Goal: Task Accomplishment & Management: Complete application form

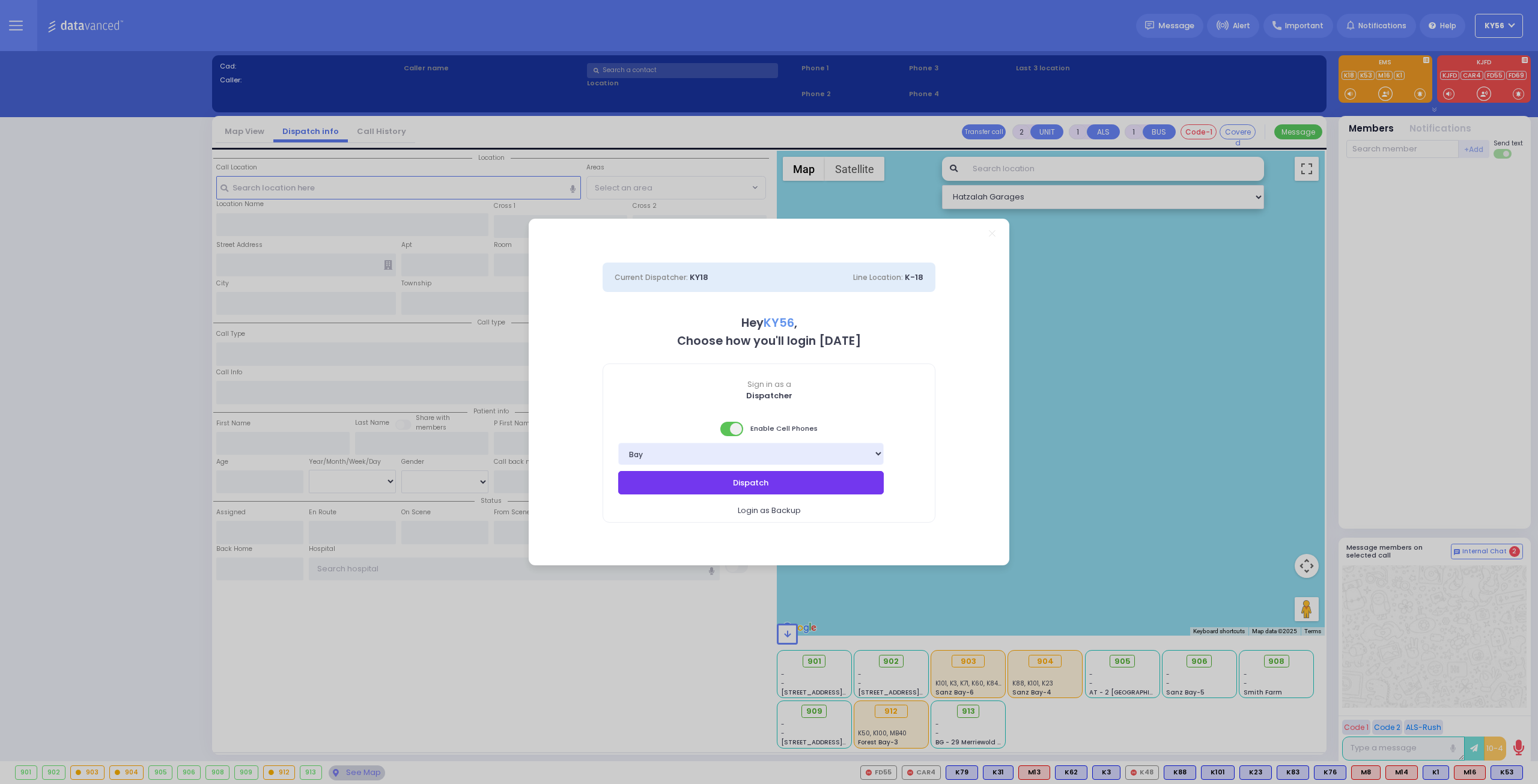
click at [783, 484] on button "Dispatch" at bounding box center [751, 483] width 266 height 23
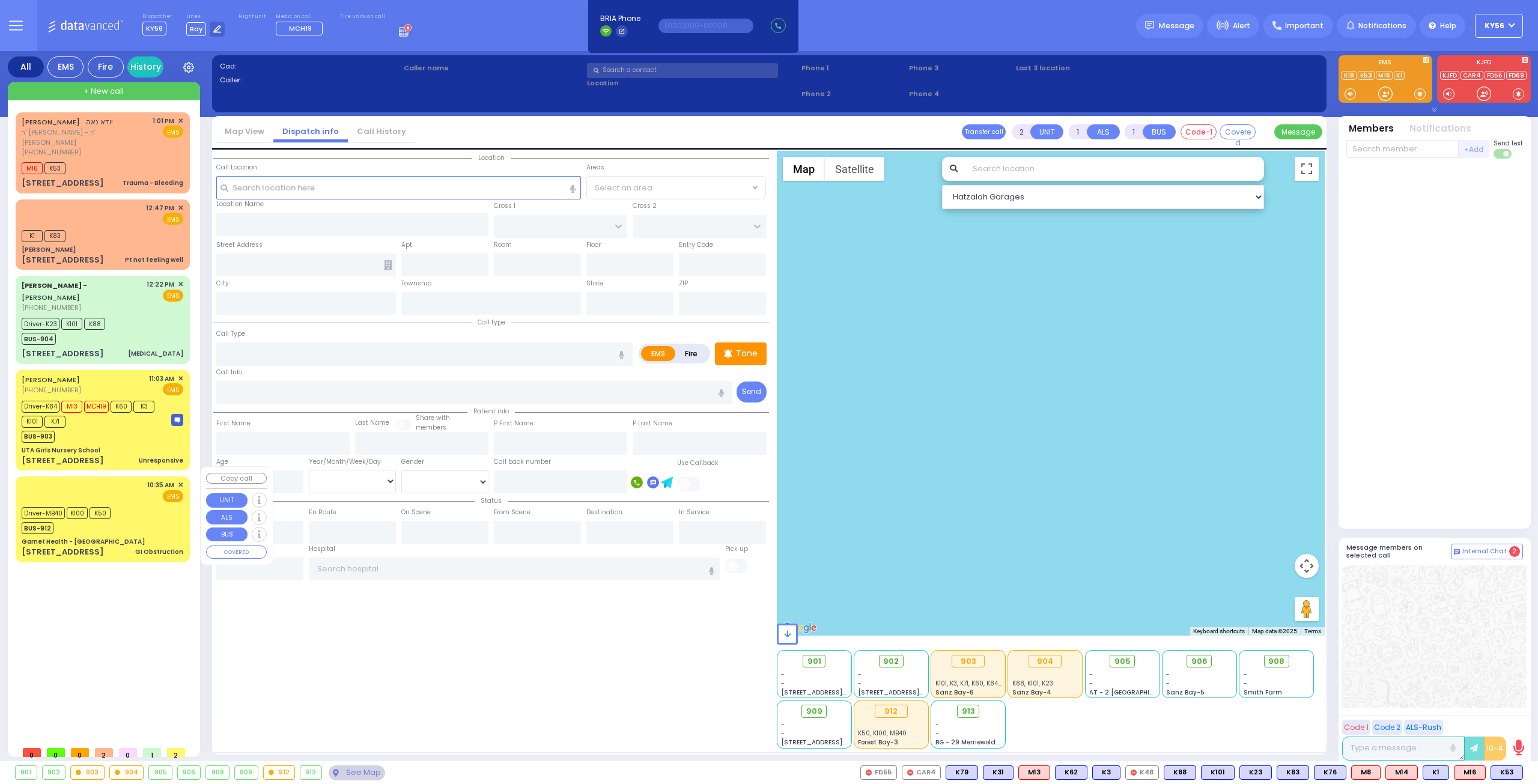
click at [114, 537] on div "Garnet Health - [GEOGRAPHIC_DATA]" at bounding box center [102, 542] width 161 height 9
type input "6"
select select
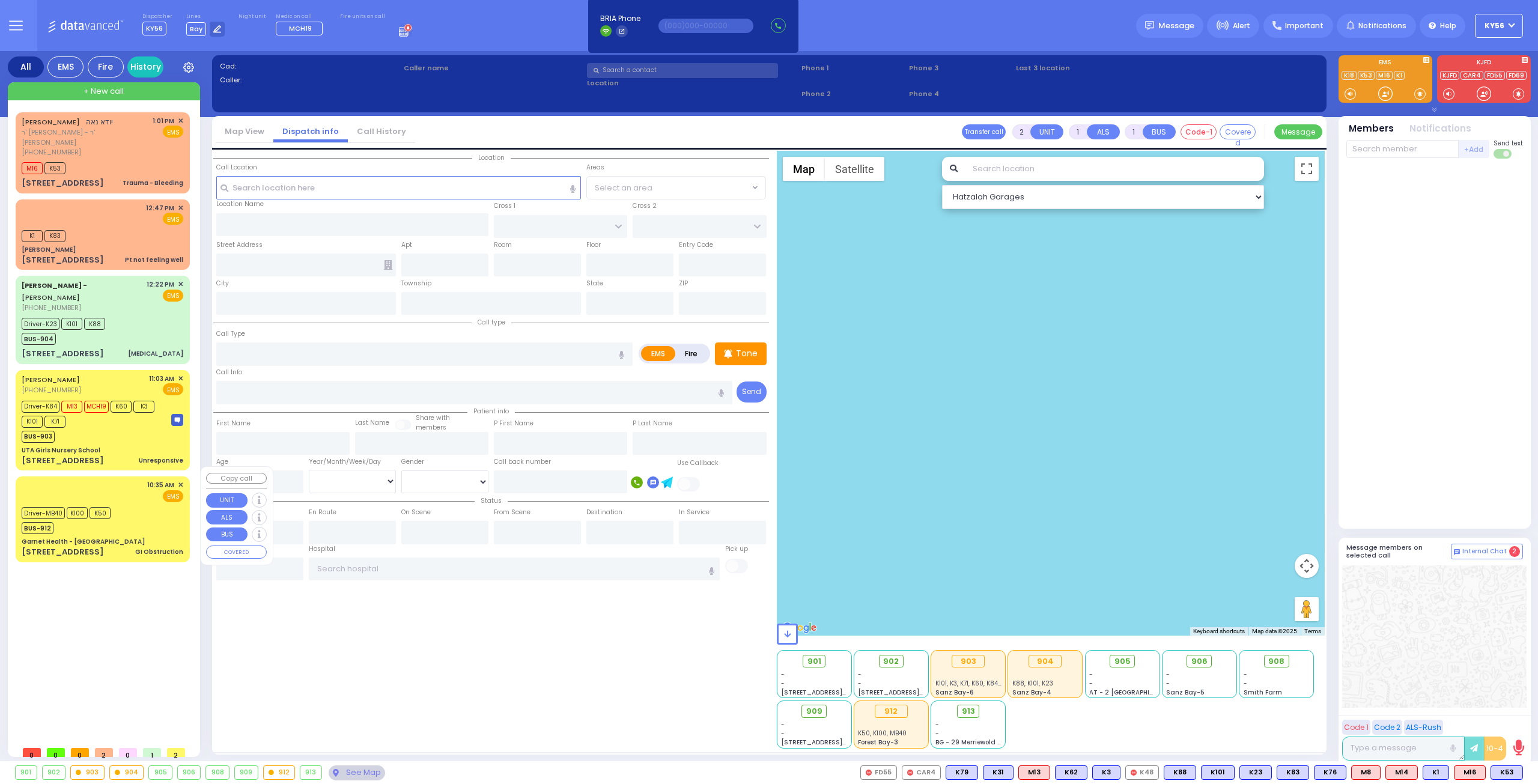
type input "GI Obstruction"
radio input "true"
type input "Mark"
type input "Itshakov"
type input "62"
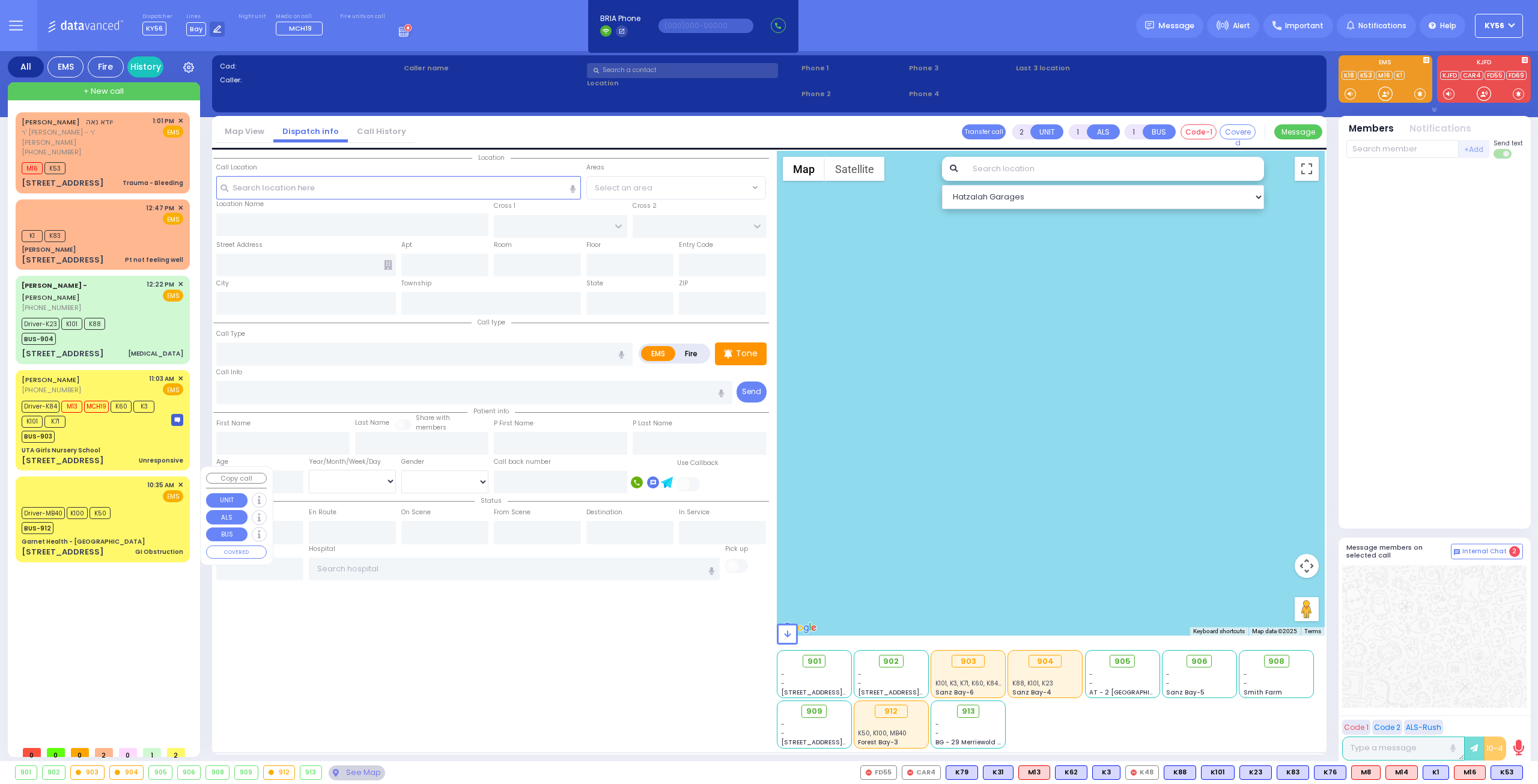
select select "Year"
select select "[DEMOGRAPHIC_DATA]"
type input "10:35"
type input "10:36"
type input "11:03"
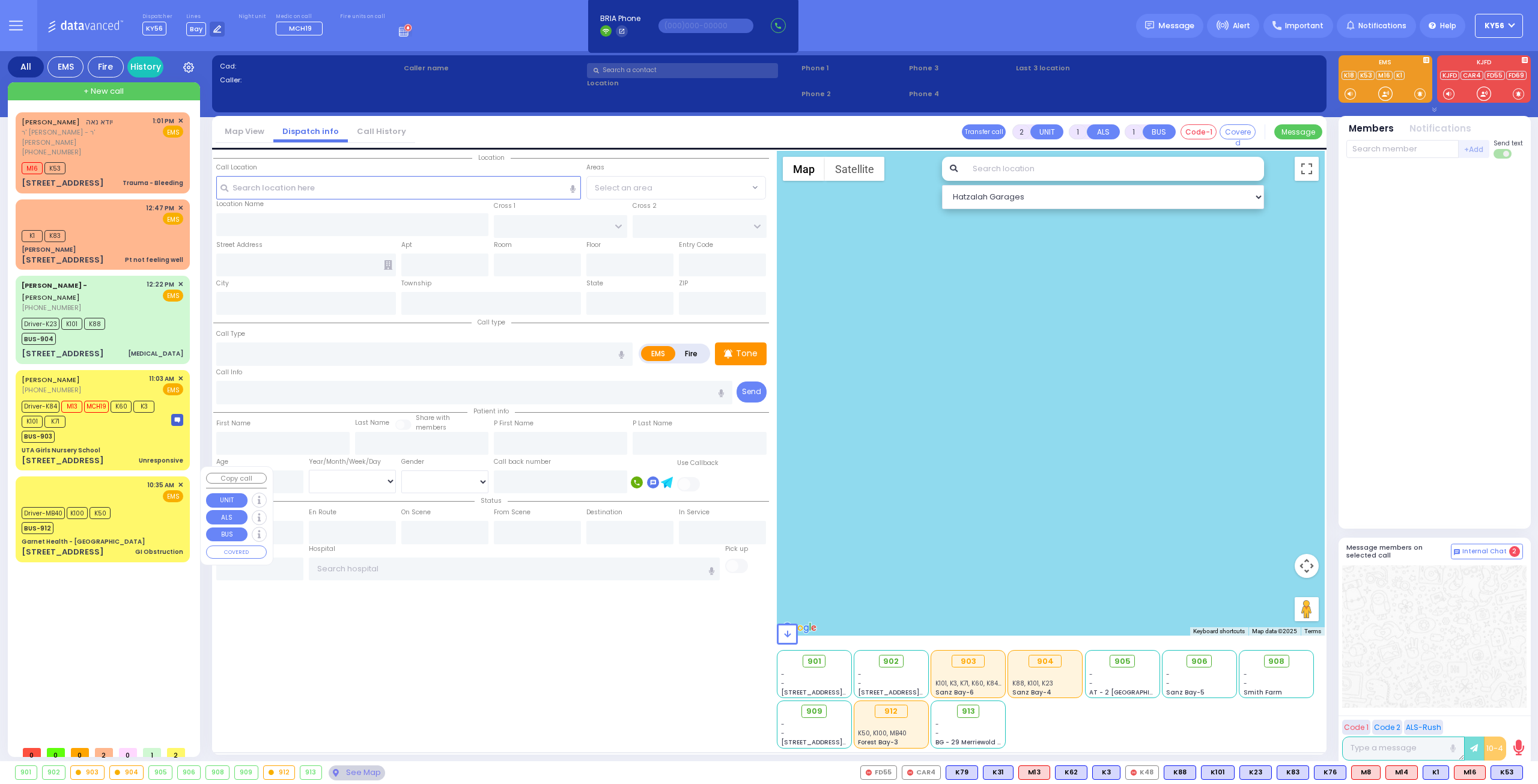
type input "11:19"
type input "Northwell Health [GEOGRAPHIC_DATA]"
select select "Hatzalah Garages"
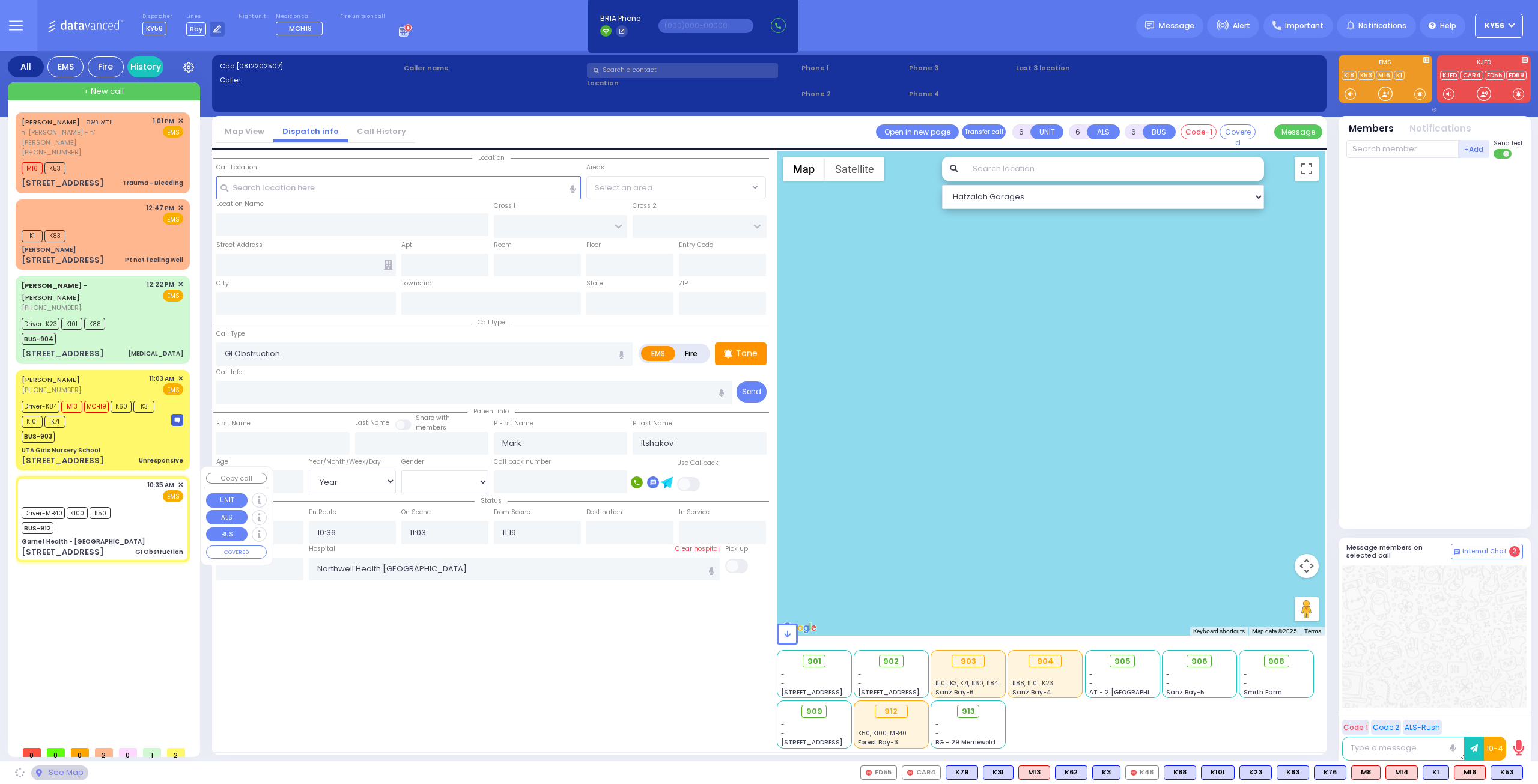
type input "Garnet Health - [GEOGRAPHIC_DATA]"
type input "GOLF LINKS RD"
type input "[GEOGRAPHIC_DATA]"
type input "[STREET_ADDRESS]"
type input "[GEOGRAPHIC_DATA]"
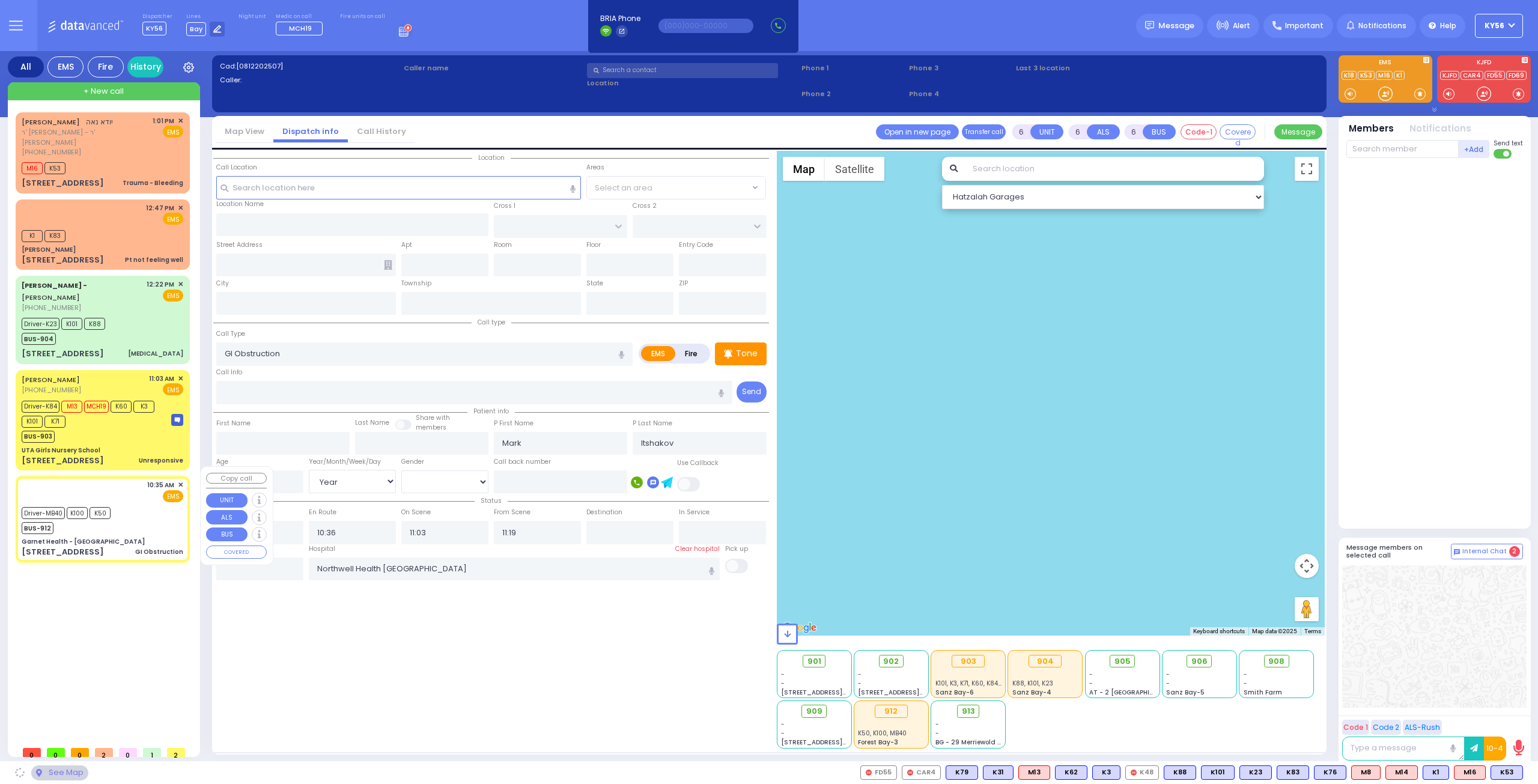
type input "[US_STATE]"
type input "10940"
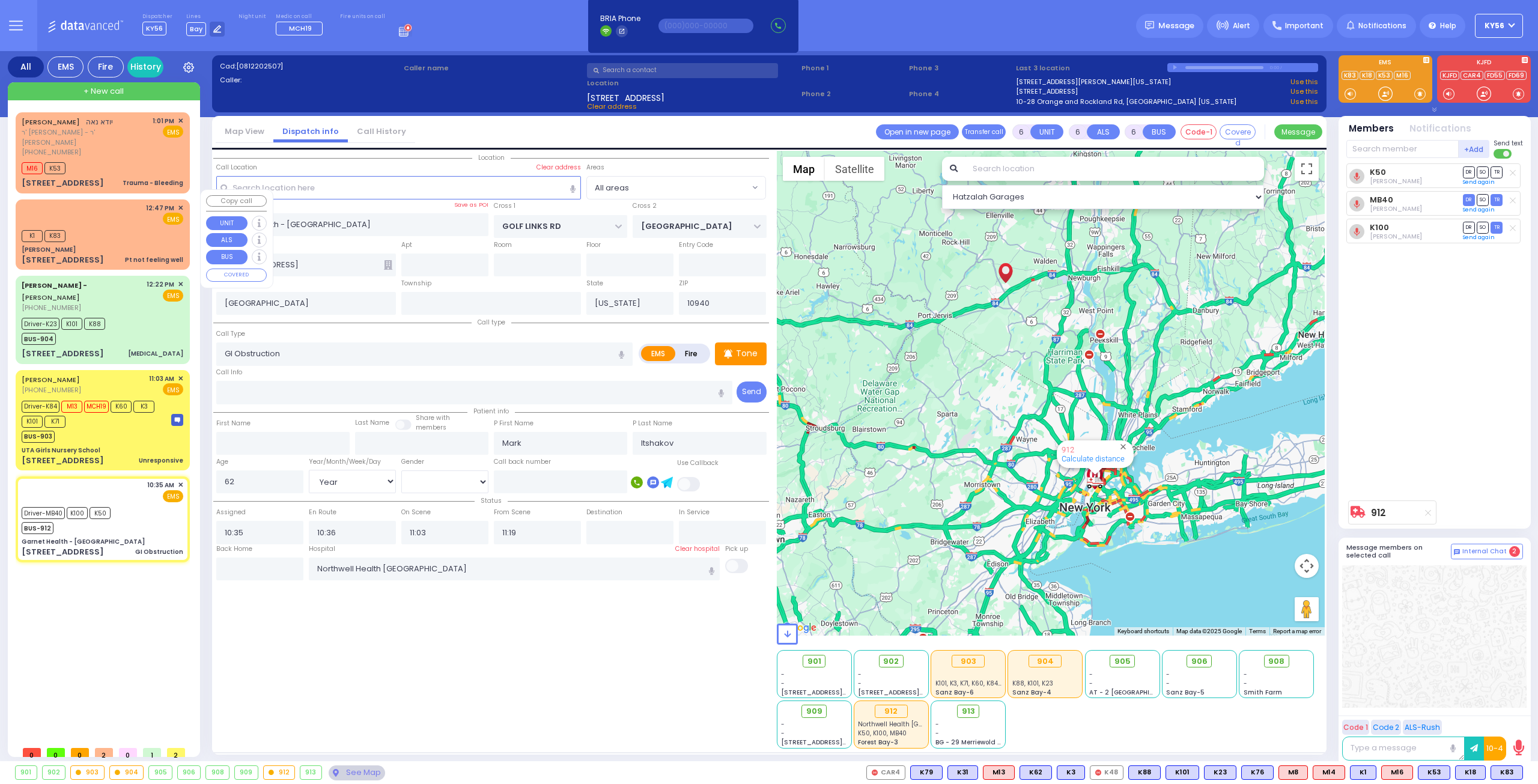
click at [114, 227] on div "K1 K83" at bounding box center [102, 234] width 161 height 15
type input "1"
type input "0"
type input "1"
select select
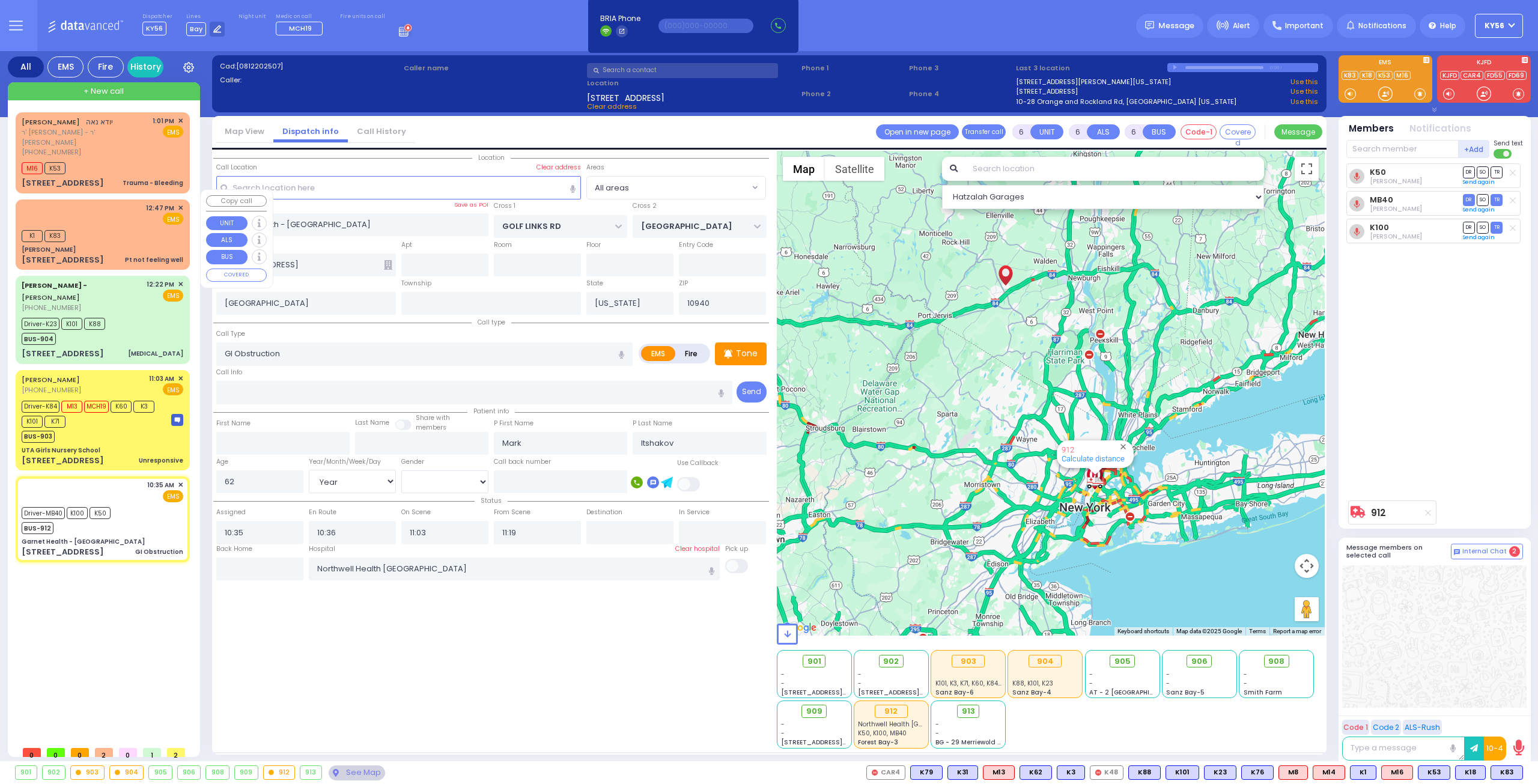
type input "Pt not feeling well"
radio input "true"
type input "36"
select select "Year"
select select "[DEMOGRAPHIC_DATA]"
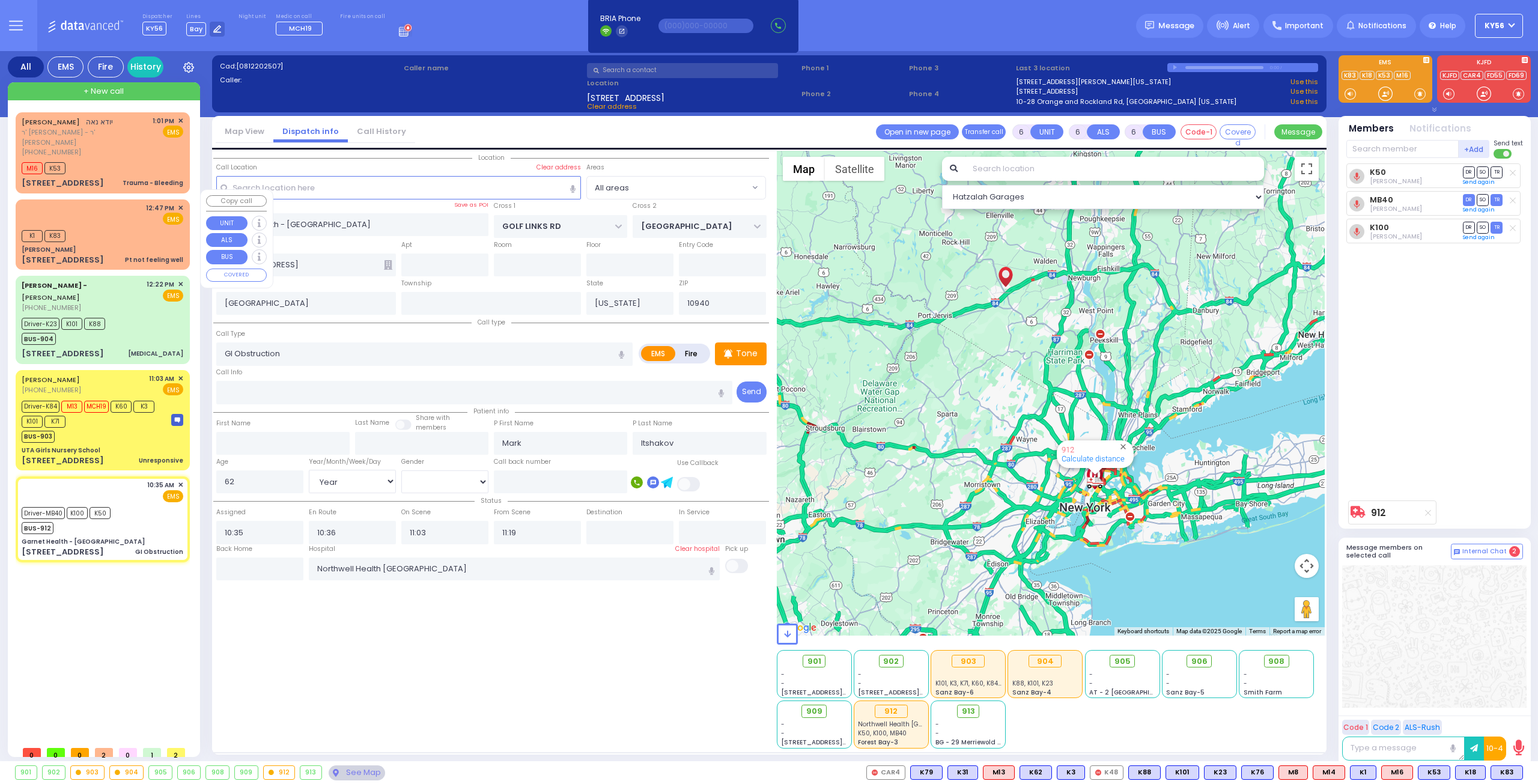
type input "12:47"
type input "12:50"
select select "Hatzalah Garages"
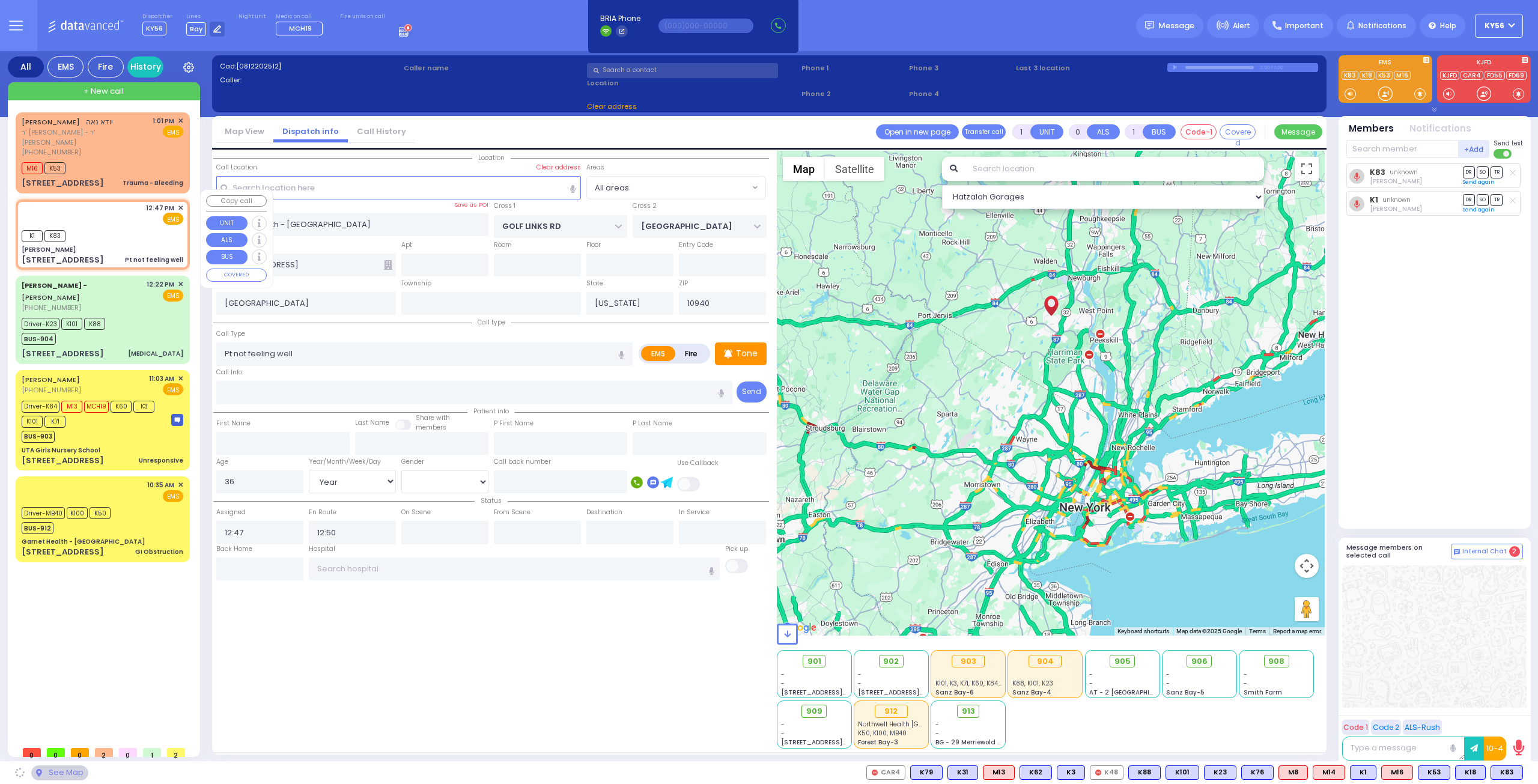
type input "[PERSON_NAME]"
type input "[GEOGRAPHIC_DATA]"
type input "[STREET_ADDRESS]"
type input "011"
type input "[PERSON_NAME]"
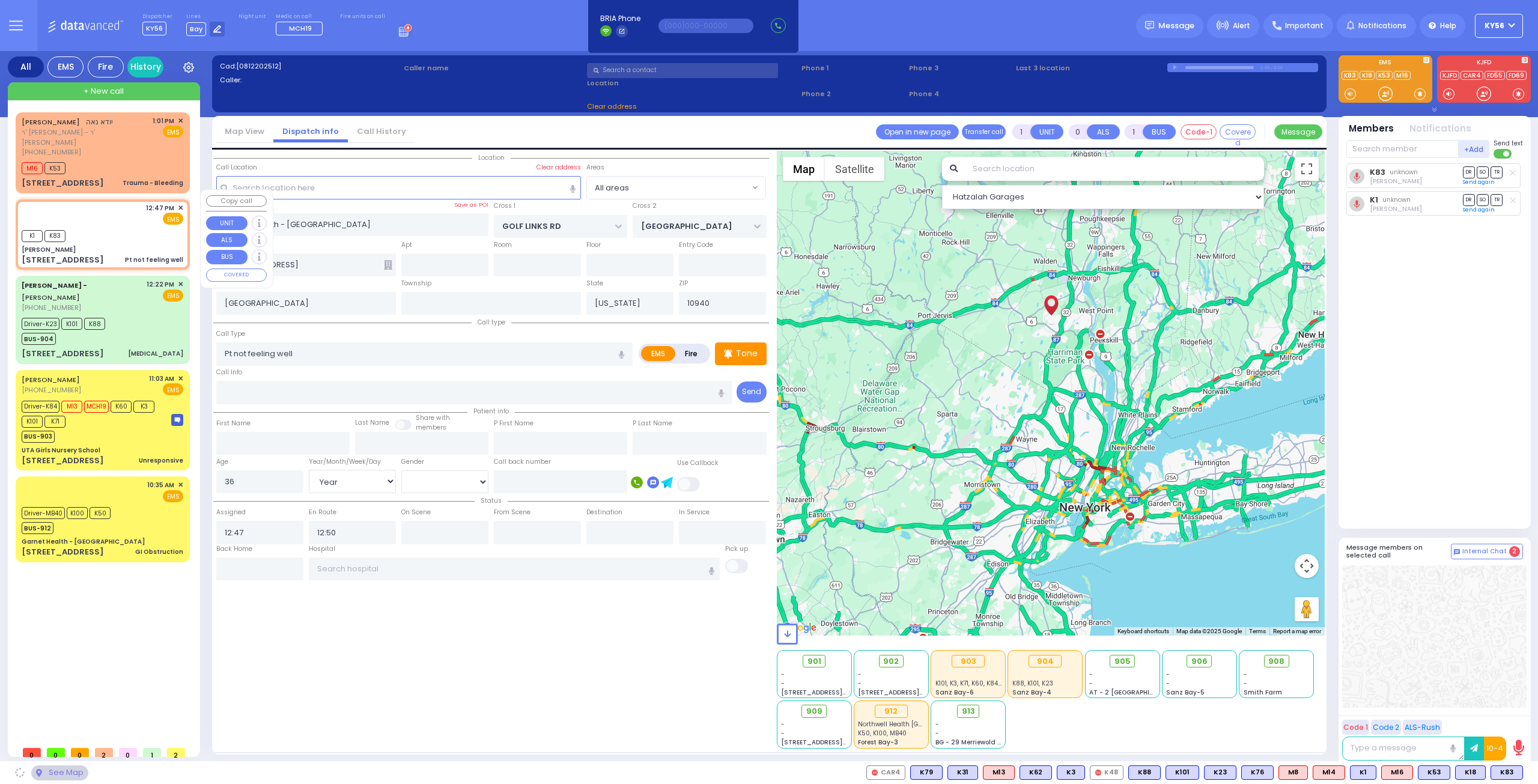
type input "10950"
select select "SECTION 4"
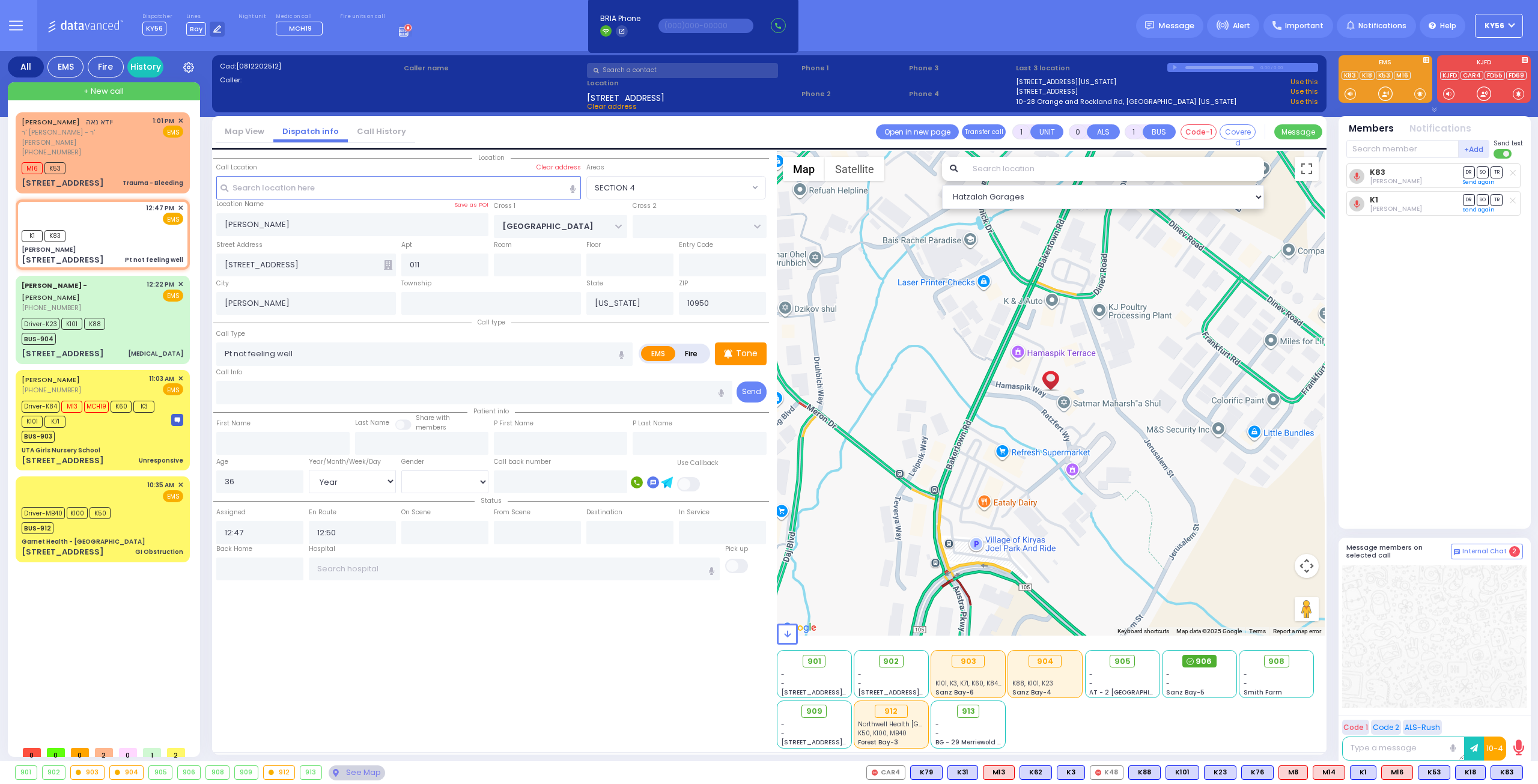
click at [1201, 664] on span "906" at bounding box center [1204, 661] width 16 height 12
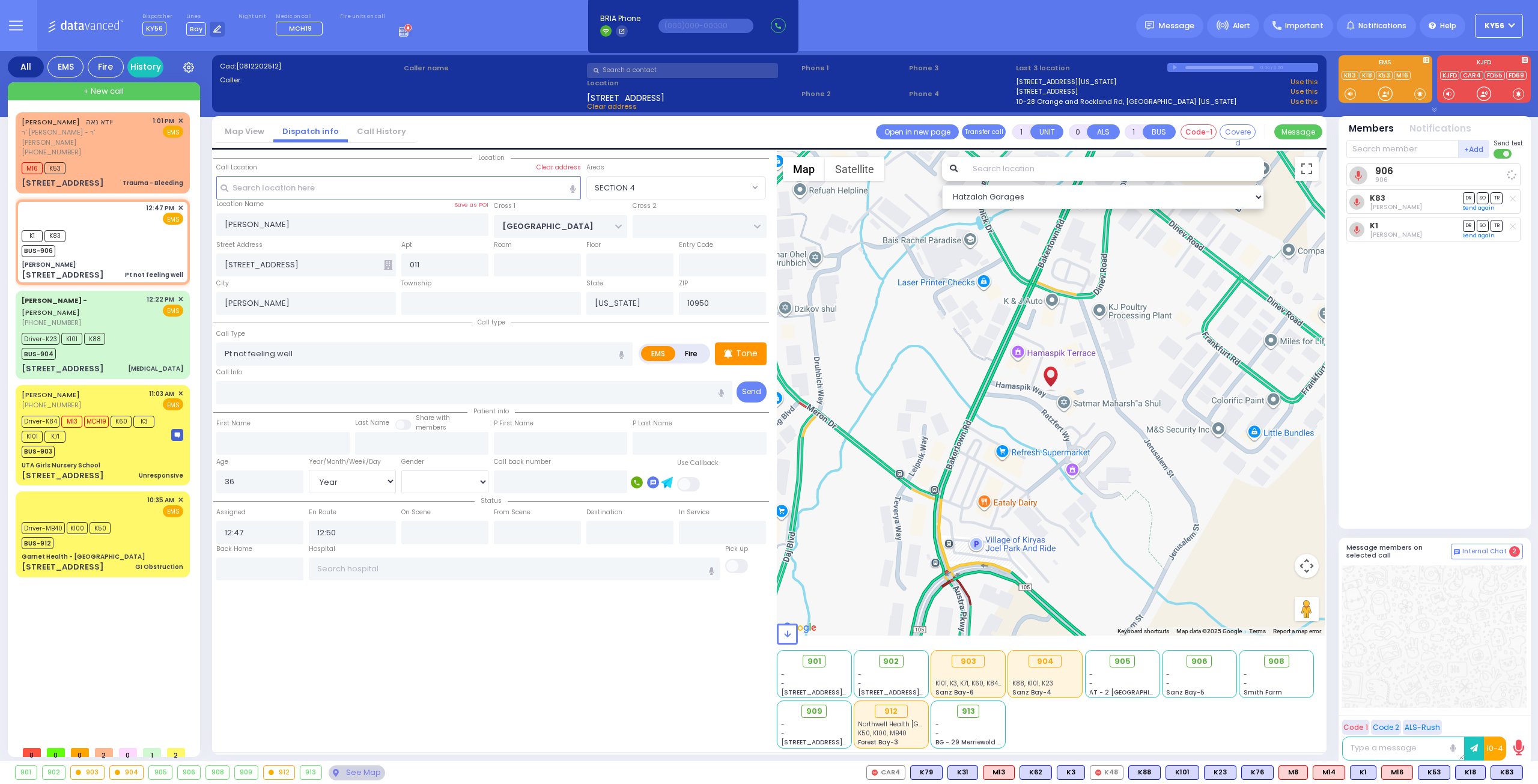
select select
radio input "true"
select select "Year"
select select "[DEMOGRAPHIC_DATA]"
select select "Hatzalah Garages"
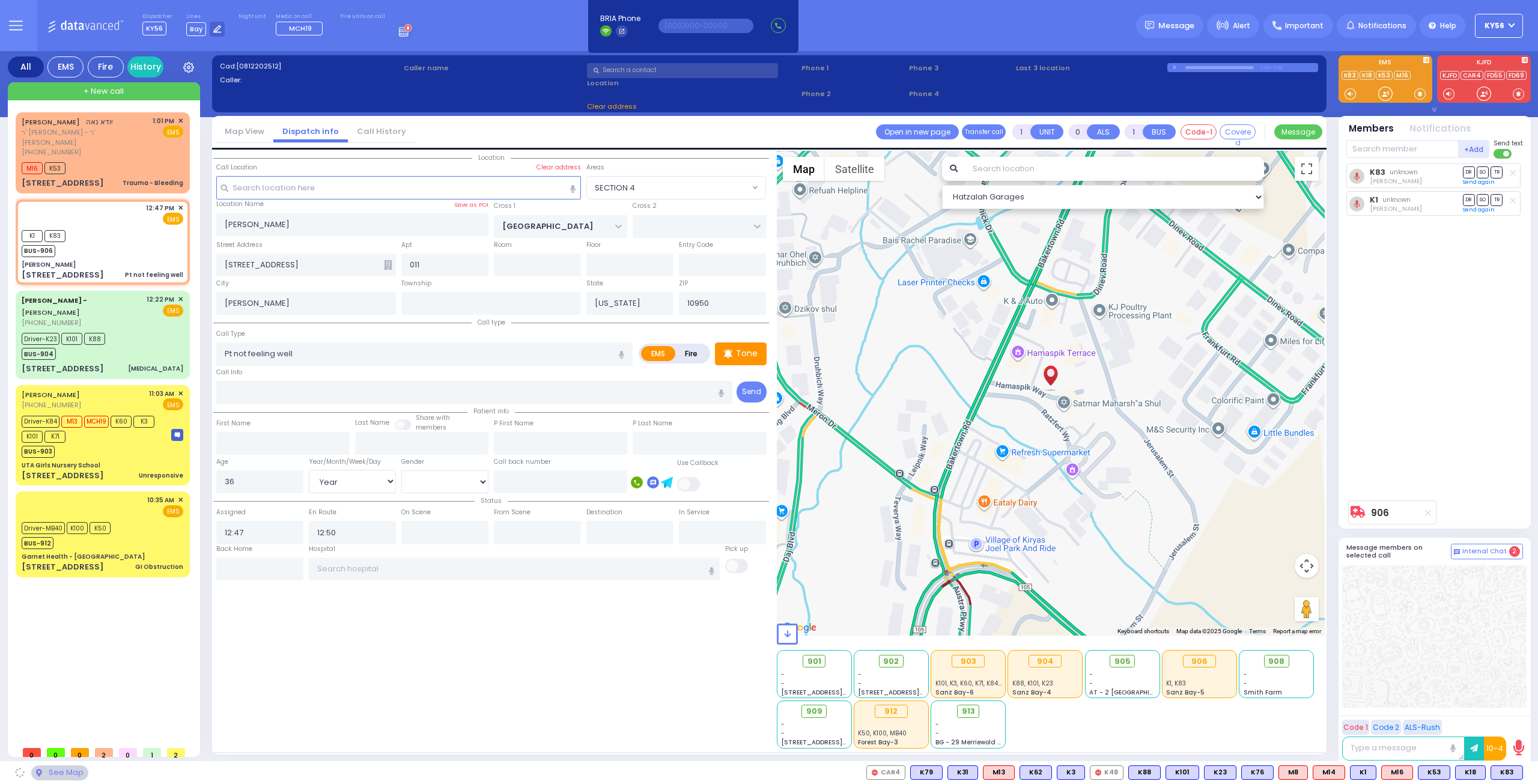
select select "SECTION 4"
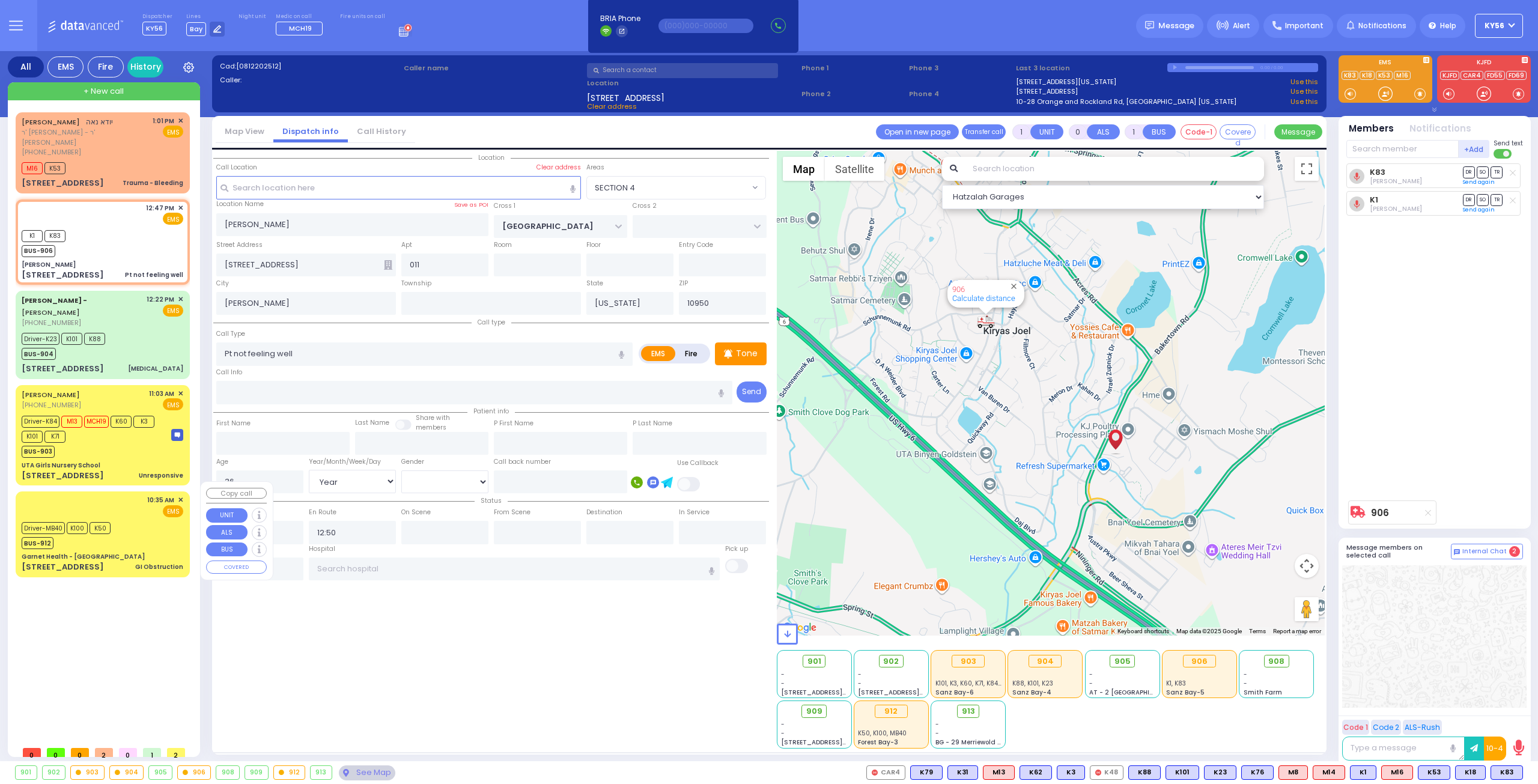
click at [156, 535] on div "Driver-MB40 K100 K50 BUS-912" at bounding box center [102, 535] width 161 height 30
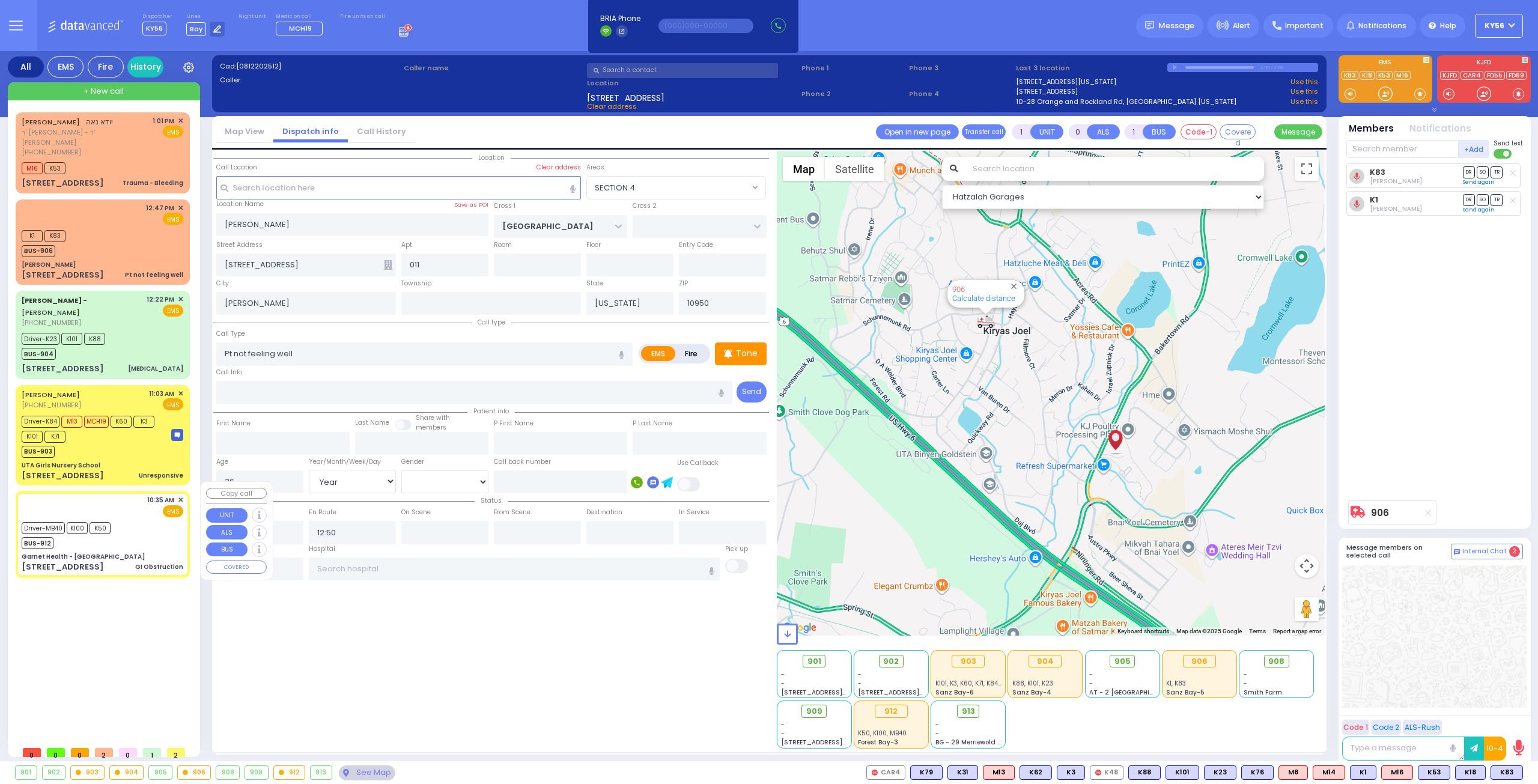
type input "6"
select select
type input "GI Obstruction"
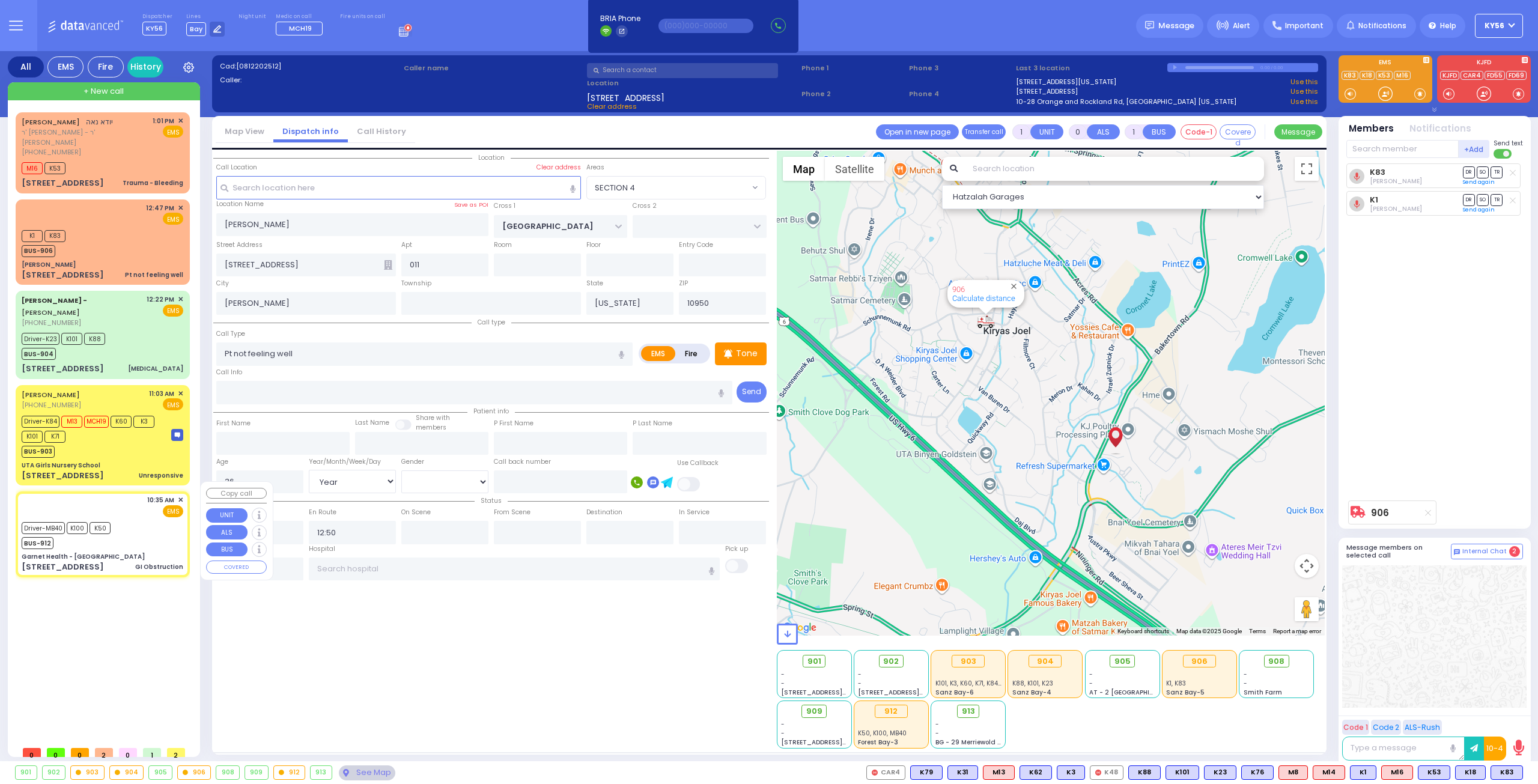
radio input "true"
type input "Mark"
type input "Itshakov"
type input "62"
select select "Year"
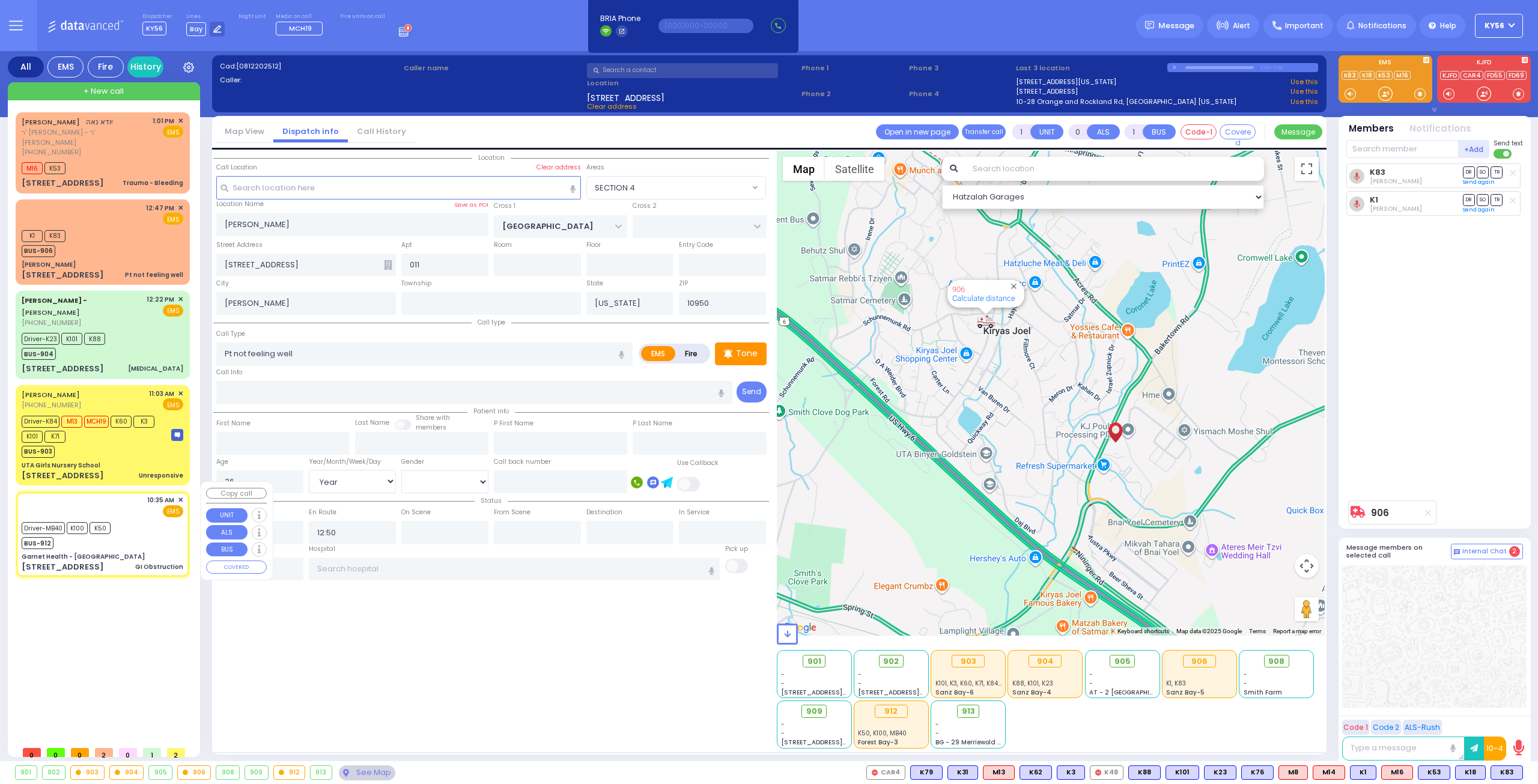
select select "[DEMOGRAPHIC_DATA]"
type input "10:35"
type input "10:36"
type input "11:03"
type input "11:19"
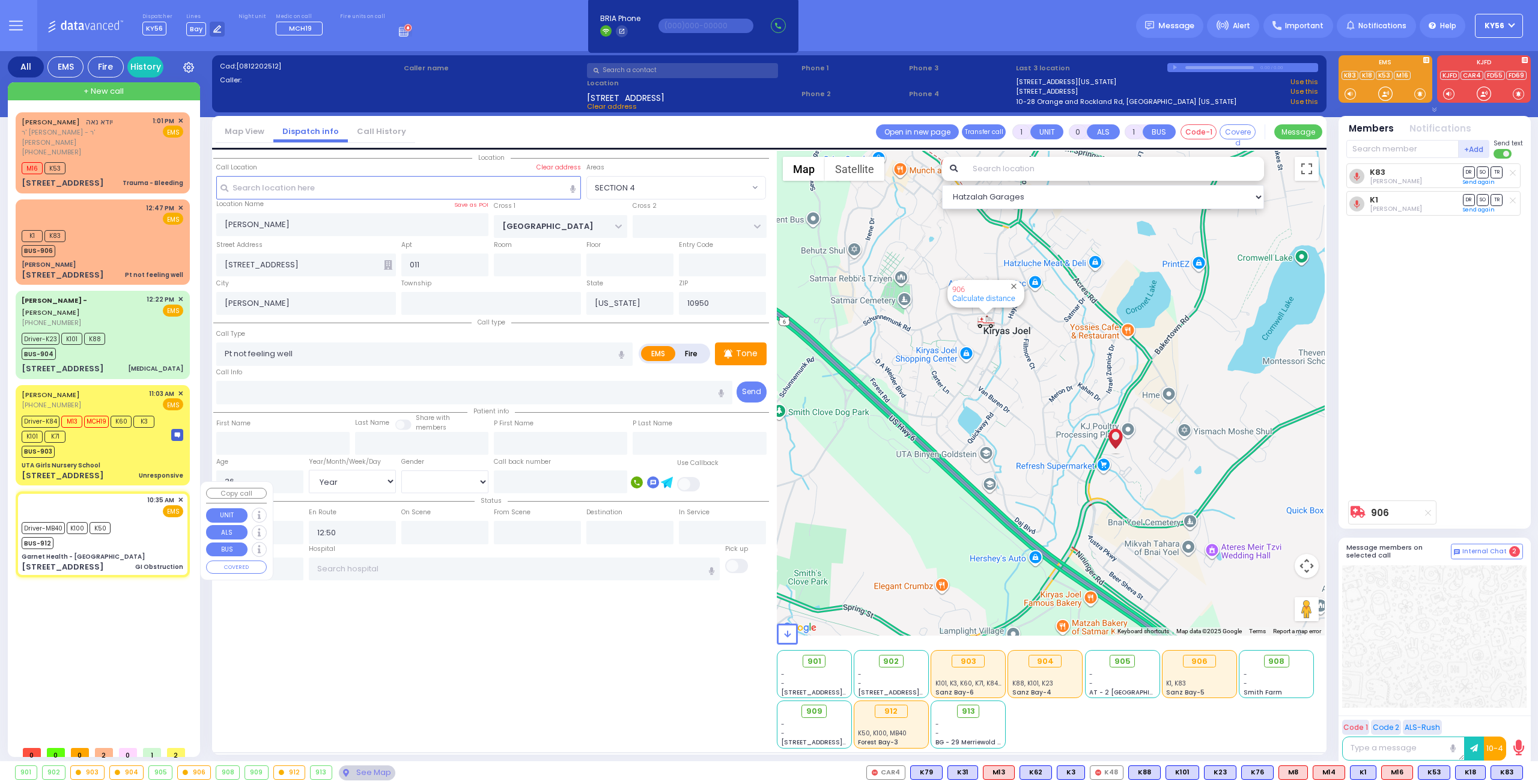
type input "Northwell Health [GEOGRAPHIC_DATA]"
type input "Garnet Health - [GEOGRAPHIC_DATA]"
type input "GOLF LINKS RD"
type input "[GEOGRAPHIC_DATA]"
type input "[STREET_ADDRESS]"
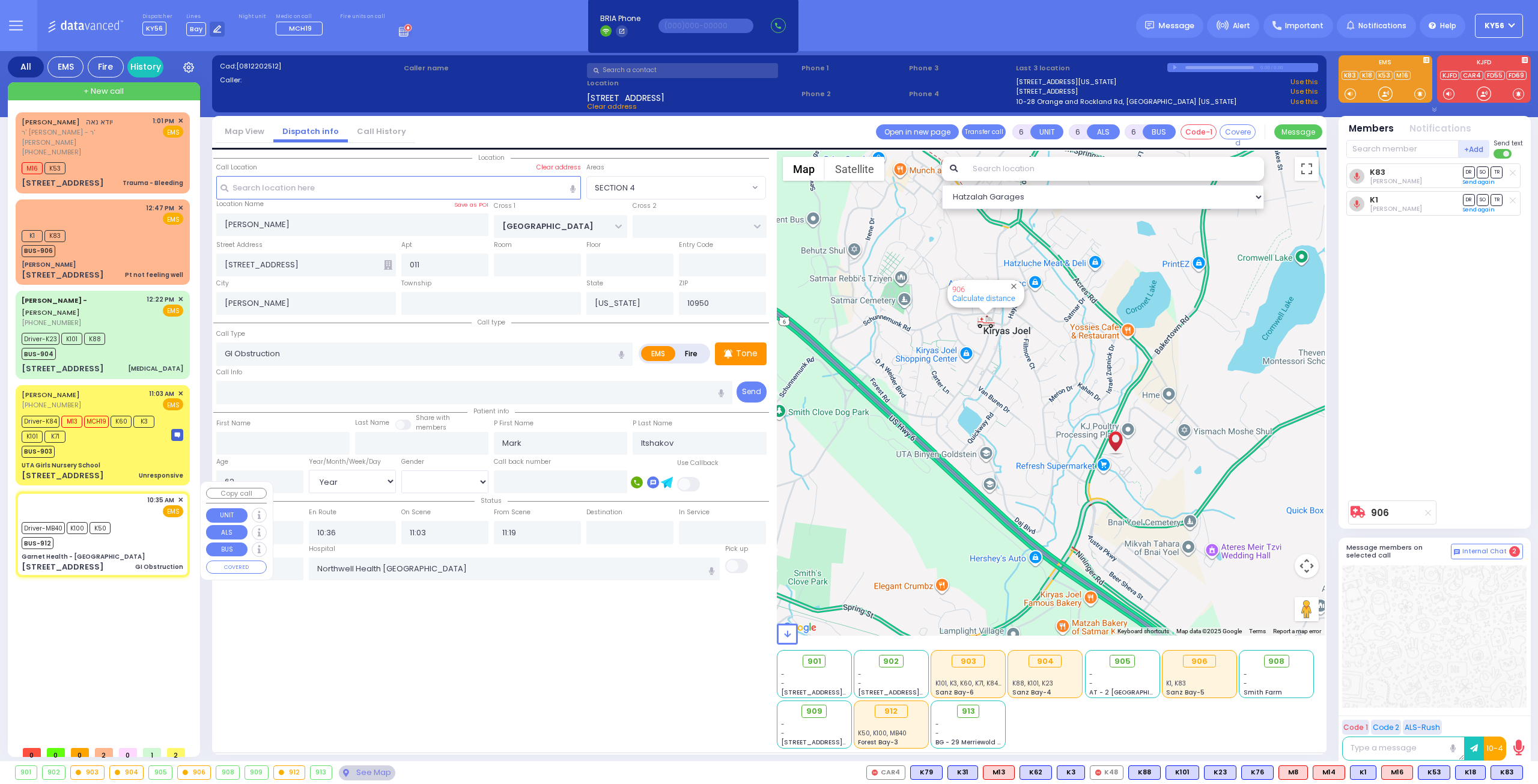
type input "[GEOGRAPHIC_DATA]"
type input "10940"
select select "Hatzalah Garages"
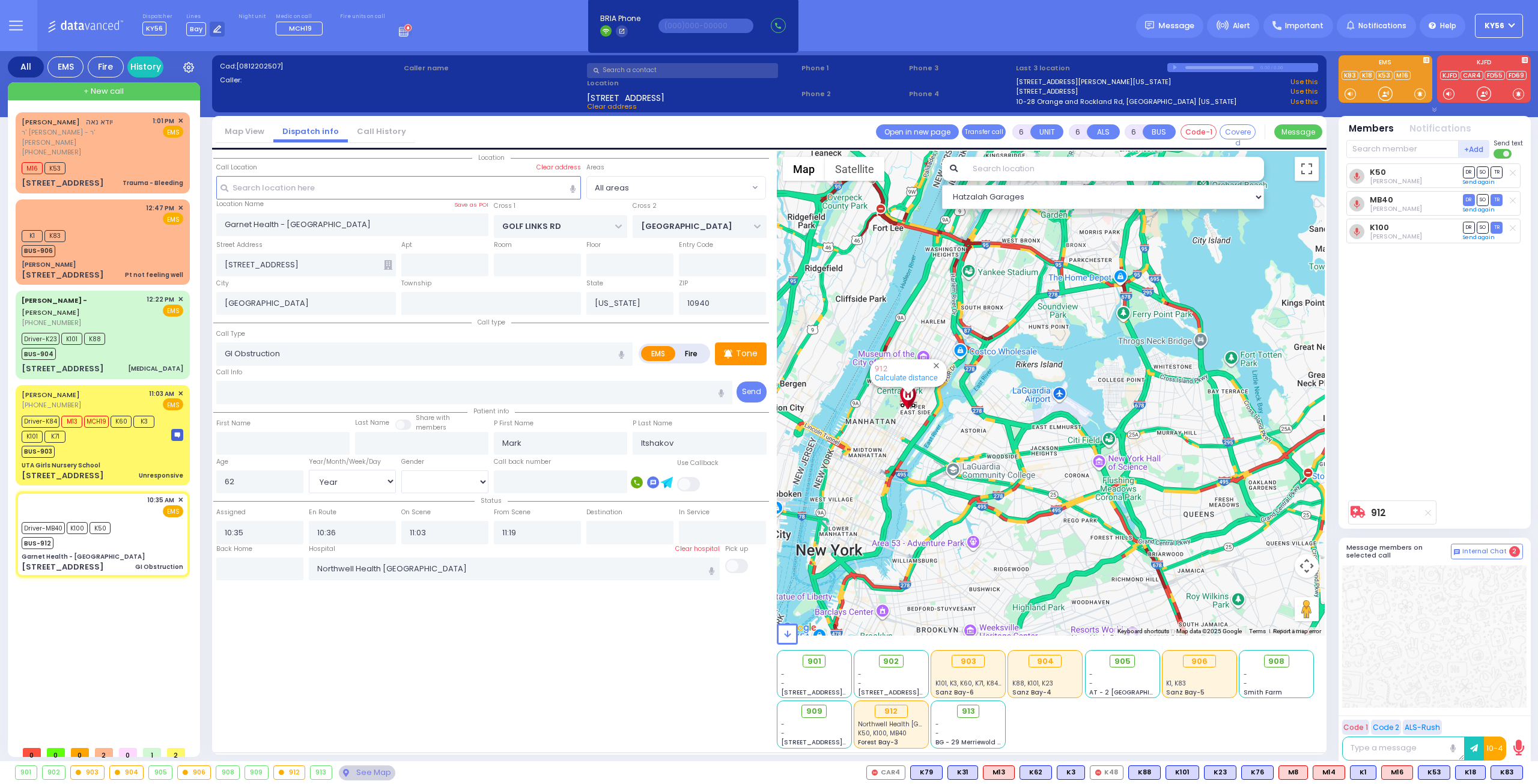
drag, startPoint x: 1005, startPoint y: 489, endPoint x: 1018, endPoint y: 499, distance: 16.4
click at [1018, 498] on div "912 Calculate distance" at bounding box center [1051, 393] width 549 height 485
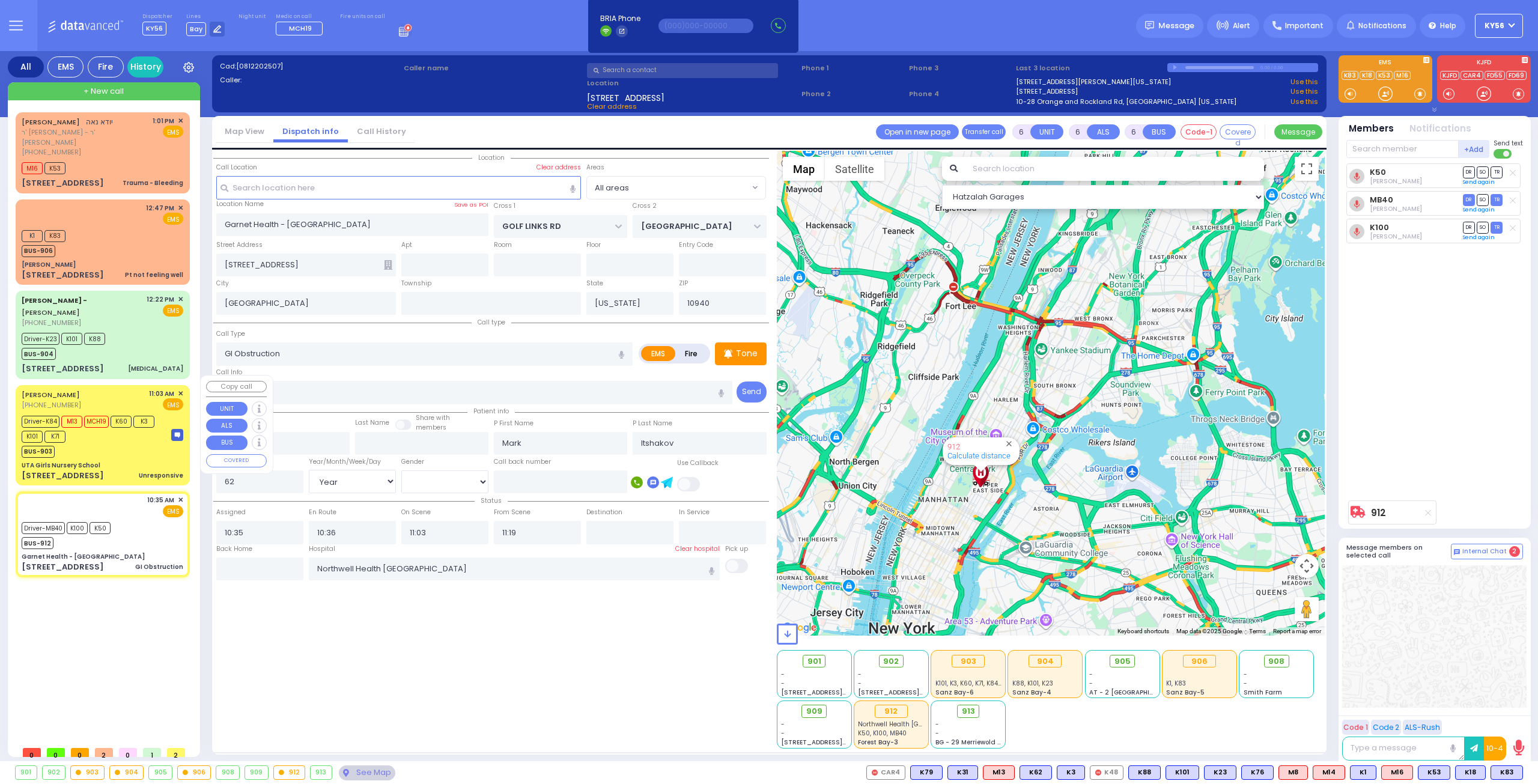
click at [101, 461] on div "UTA Girls Nursery School" at bounding box center [102, 465] width 161 height 9
select select
type input "Unresponsive"
radio input "true"
type input "[PERSON_NAME]"
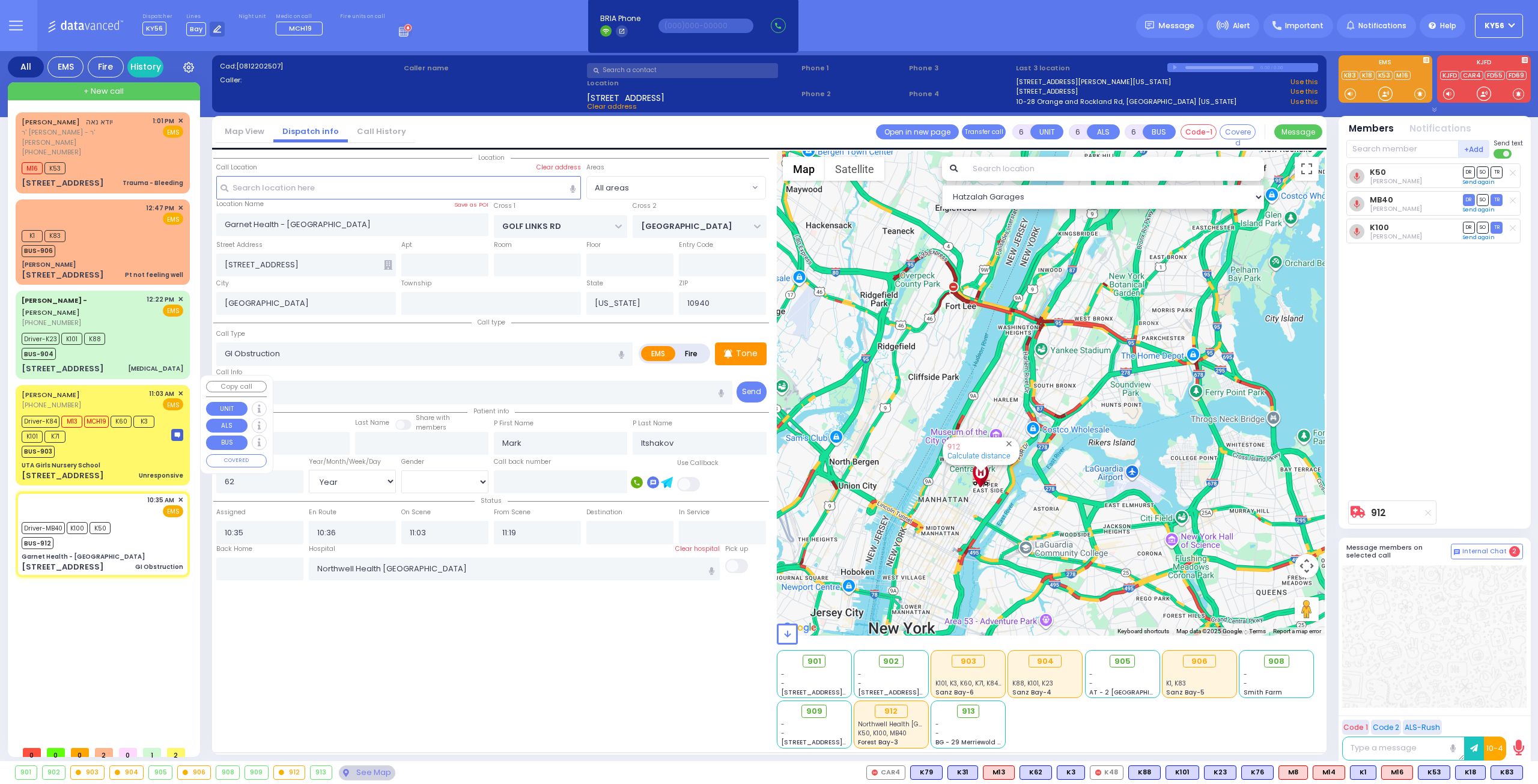
type input "[PERSON_NAME]"
type input "Raiza"
type input "[PERSON_NAME]"
type input "4"
select select "Year"
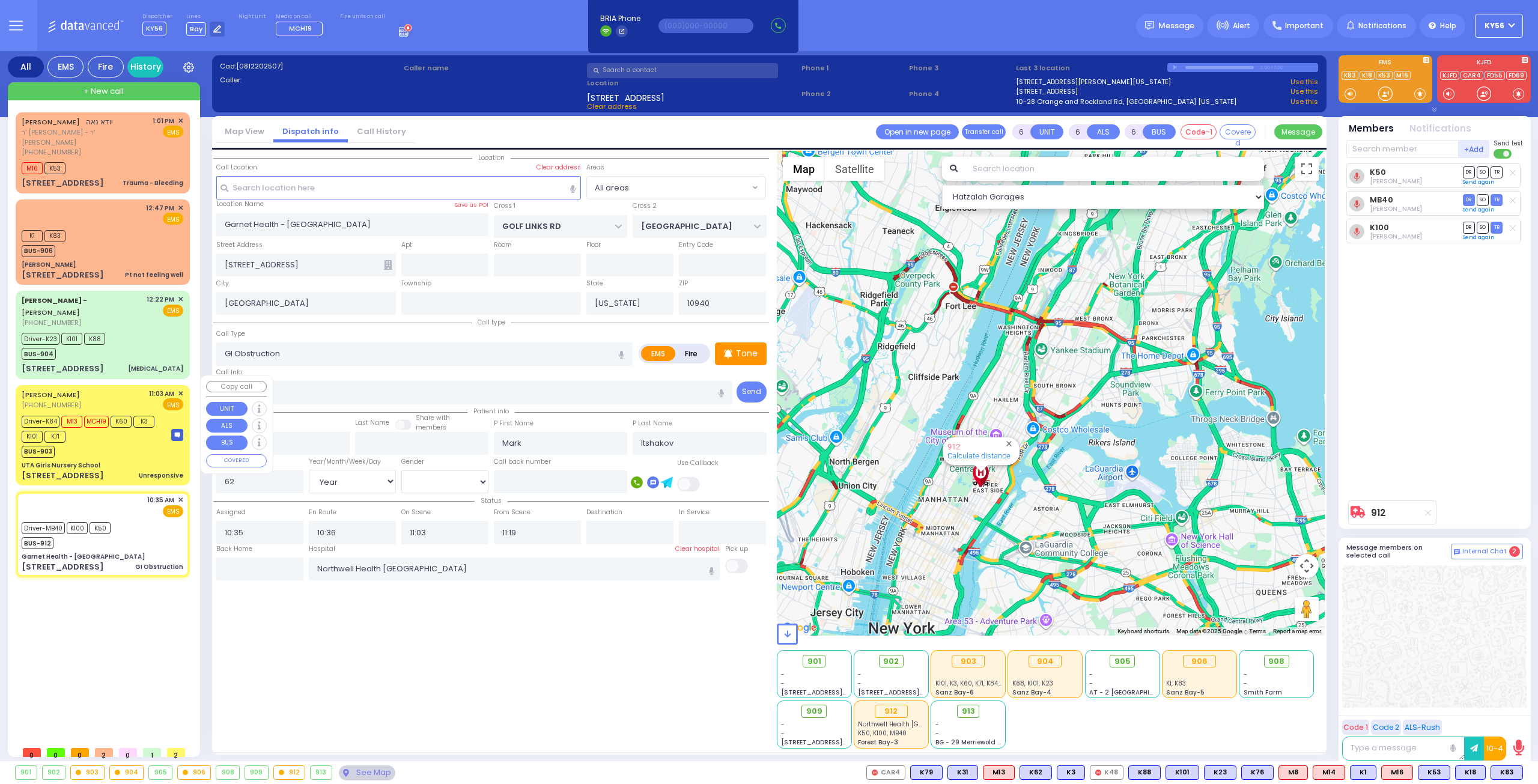
select select "[DEMOGRAPHIC_DATA]"
type input "11:03"
type input "11:04"
type input "11:06"
type input "11:30"
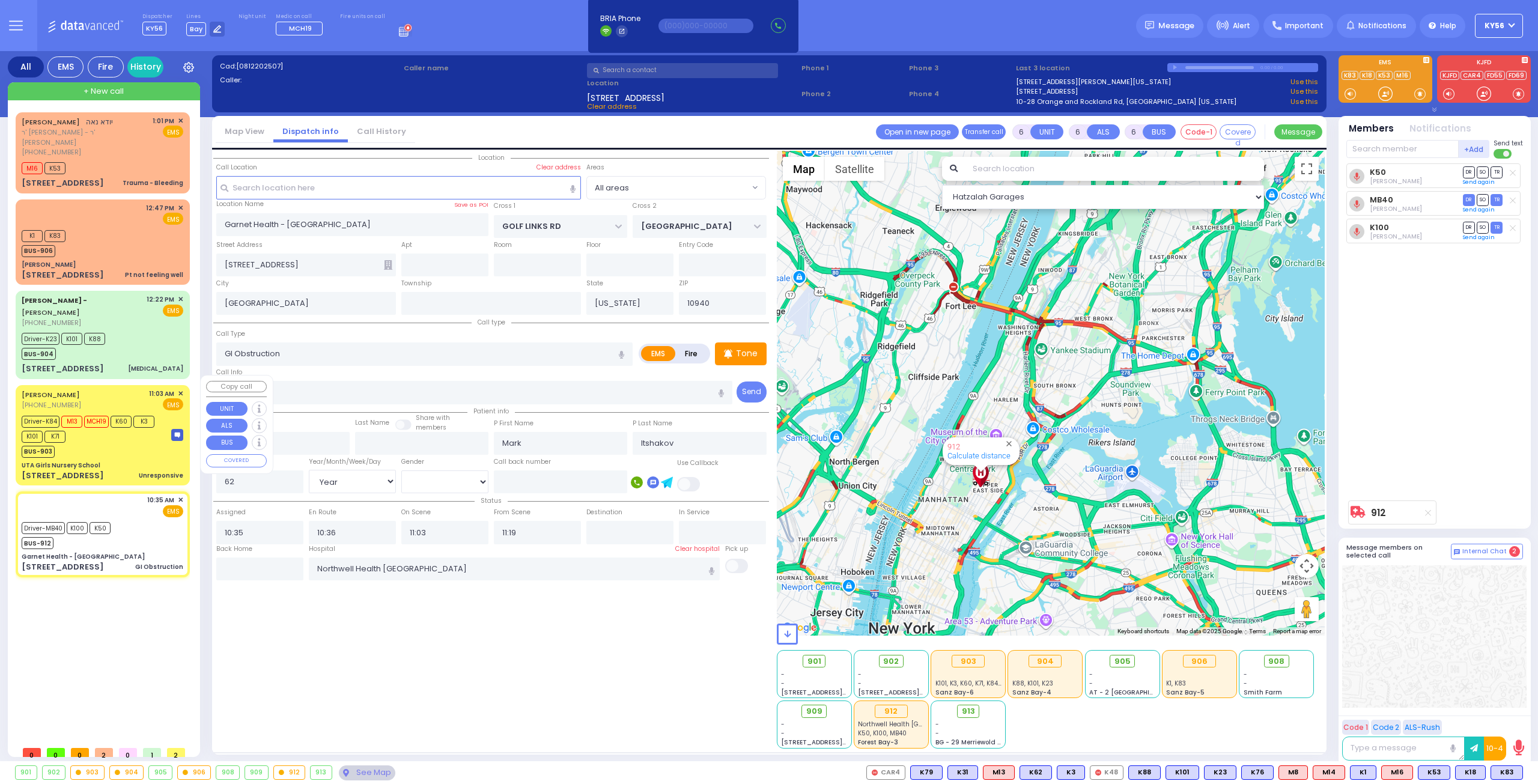
type input "12:27"
type input "[US_STATE][GEOGRAPHIC_DATA]- [GEOGRAPHIC_DATA] [STREET_ADDRESS][US_STATE]"
select select "Hatzalah Garages"
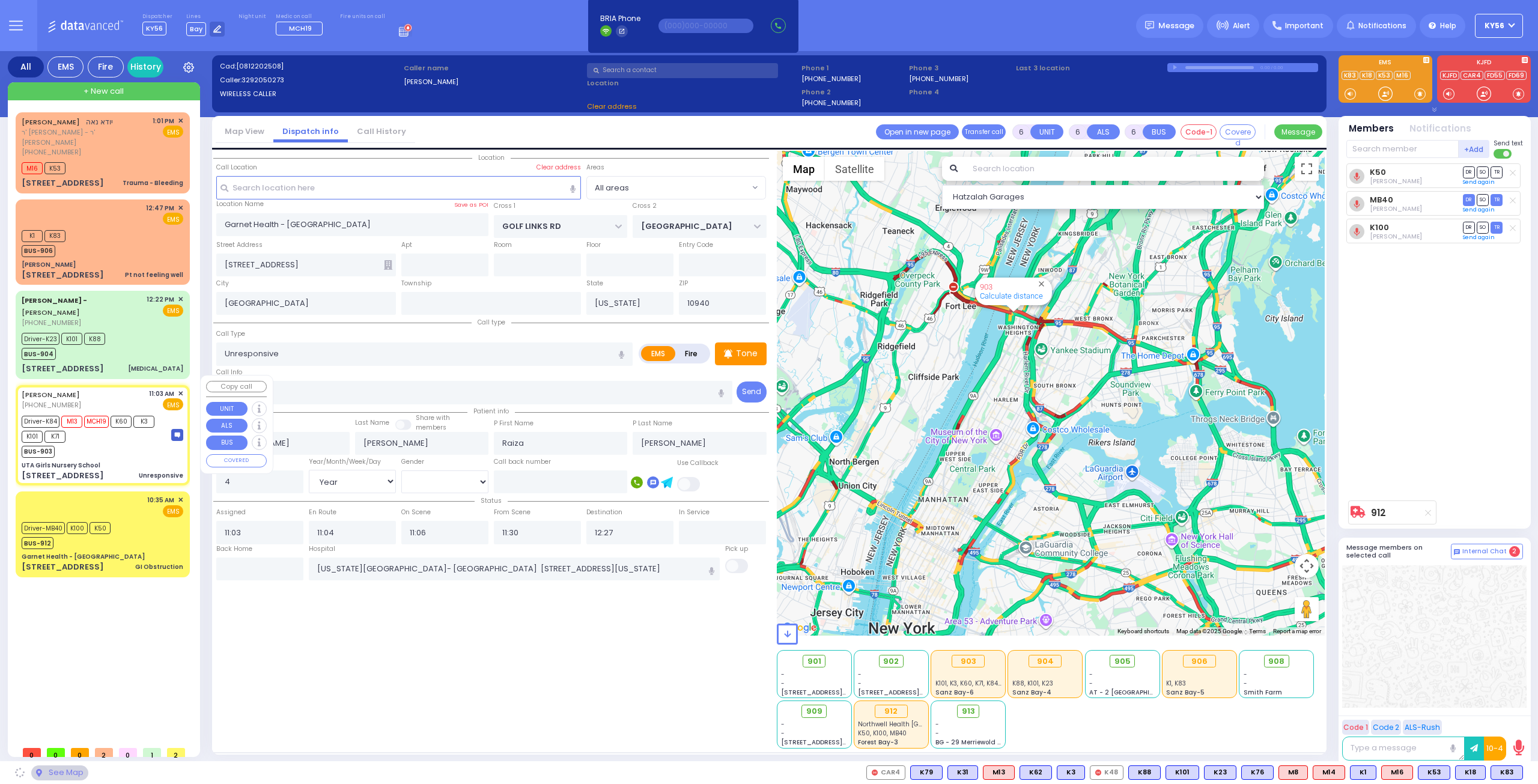
type input "UTA Girls Nursery School"
type input "[PERSON_NAME] BLVD"
type input "SCHUNNEMUNK RD"
type input "[STREET_ADDRESS]"
type input "[PERSON_NAME]"
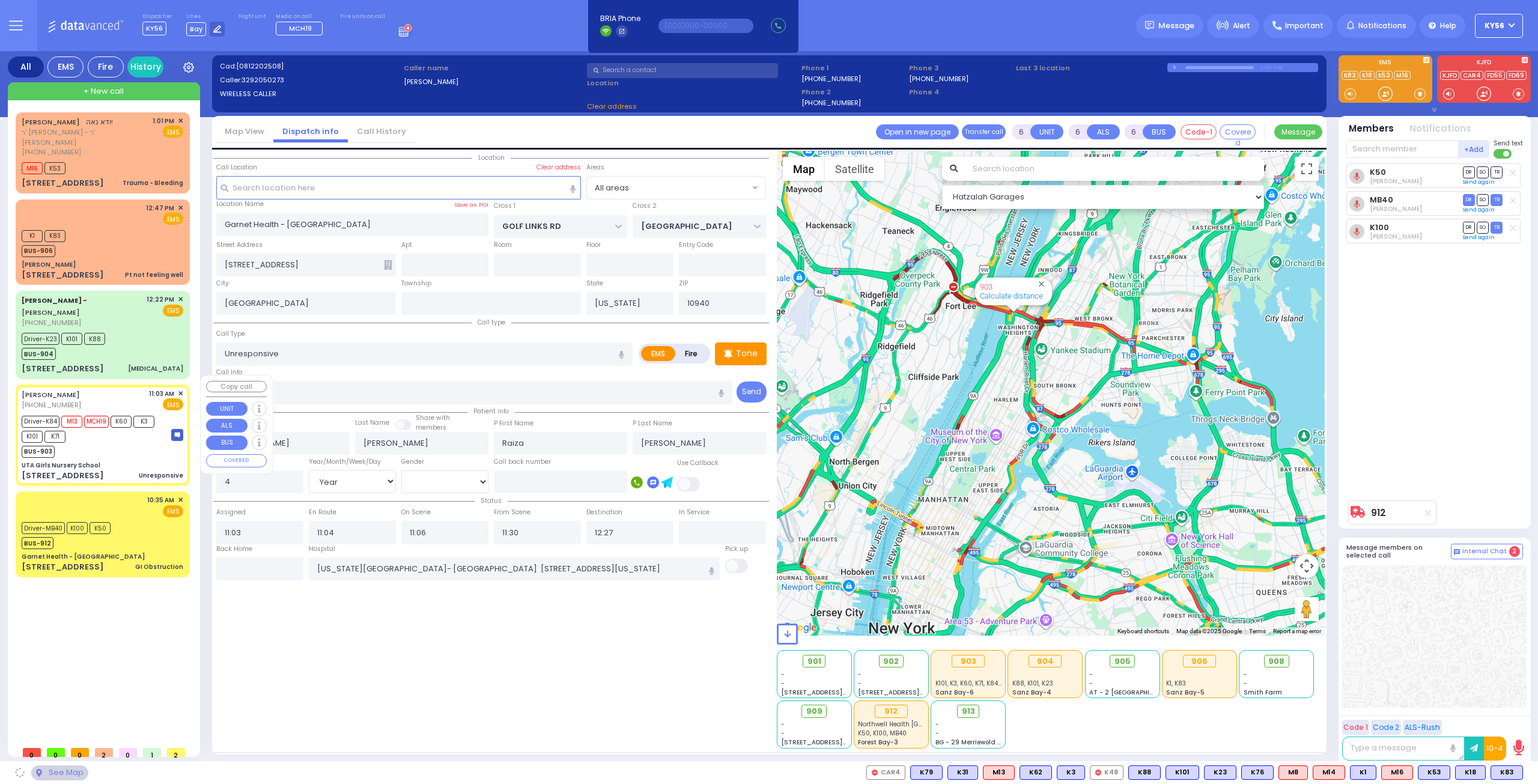
type input "10950"
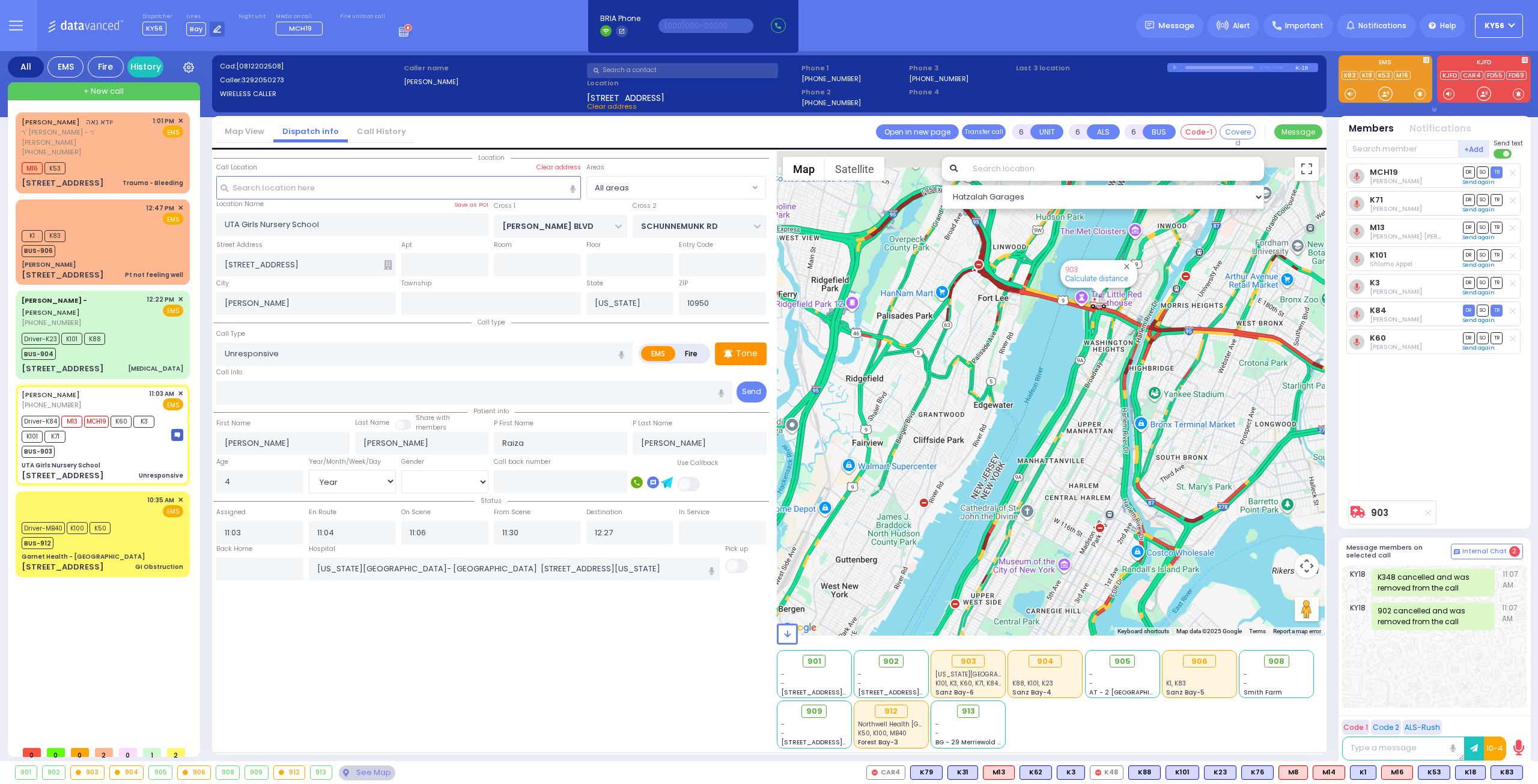
drag, startPoint x: 1088, startPoint y: 376, endPoint x: 1068, endPoint y: 429, distance: 56.6
click at [1068, 426] on div "903 Calculate distance" at bounding box center [1051, 393] width 549 height 485
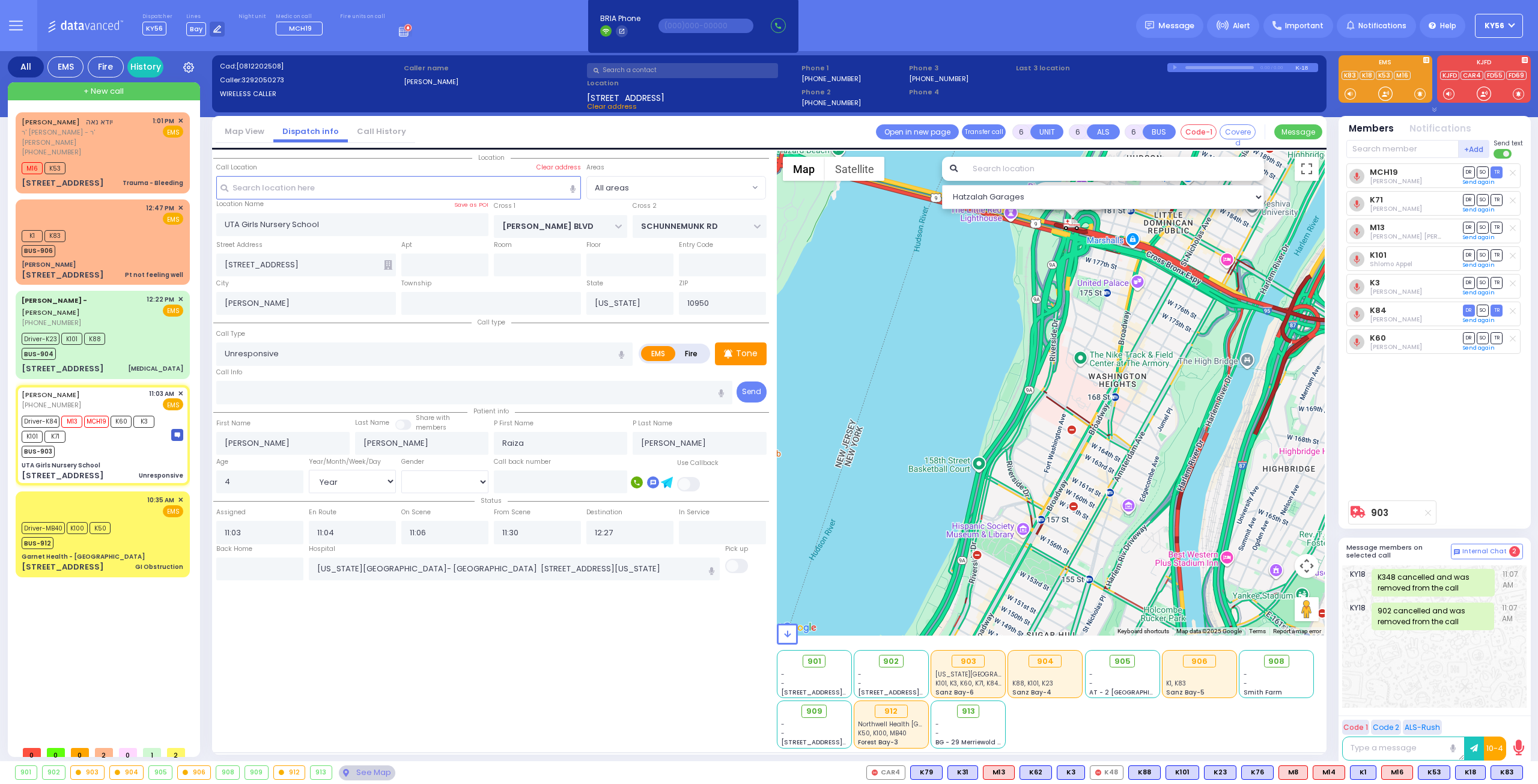
drag, startPoint x: 1090, startPoint y: 359, endPoint x: 1081, endPoint y: 455, distance: 96.4
click at [1079, 445] on div "903 Calculate distance" at bounding box center [1051, 393] width 549 height 485
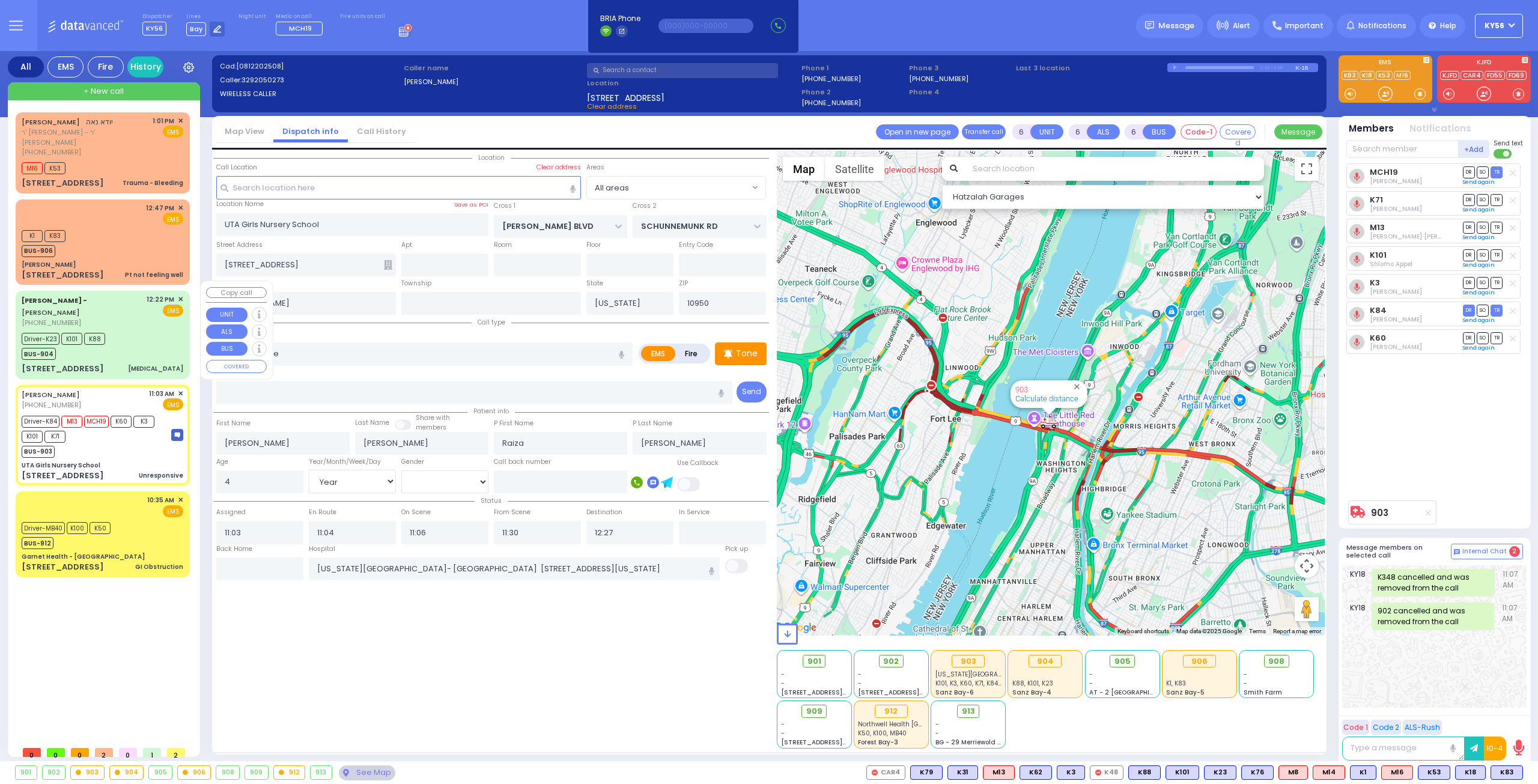
click at [125, 342] on div "Driver-K23 K101 K88 BUS-904" at bounding box center [102, 345] width 161 height 30
select select
type input "[MEDICAL_DATA]"
radio input "true"
type input "[PERSON_NAME]"
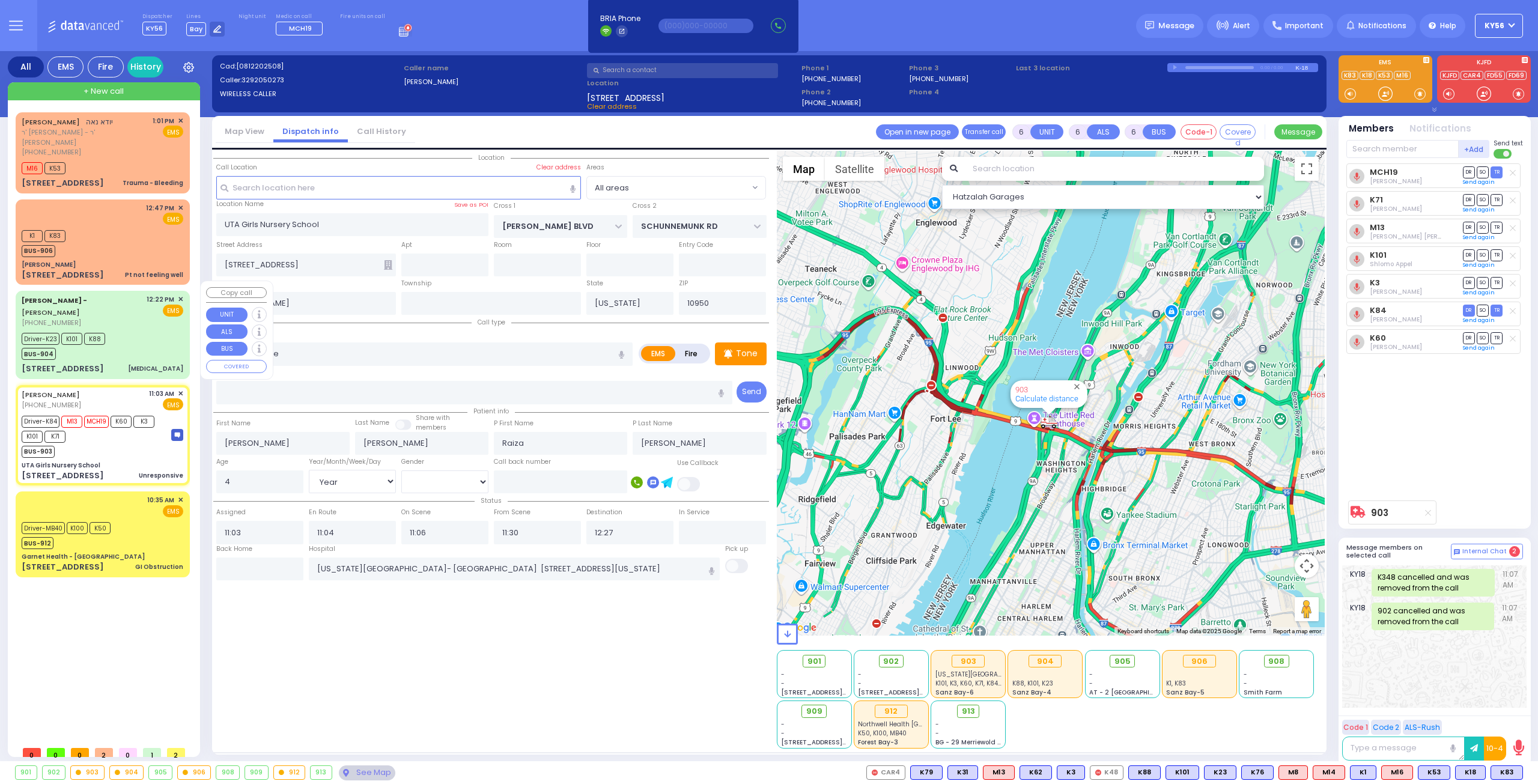
type input "Guerrero"
type input "41"
select select "Year"
select select "[DEMOGRAPHIC_DATA]"
type input "12:22"
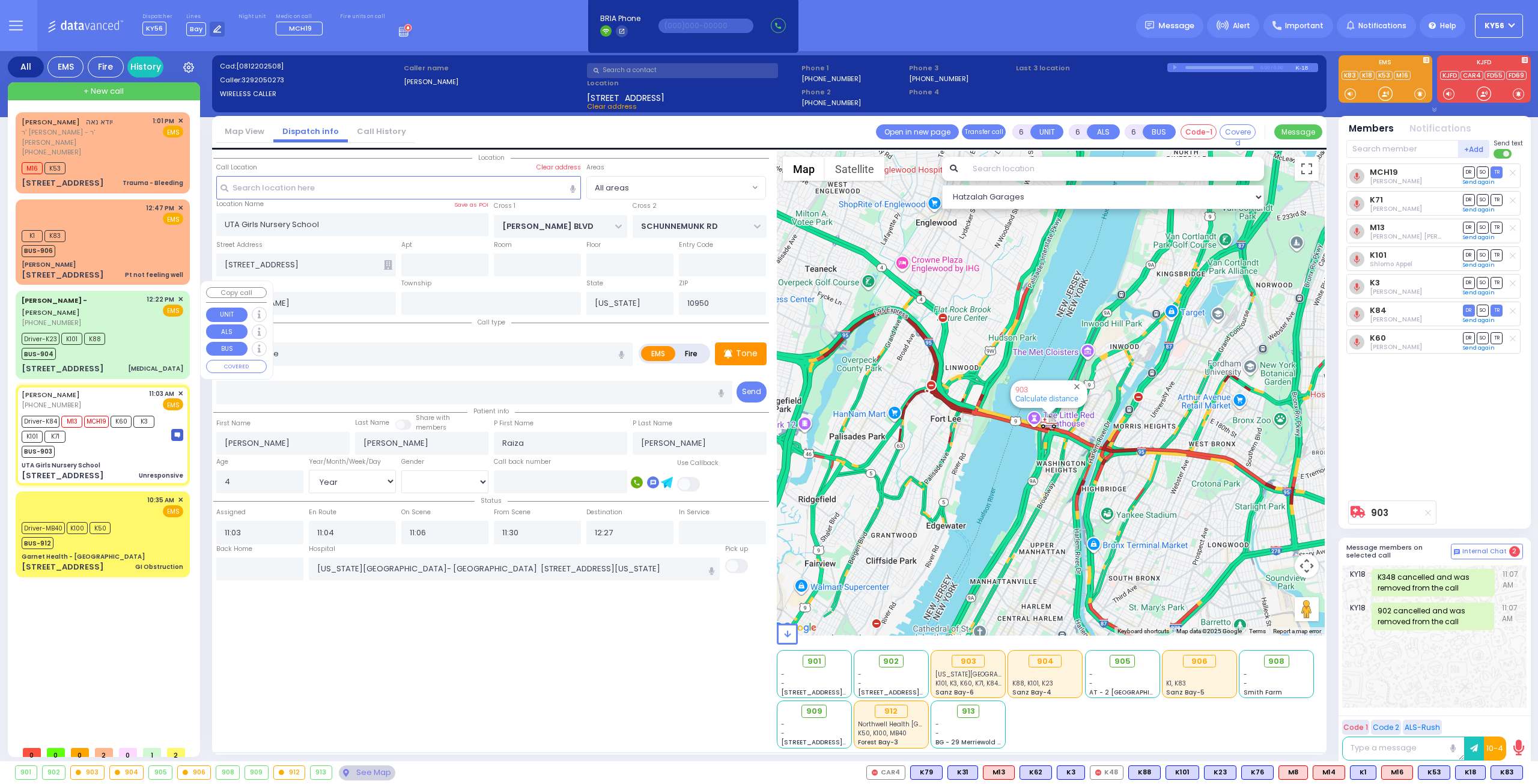
type input "12:25"
type input "12:26"
type input "12:39"
type input "[GEOGRAPHIC_DATA]"
select select "Hatzalah Garages"
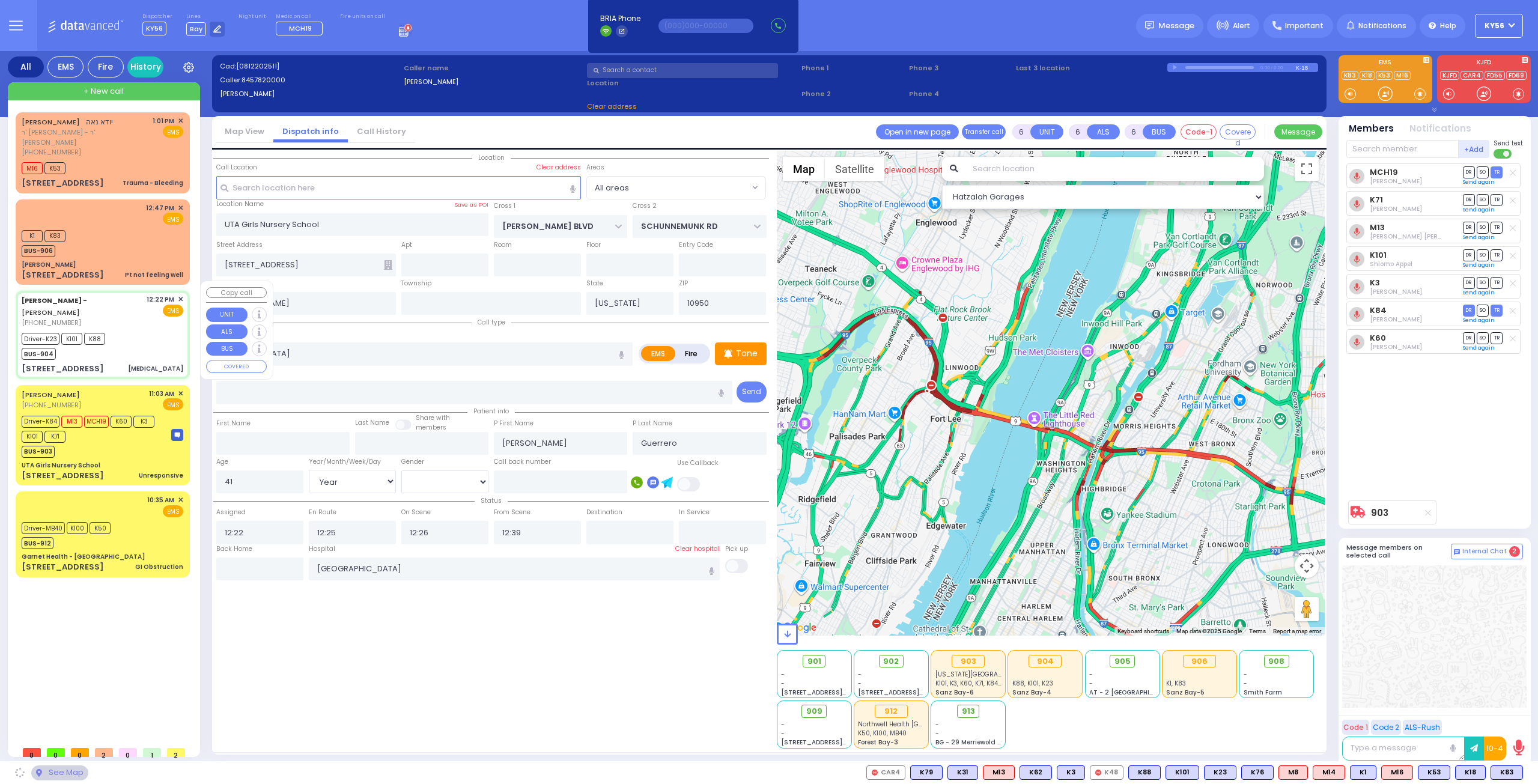
type input "[STREET_ADDRESS]"
type input "011"
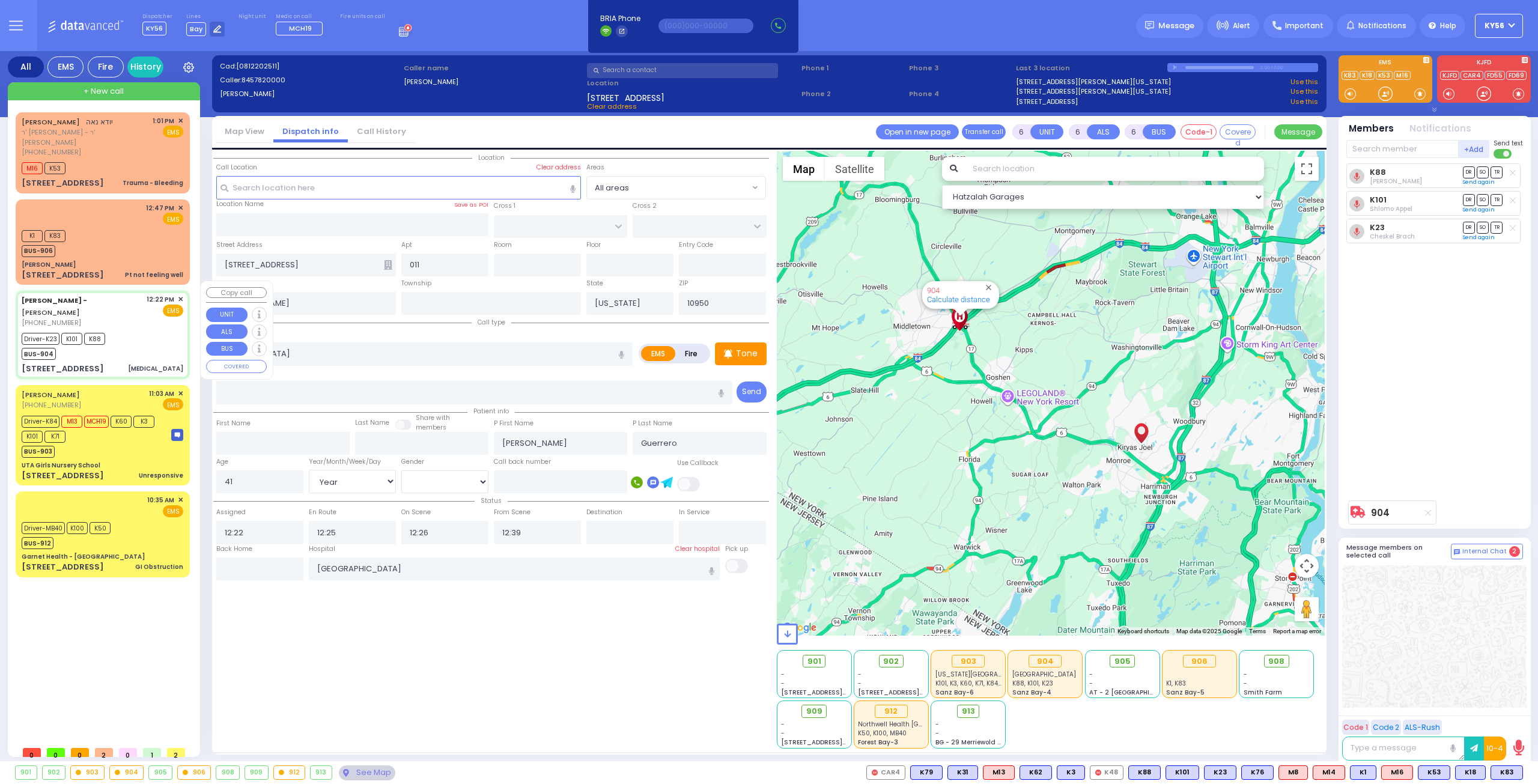
select select
radio input "true"
select select "Year"
select select "[DEMOGRAPHIC_DATA]"
select select "Hatzalah Garages"
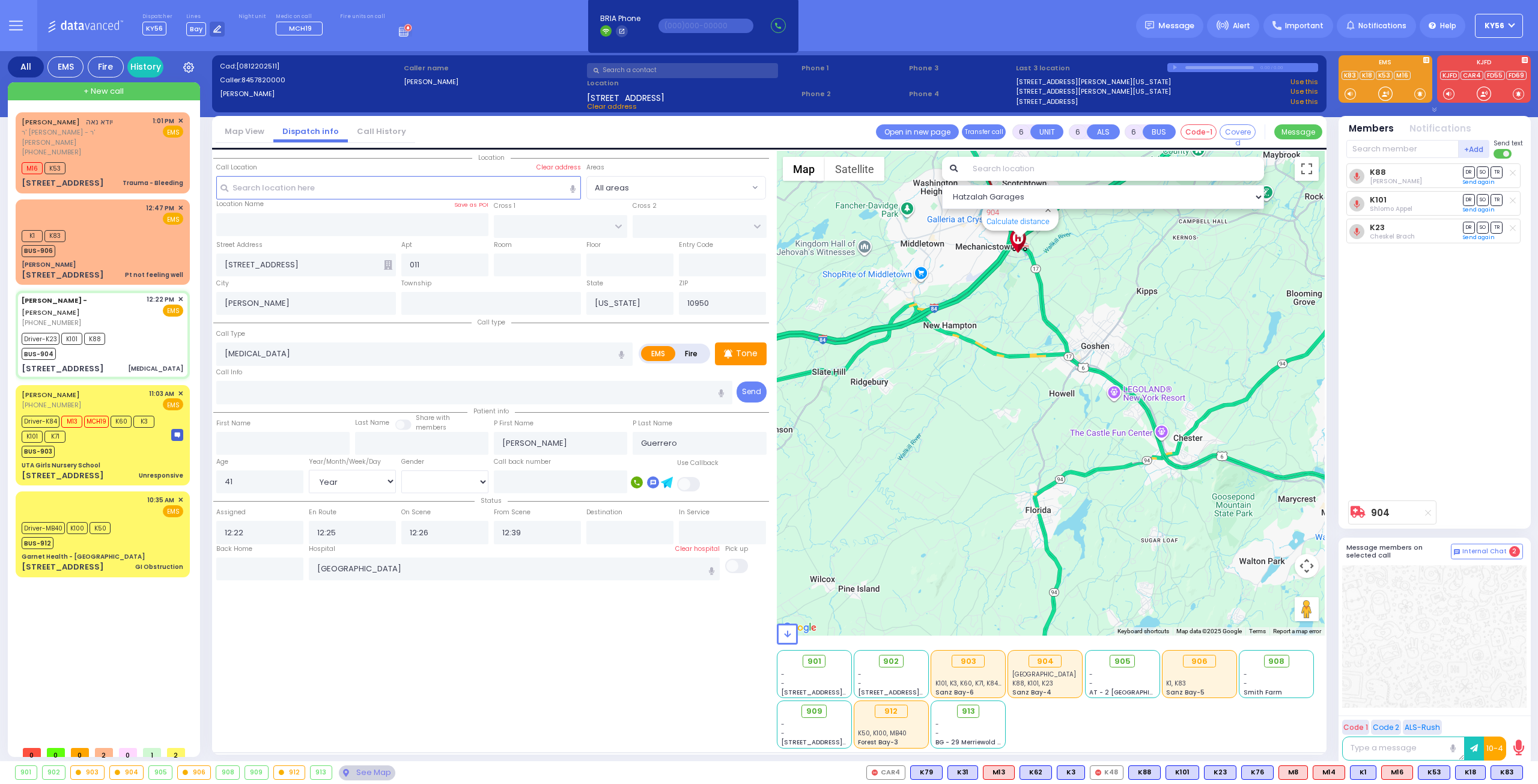
drag, startPoint x: 997, startPoint y: 421, endPoint x: 976, endPoint y: 460, distance: 44.3
click at [977, 459] on div "904 Calculate distance" at bounding box center [1051, 393] width 549 height 485
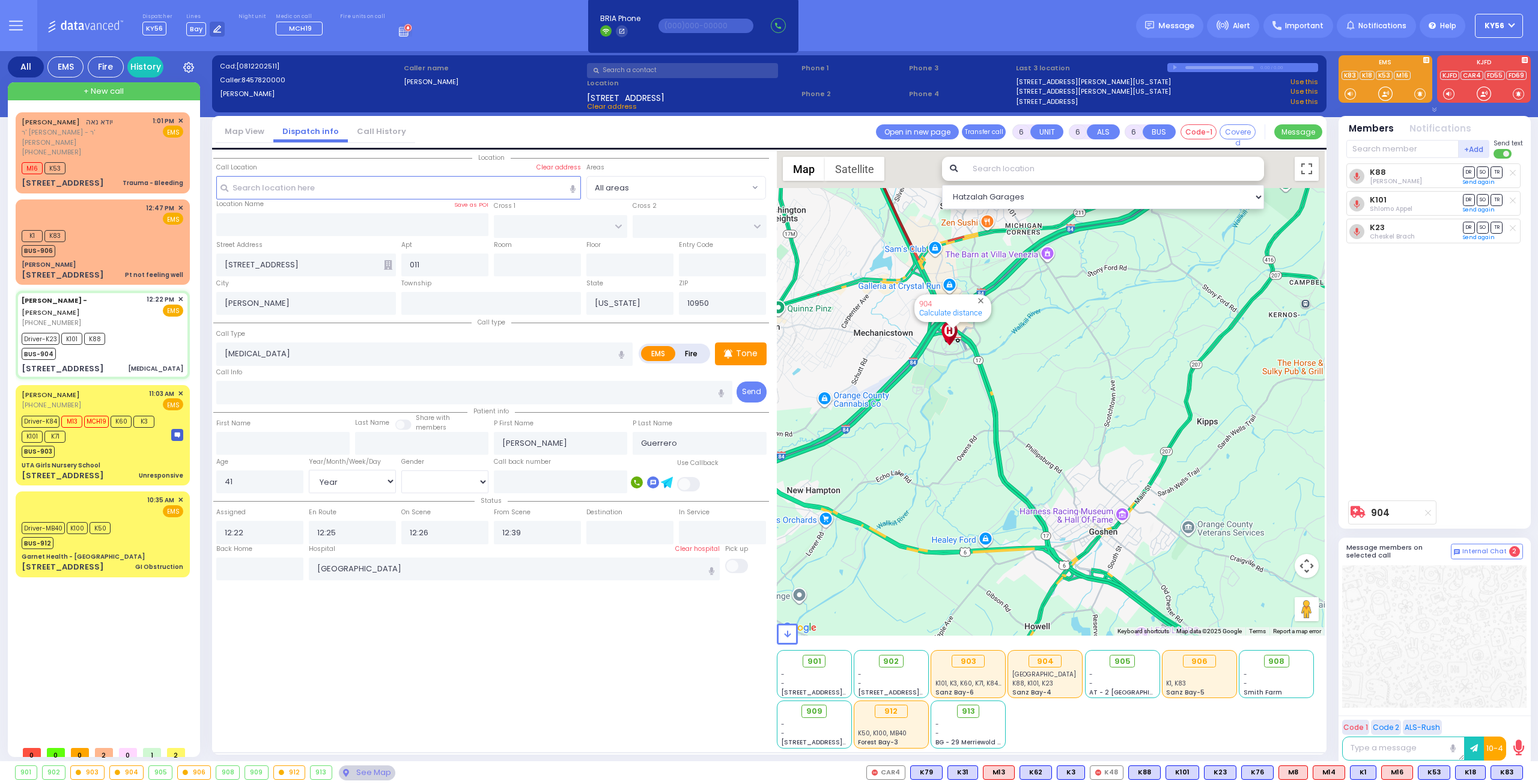
drag, startPoint x: 959, startPoint y: 393, endPoint x: 987, endPoint y: 458, distance: 70.8
click at [984, 455] on div "904 Calculate distance" at bounding box center [1051, 393] width 549 height 485
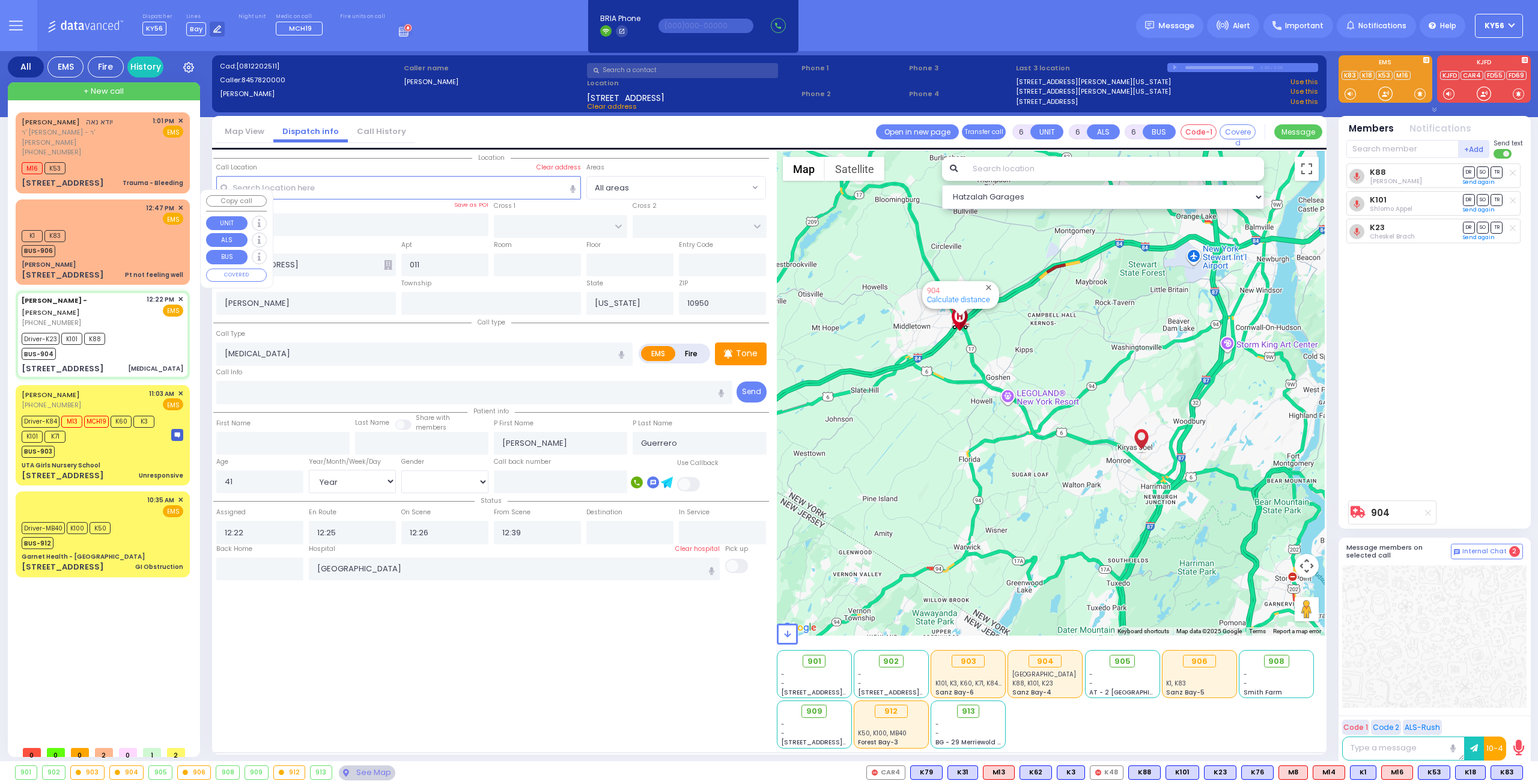
click at [108, 247] on div "12:47 PM ✕ EMS K1 K83" at bounding box center [102, 242] width 169 height 82
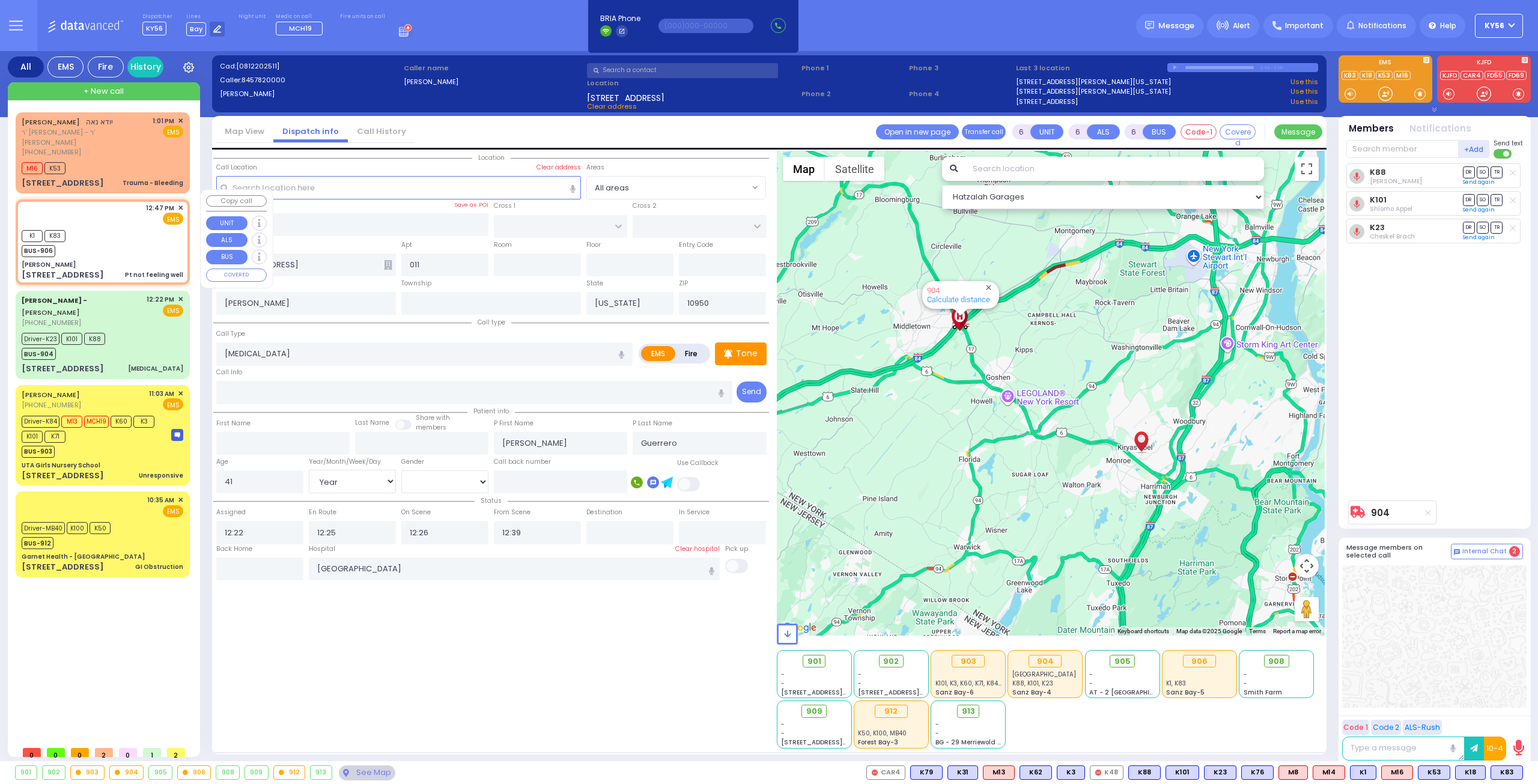
type input "1"
type input "0"
type input "1"
select select
type input "Pt not feeling well"
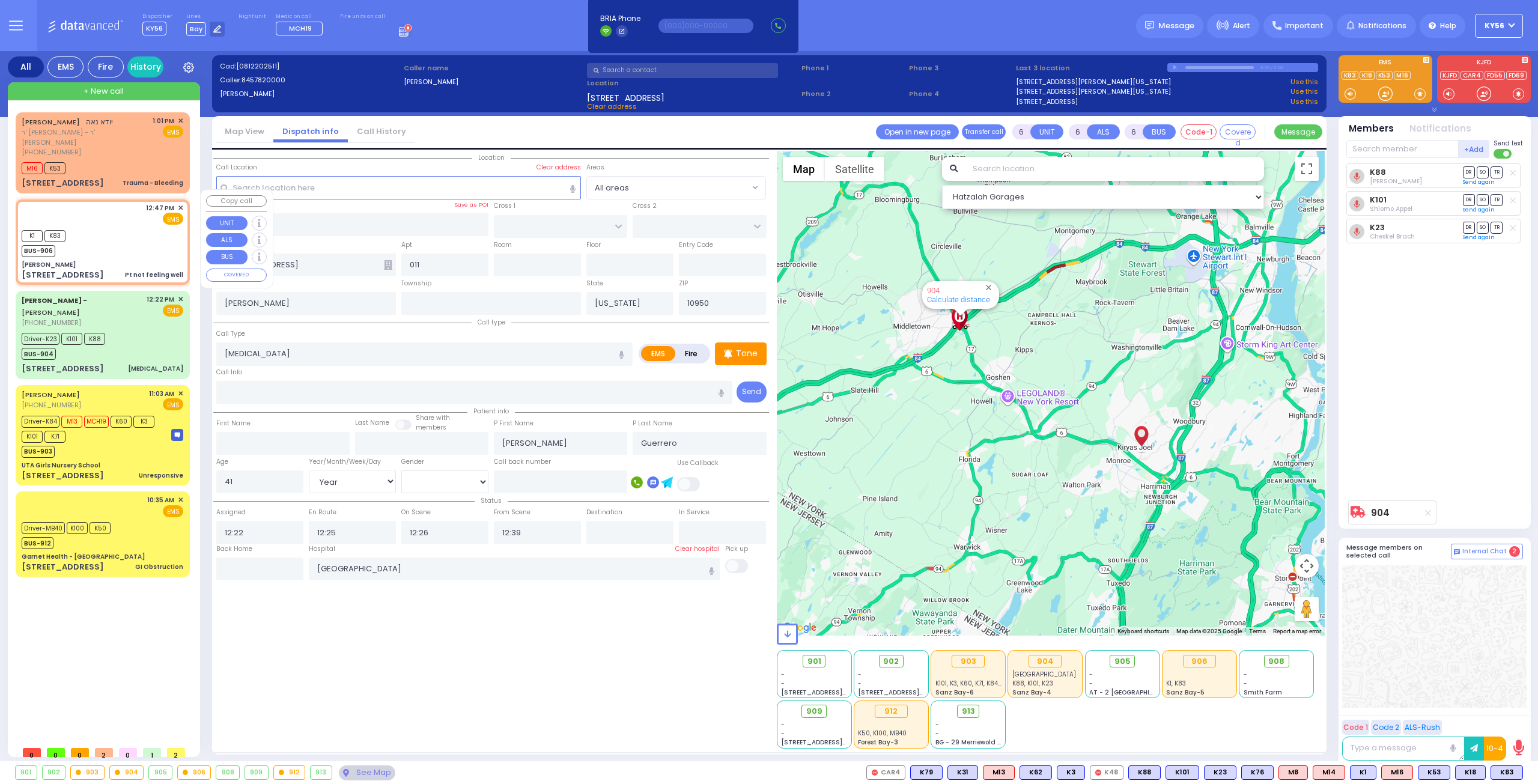
radio input "true"
type input "36"
select select "Year"
select select "[DEMOGRAPHIC_DATA]"
type input "12:47"
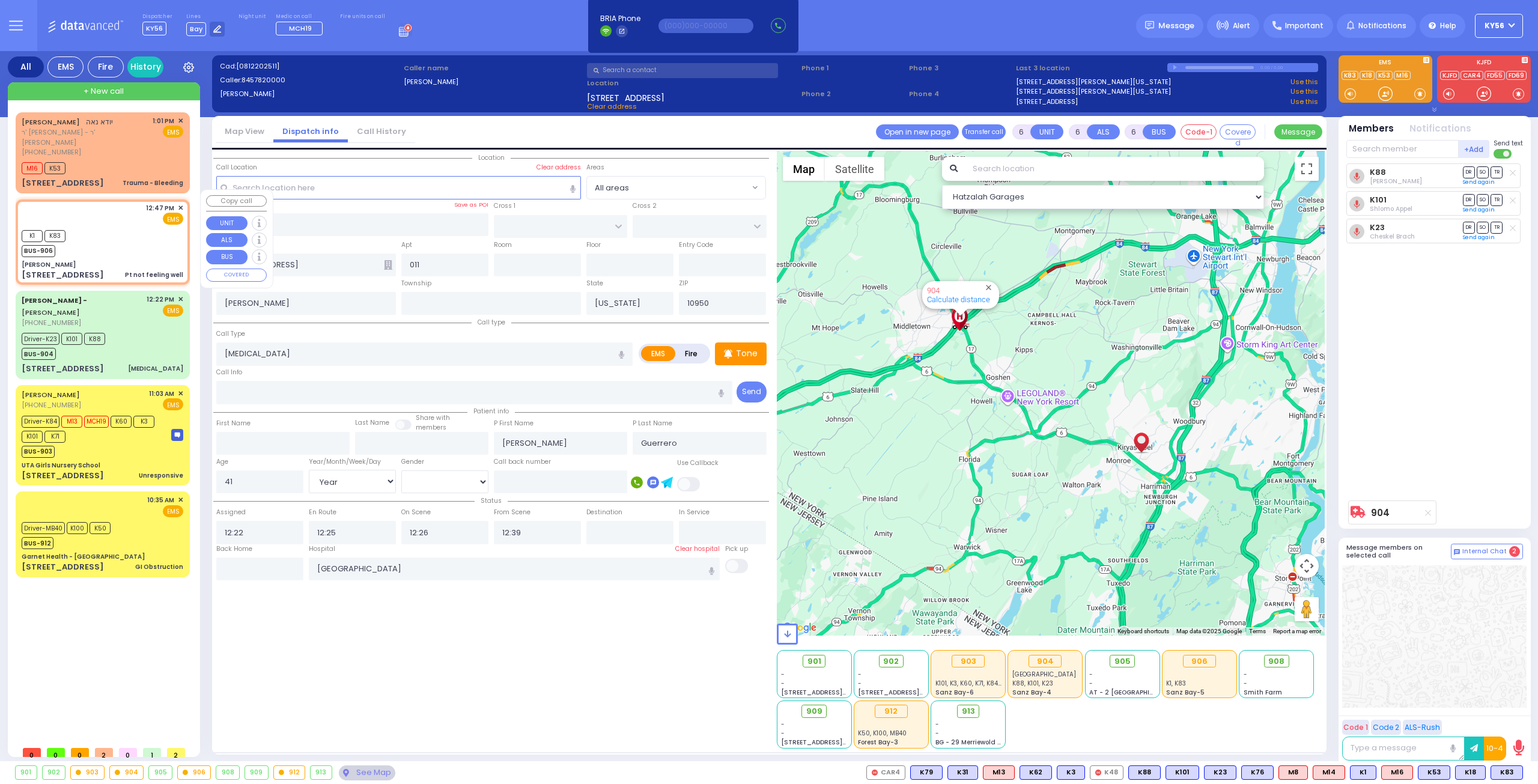
type input "12:50"
select select "Hatzalah Garages"
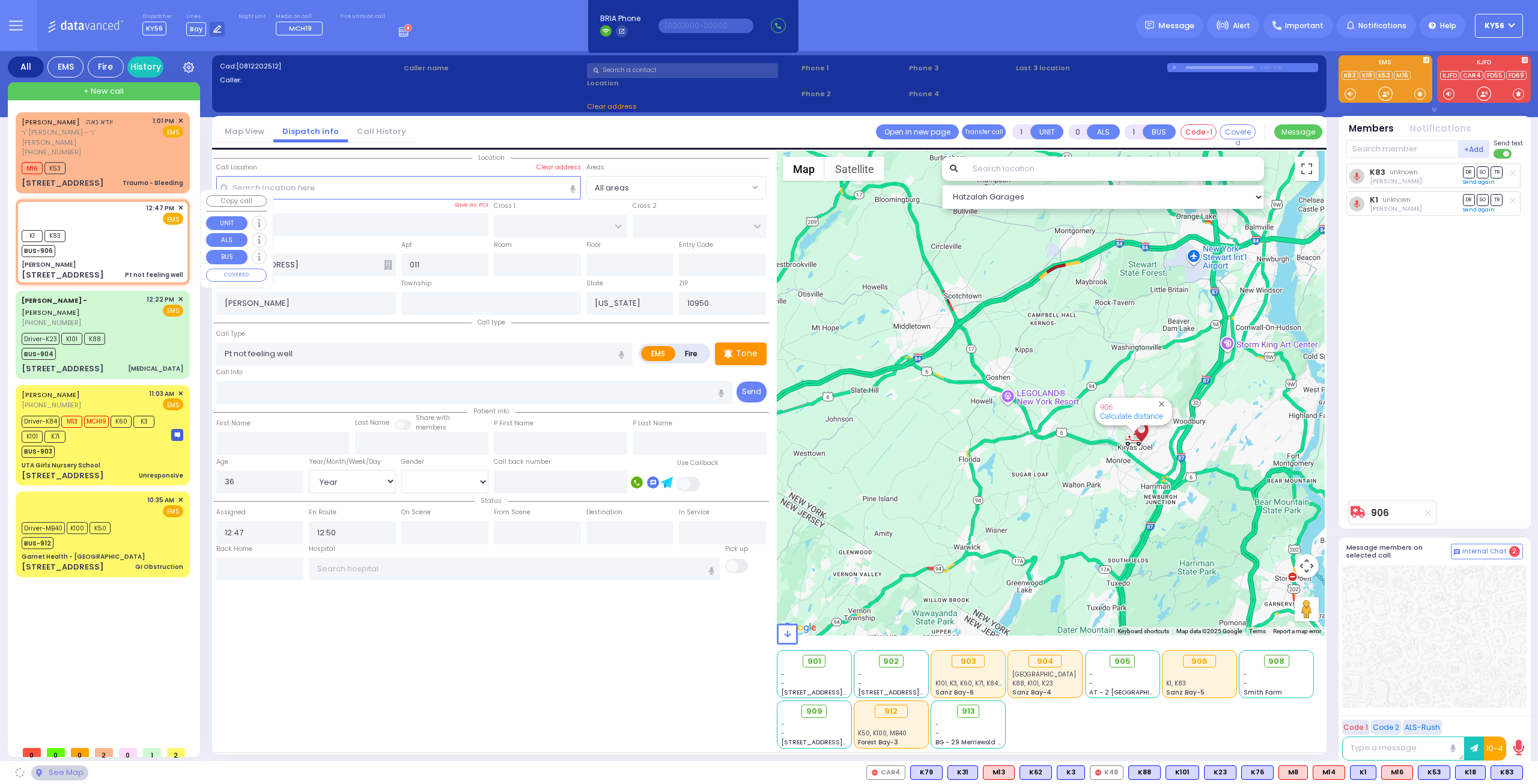
type input "[PERSON_NAME]"
type input "[GEOGRAPHIC_DATA]"
select select "SECTION 4"
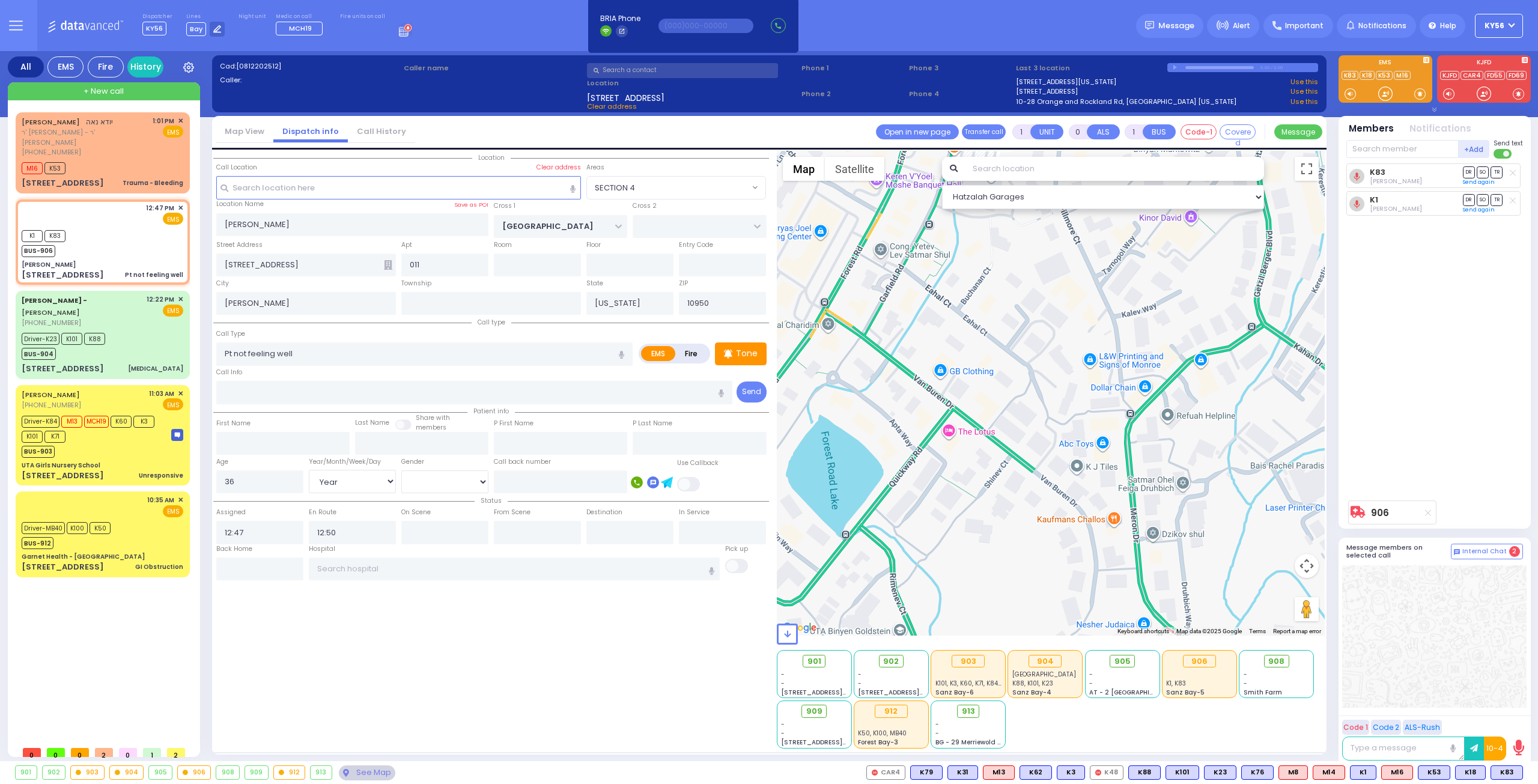
drag, startPoint x: 995, startPoint y: 435, endPoint x: 1003, endPoint y: 453, distance: 19.7
click at [1002, 449] on div "906 Calculate distance" at bounding box center [1051, 393] width 549 height 485
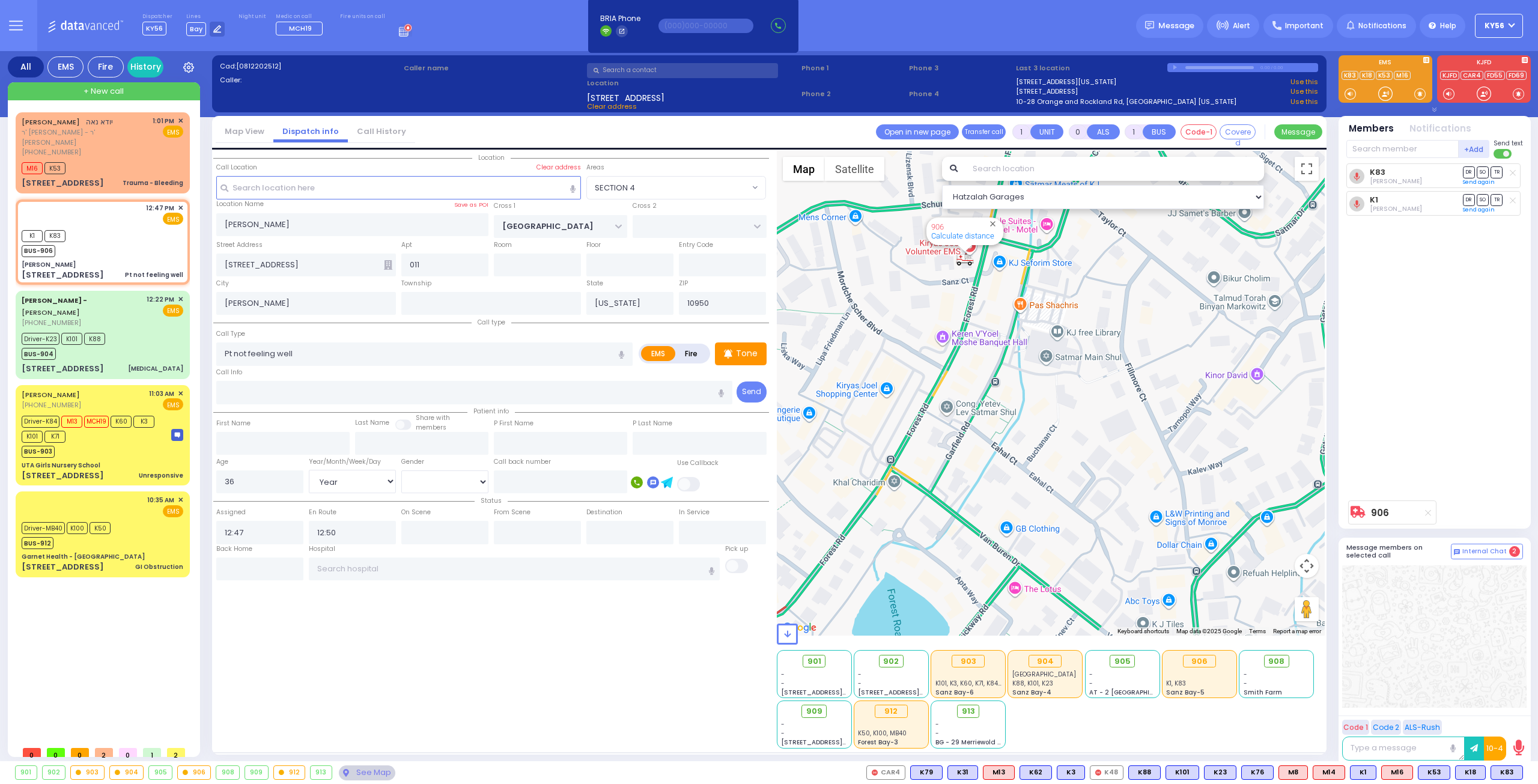
drag, startPoint x: 985, startPoint y: 364, endPoint x: 986, endPoint y: 425, distance: 61.0
click at [986, 425] on div "906 Calculate distance" at bounding box center [1051, 393] width 549 height 485
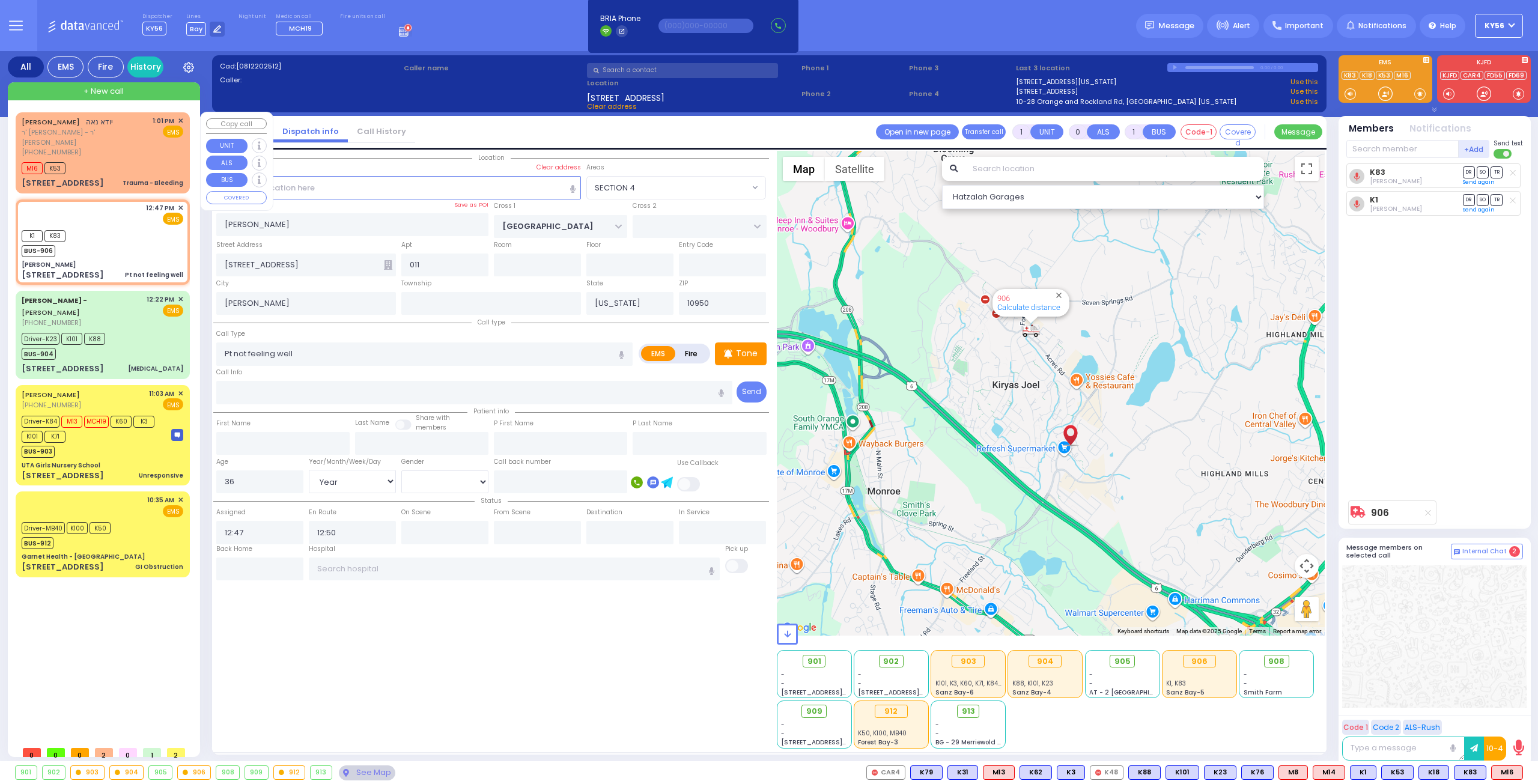
click at [118, 160] on div "M16 K53" at bounding box center [102, 167] width 161 height 15
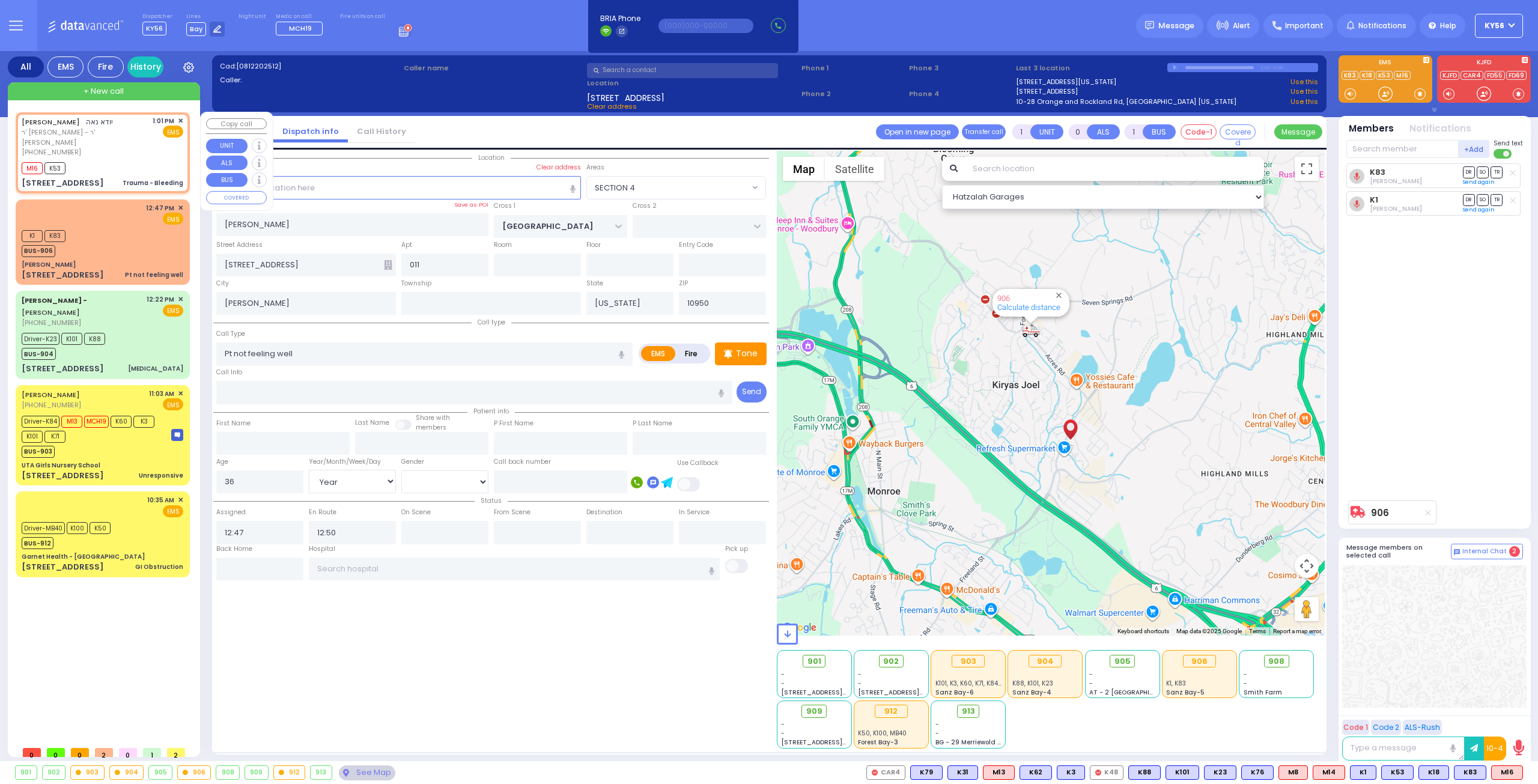
type input "2"
type input "1"
select select
type input "Trauma - Bleeding"
radio input "true"
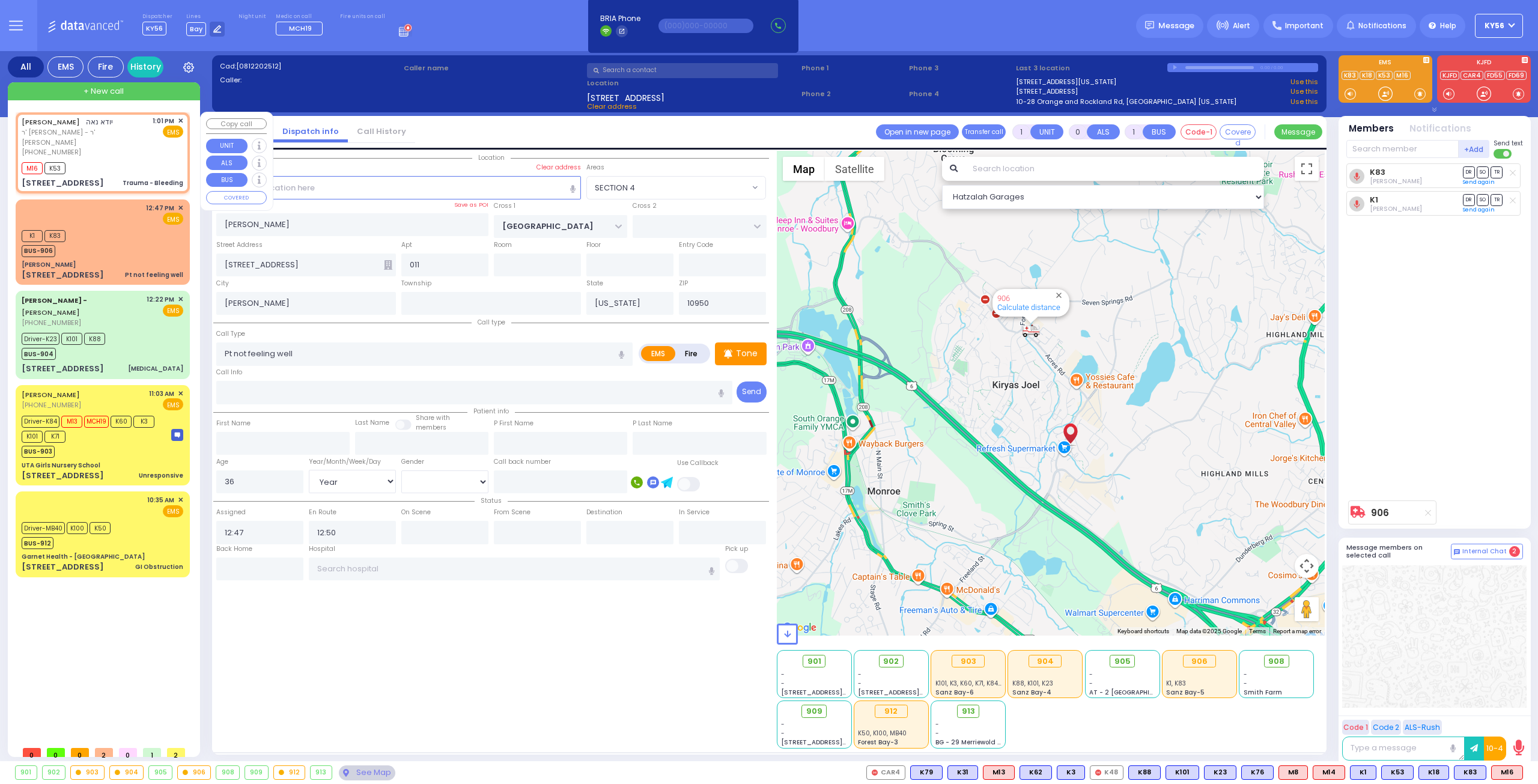
type input "YIDA"
type input "NOE"
select select
type input "13:01"
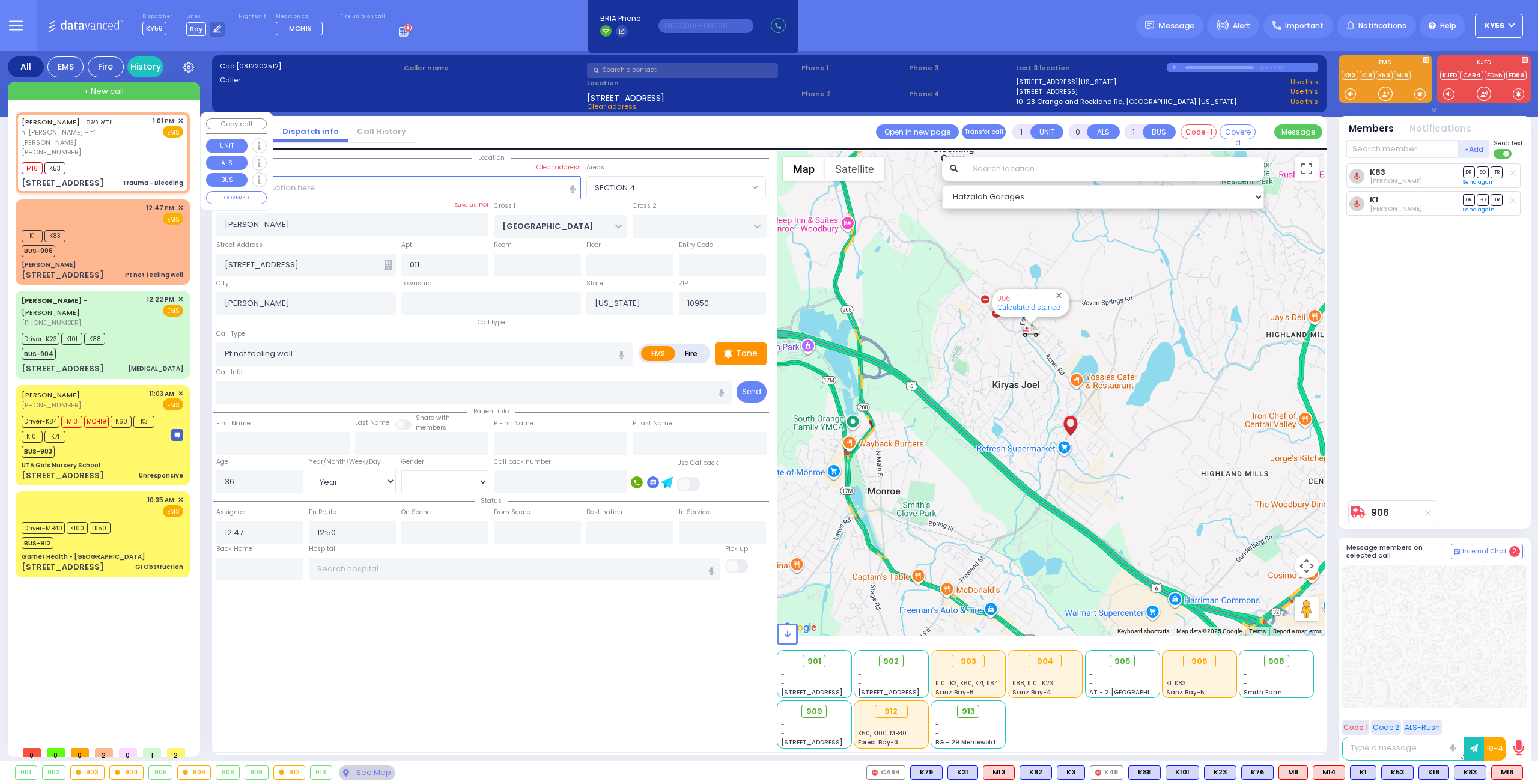
type input "13:02"
type input "ROBIN RD"
type input "MERRIEWOLD LN NORTH"
type input "[STREET_ADDRESS]"
type input "Monroe"
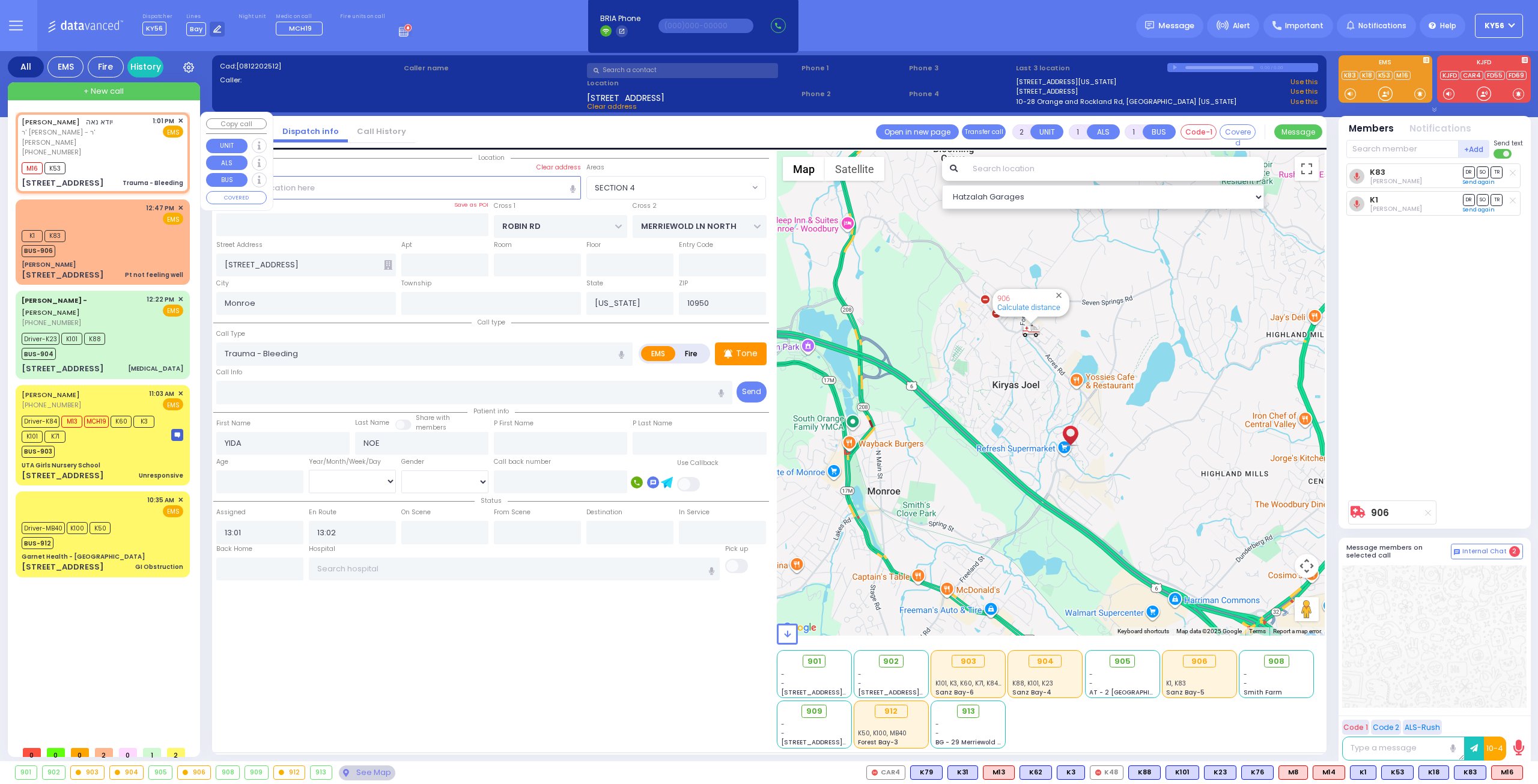
select select "Hatzalah Garages"
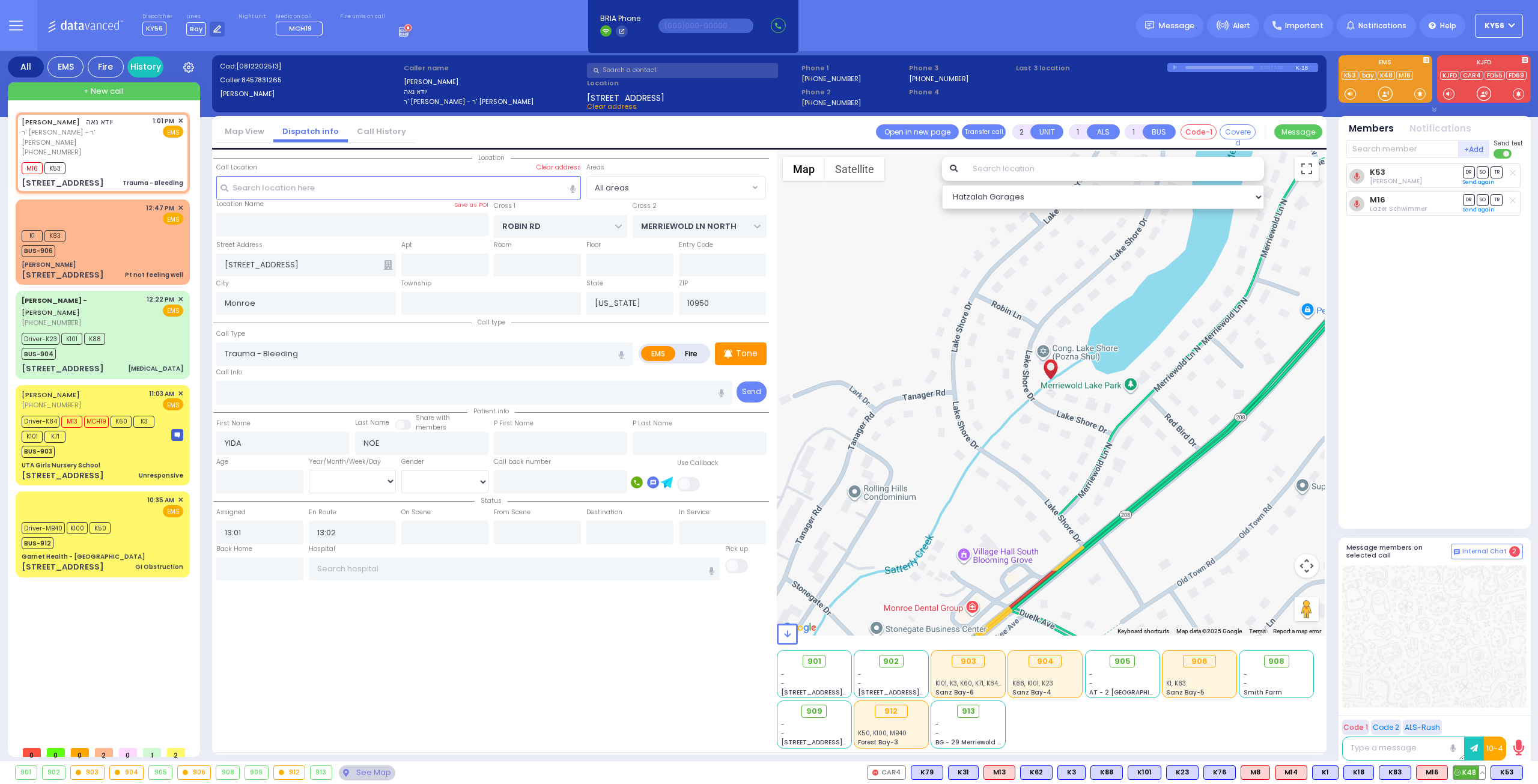
click at [1462, 767] on span "K48" at bounding box center [1469, 772] width 32 height 13
select select
radio input "true"
select select
select select "Hatzalah Garages"
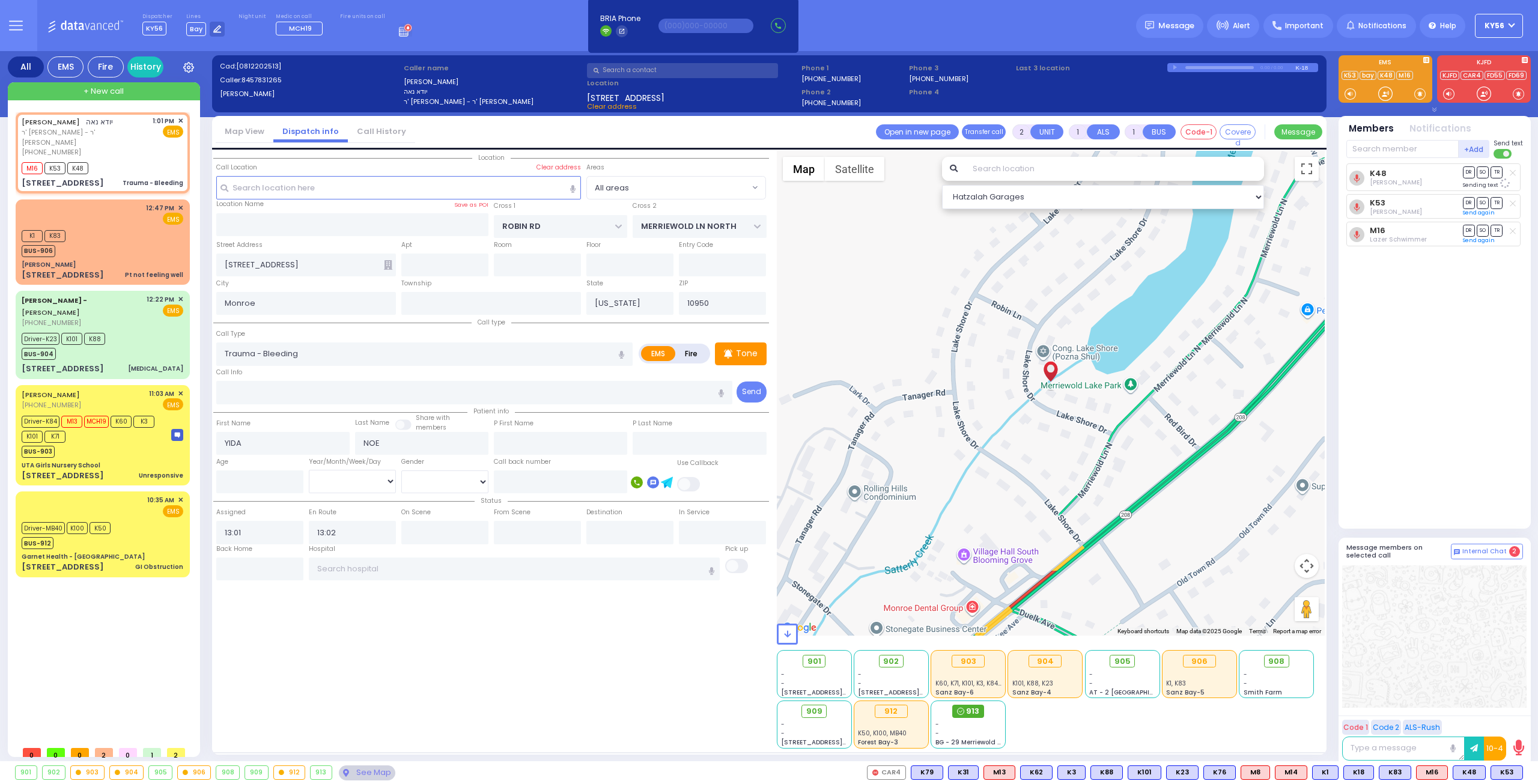
click at [972, 709] on span "913" at bounding box center [972, 711] width 13 height 12
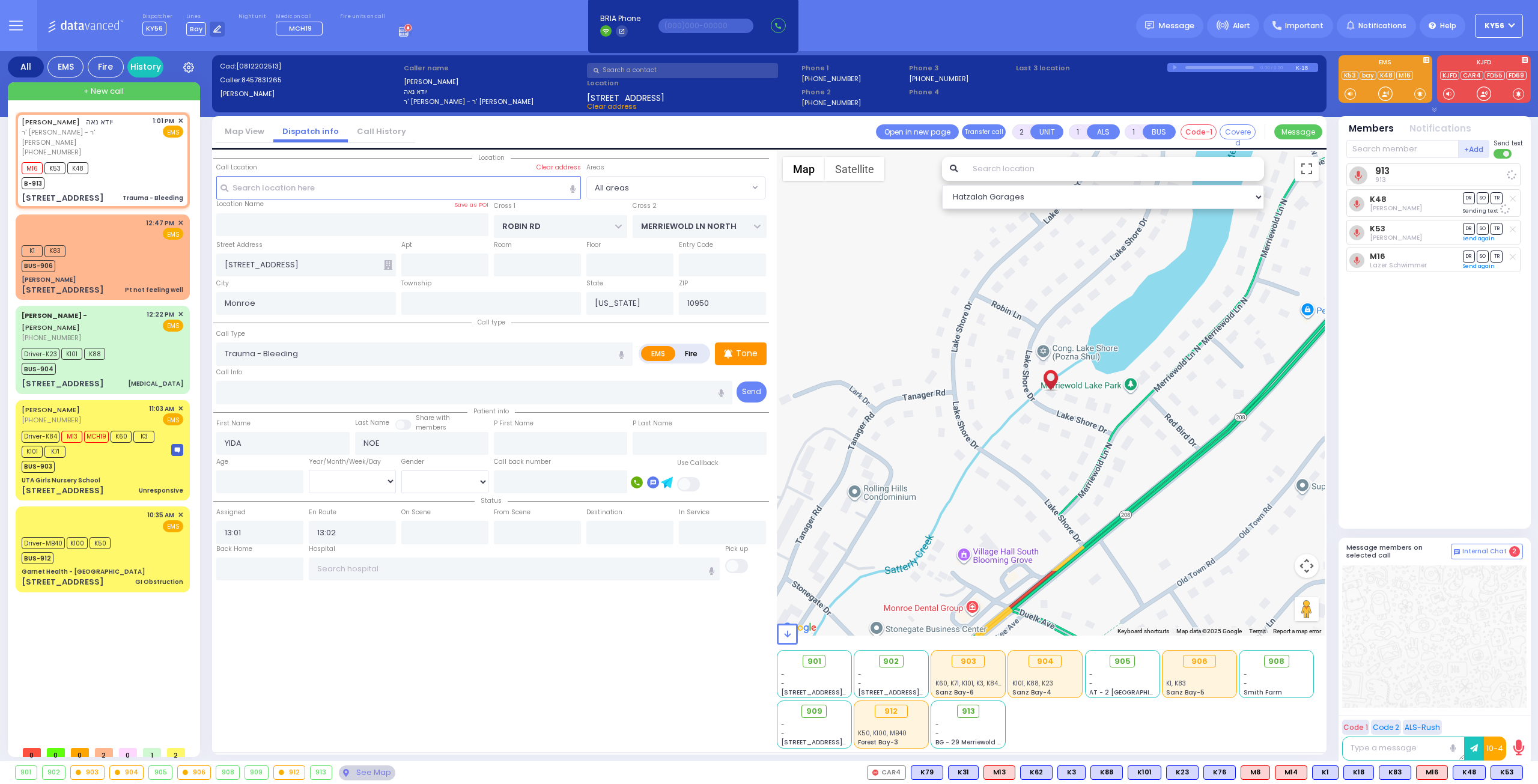
select select
radio input "true"
select select
select select "Hatzalah Garages"
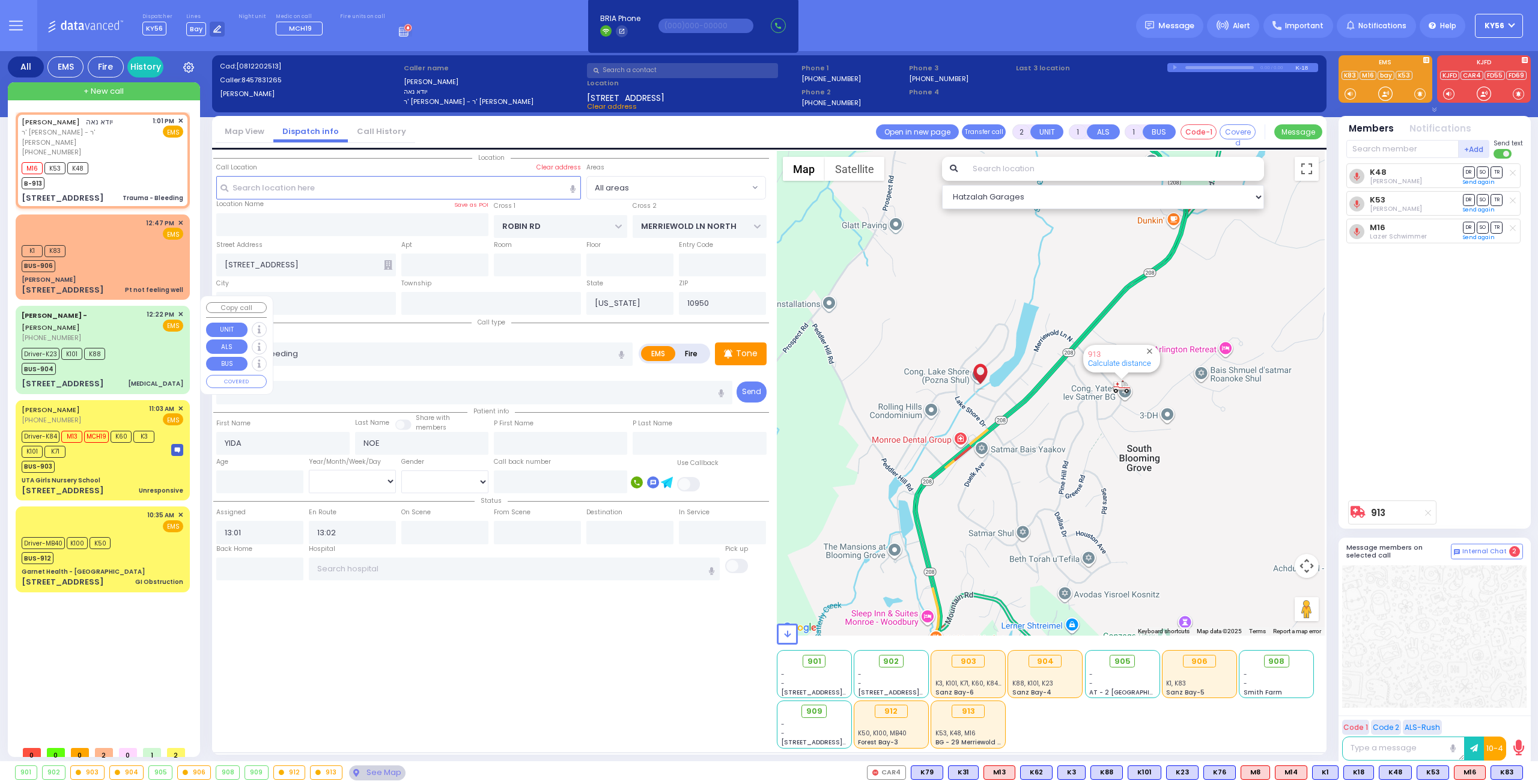
click at [141, 345] on div "Driver-K23 K101 K88 BUS-904" at bounding box center [102, 360] width 161 height 30
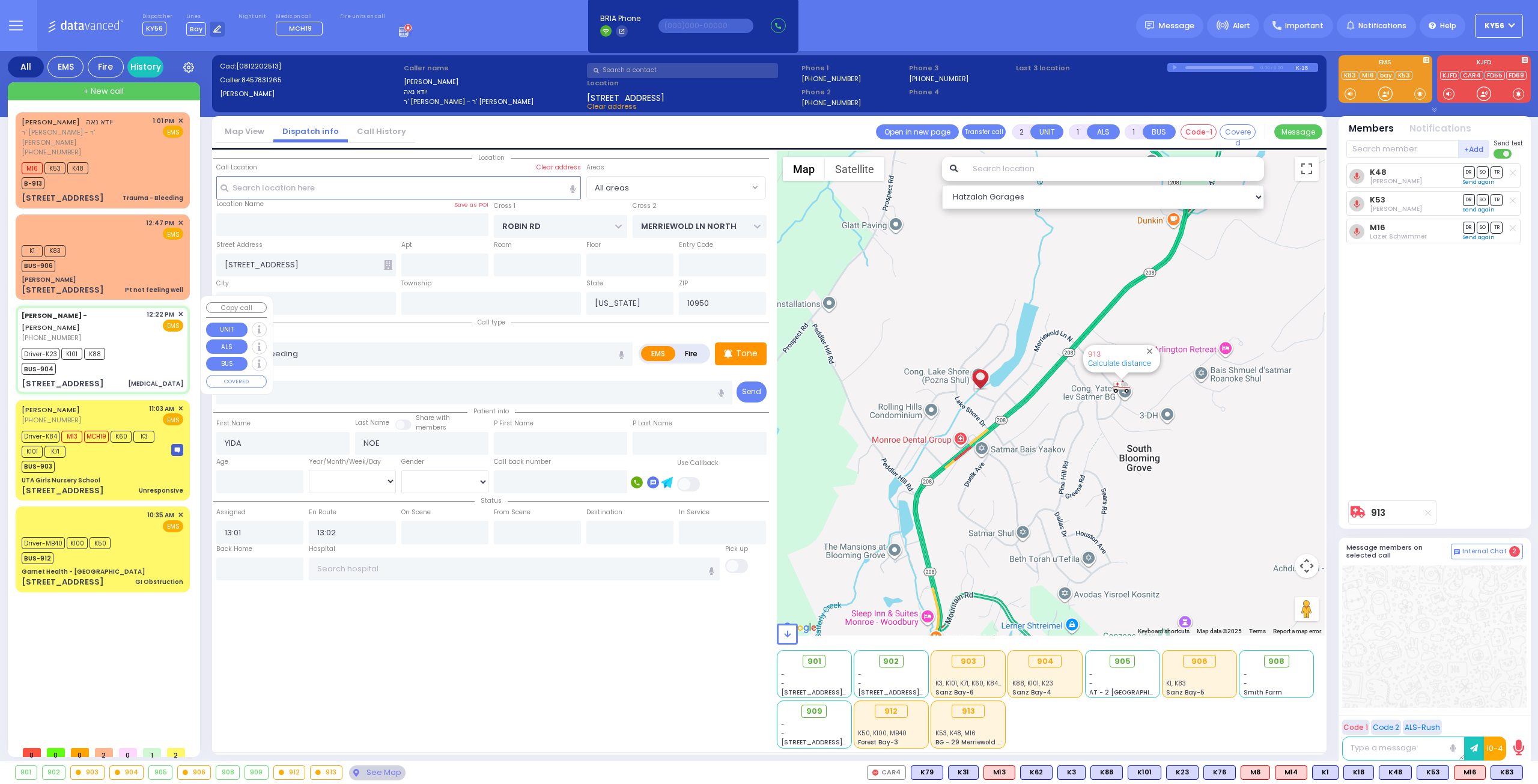
type input "6"
select select
type input "[MEDICAL_DATA]"
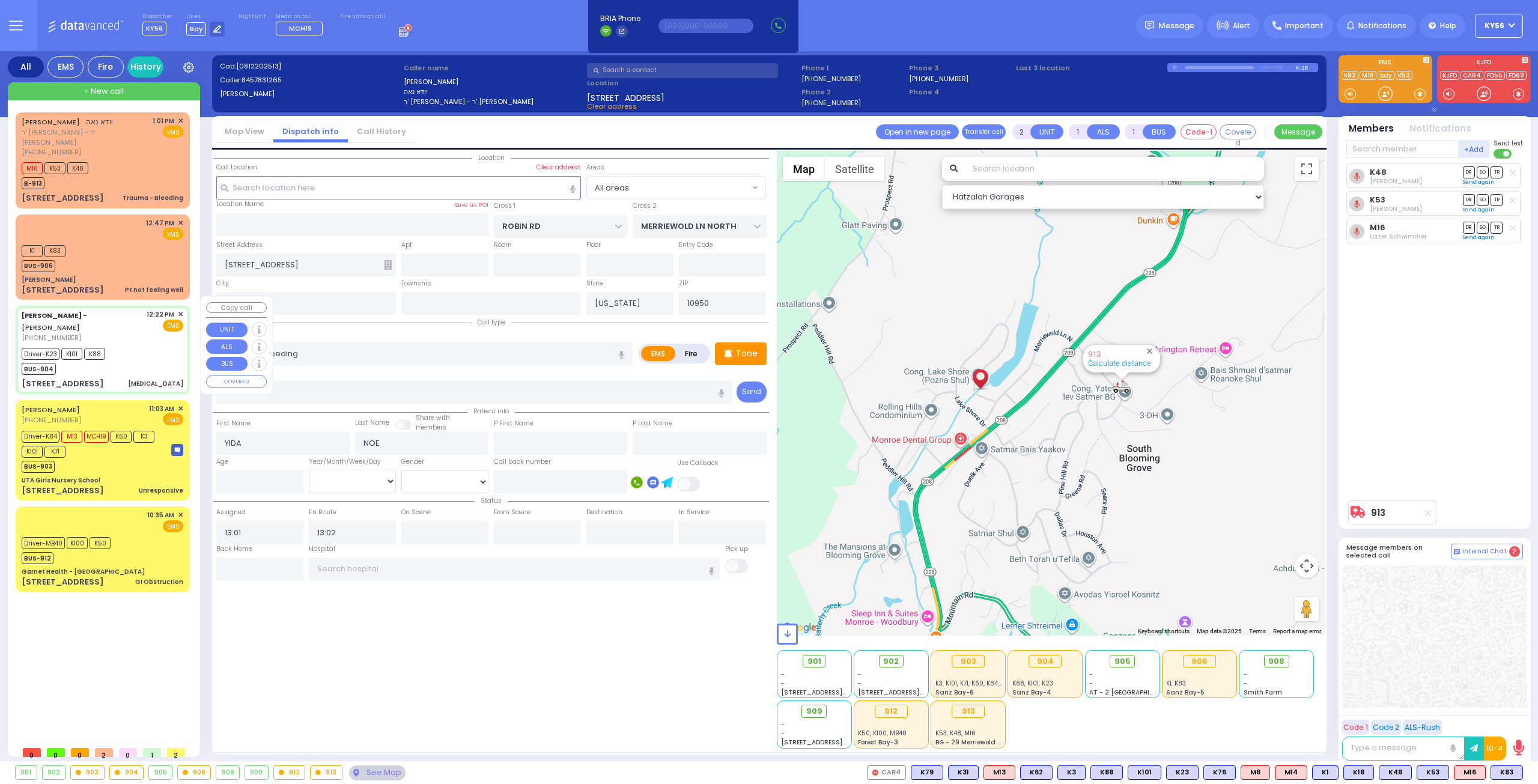
radio input "true"
type input "[PERSON_NAME]"
type input "Guerrero"
type input "41"
select select "Year"
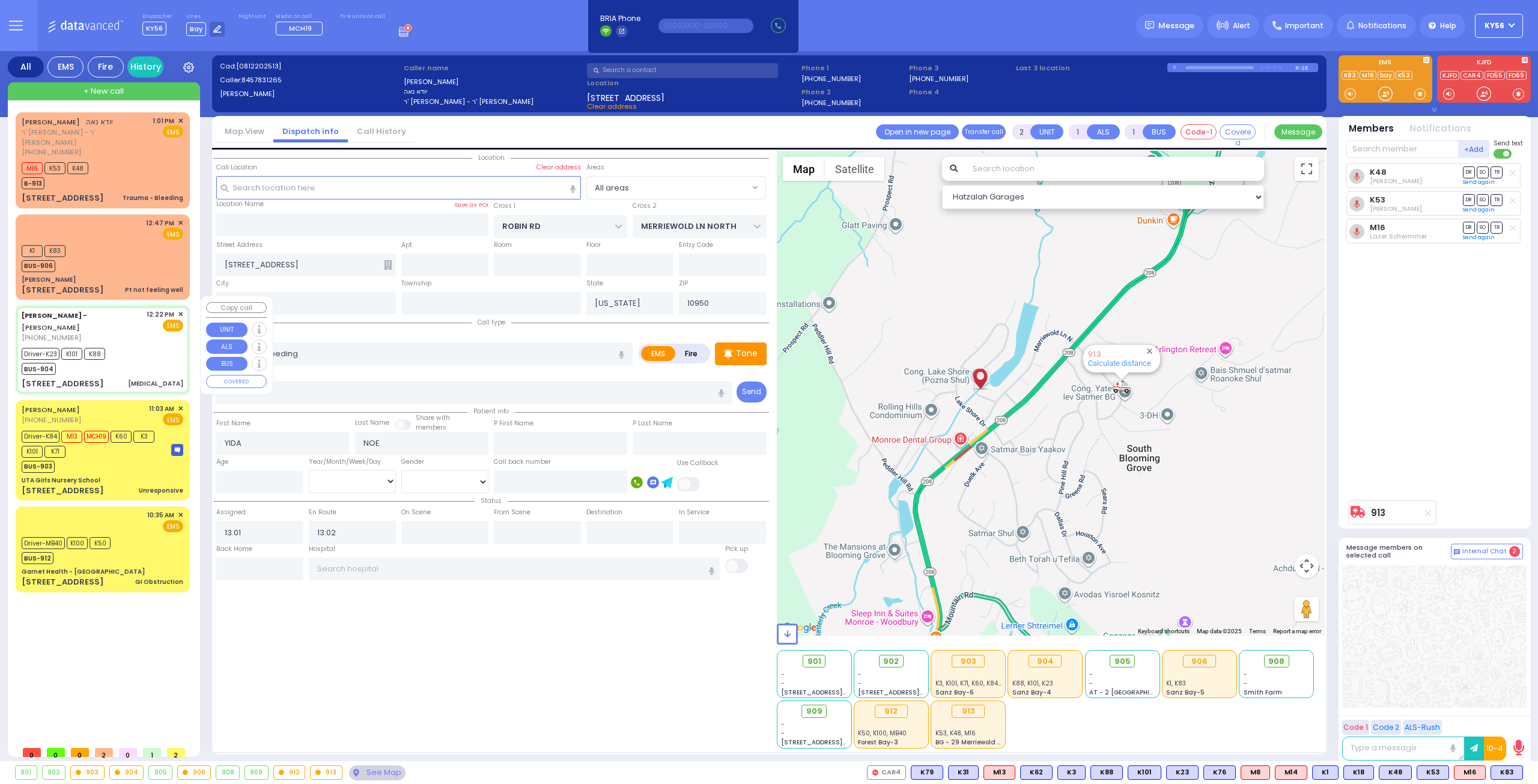
select select "[DEMOGRAPHIC_DATA]"
type input "12:22"
type input "12:25"
type input "12:26"
type input "12:39"
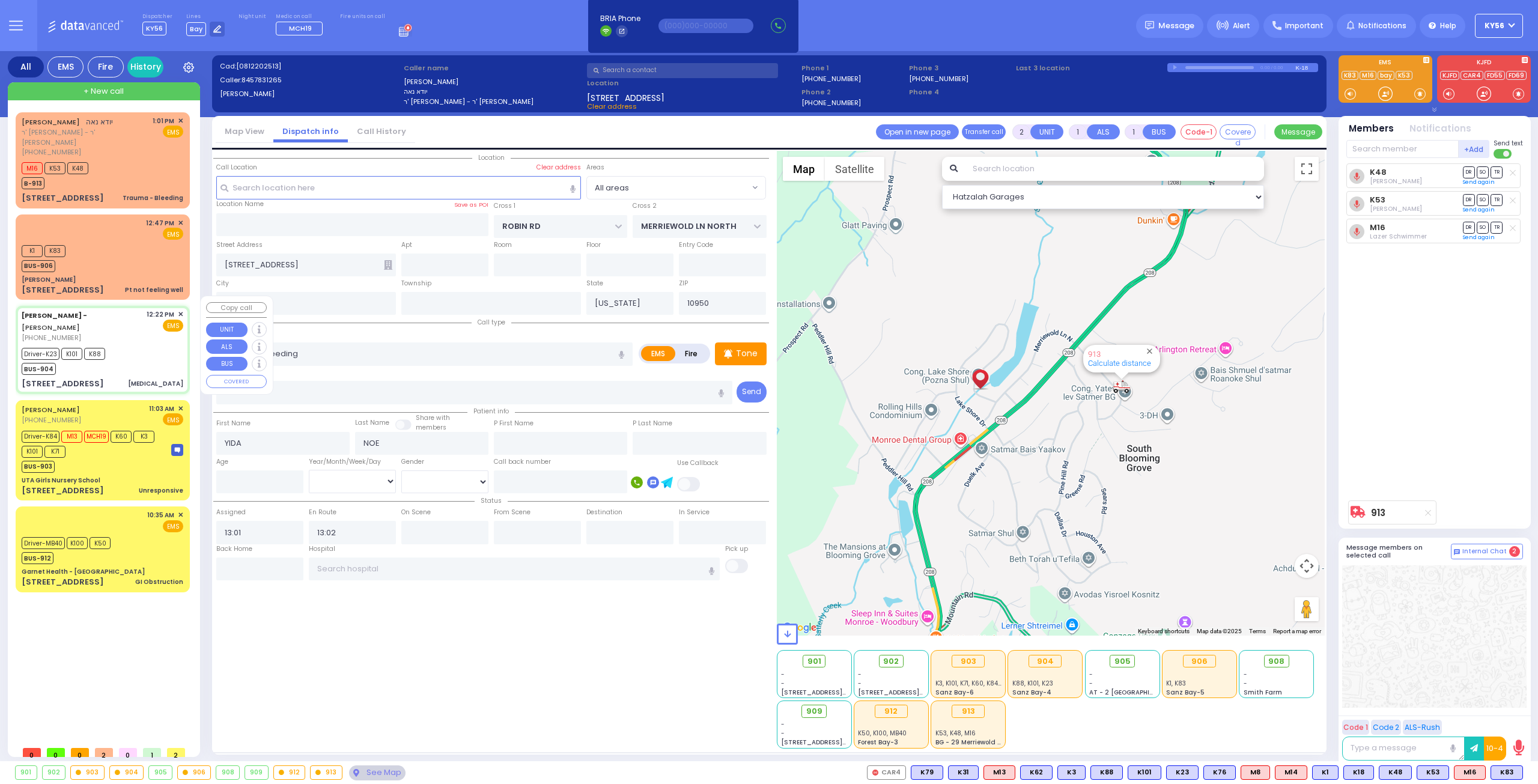
type input "13:01"
type input "13:25"
type input "[GEOGRAPHIC_DATA]"
type input "[STREET_ADDRESS]"
type input "011"
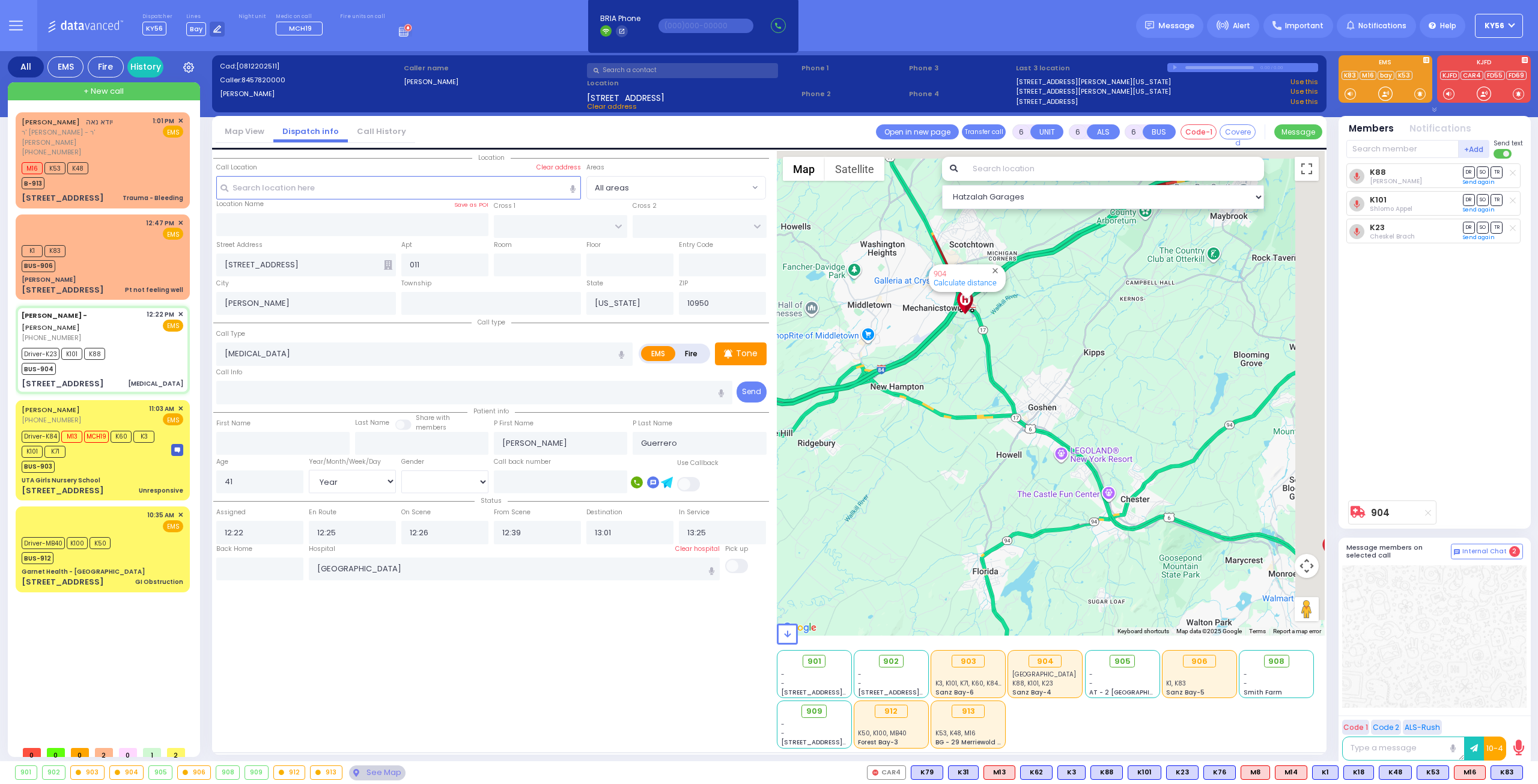
drag, startPoint x: 969, startPoint y: 412, endPoint x: 931, endPoint y: 489, distance: 85.9
click at [931, 487] on div "904 Calculate distance" at bounding box center [1051, 393] width 549 height 485
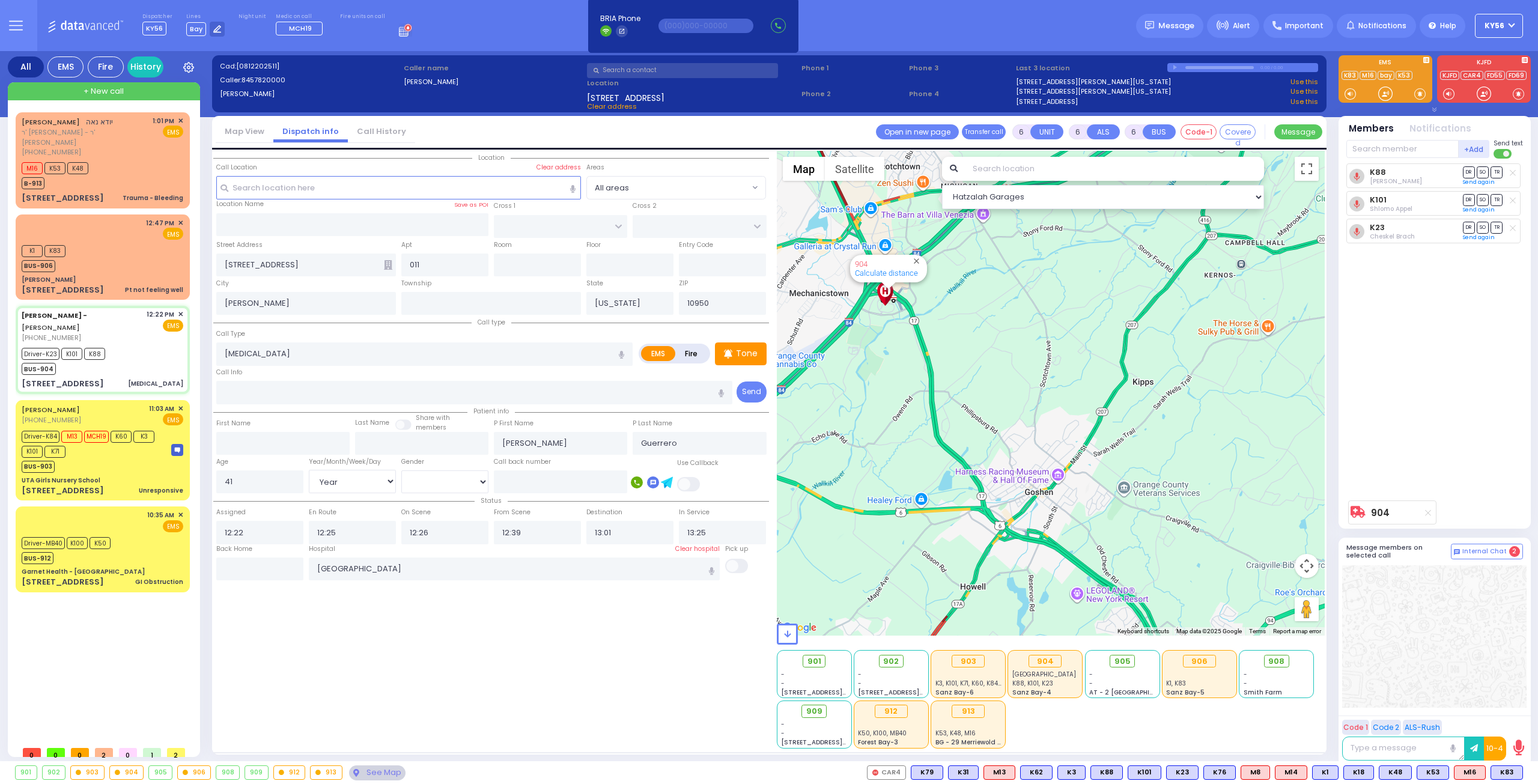
drag, startPoint x: 876, startPoint y: 429, endPoint x: 879, endPoint y: 456, distance: 27.2
click at [879, 454] on div "904 Calculate distance" at bounding box center [1051, 393] width 549 height 485
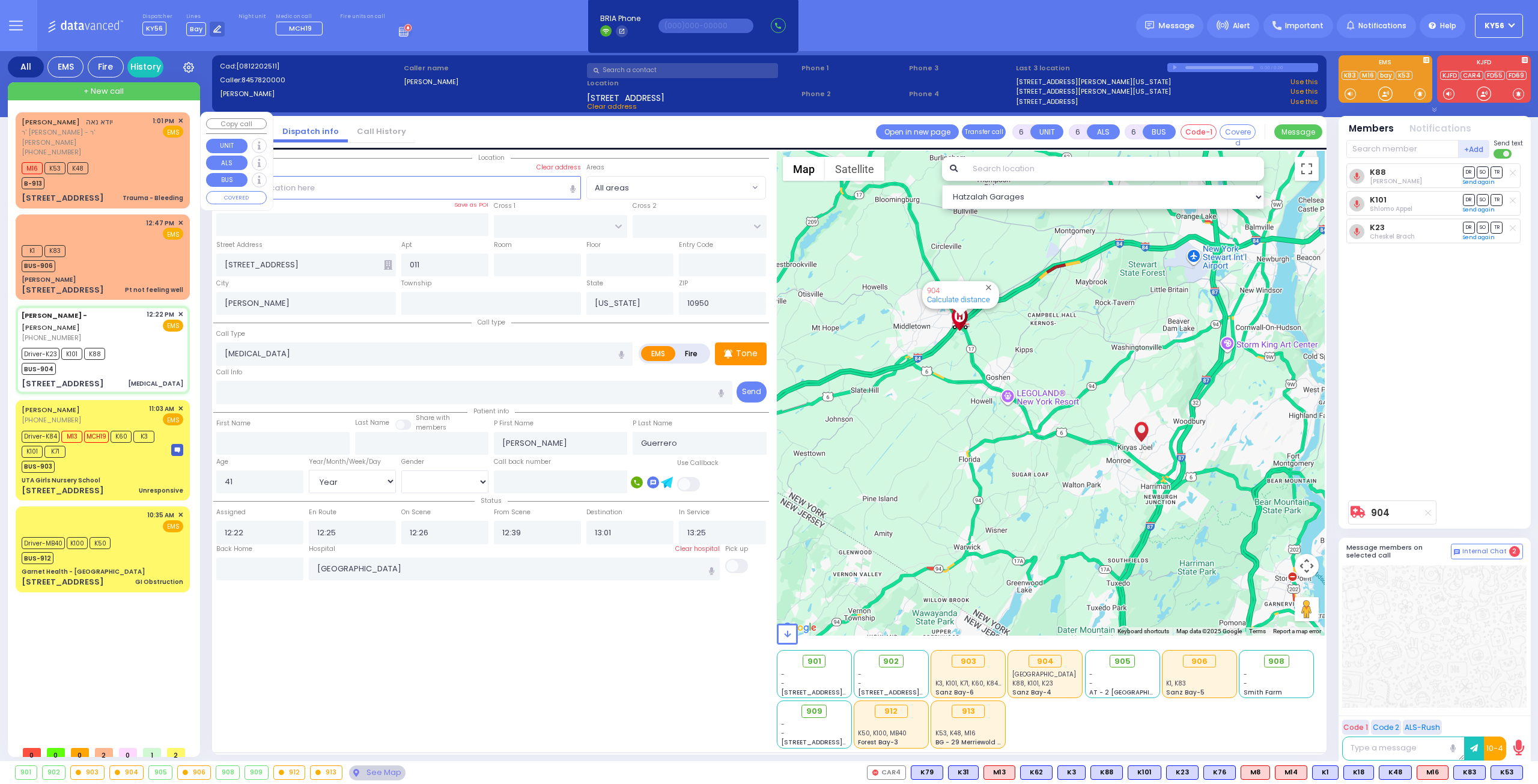
click at [127, 171] on div "M16 K53 K48 B-913" at bounding box center [102, 175] width 161 height 30
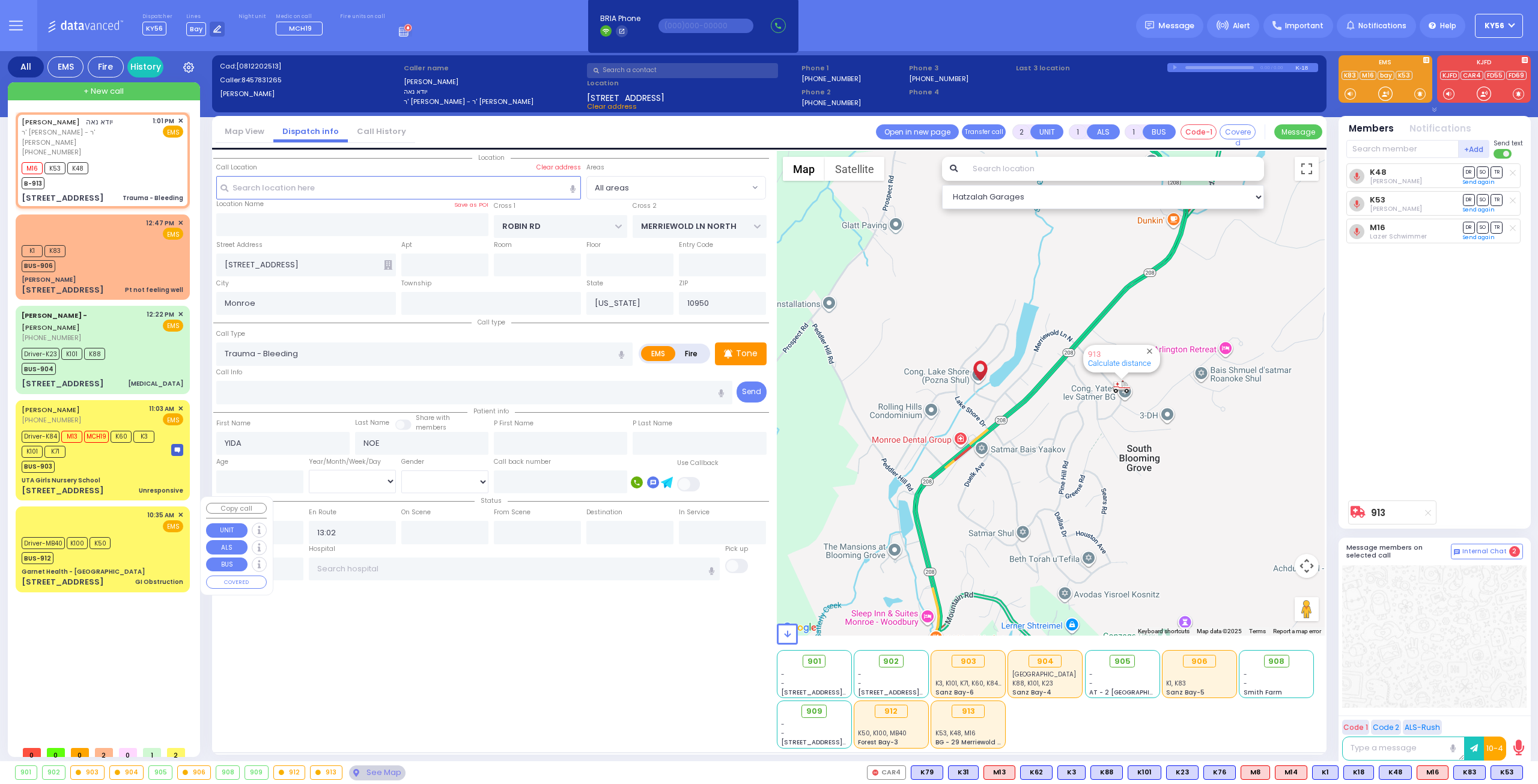
click at [111, 515] on div "10:35 AM ✕ EMS" at bounding box center [102, 521] width 161 height 22
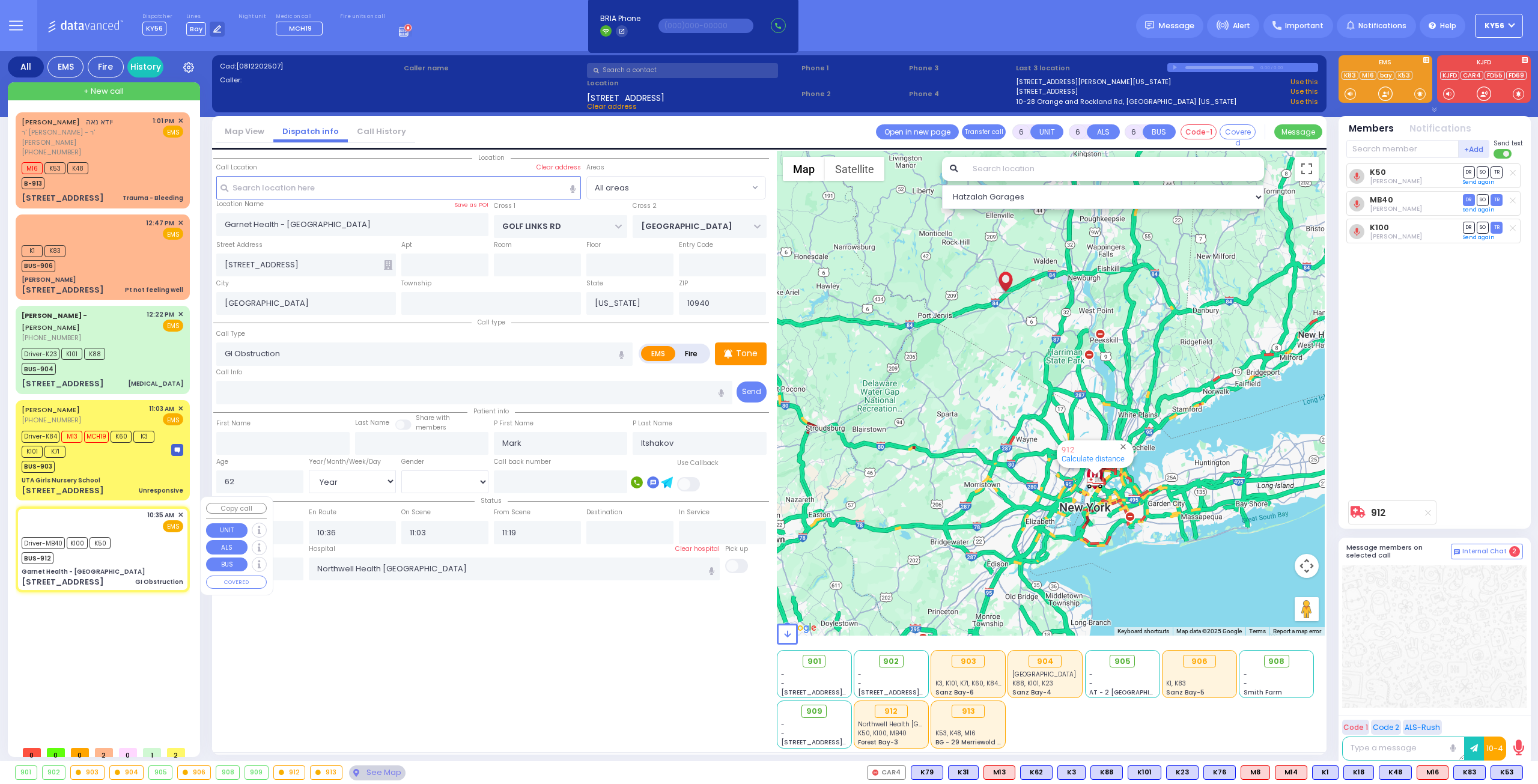
click at [119, 556] on div "10:35 AM ✕ EMS K100 K50" at bounding box center [102, 550] width 169 height 82
click at [119, 485] on div "[STREET_ADDRESS] Unresponsive" at bounding box center [102, 490] width 161 height 12
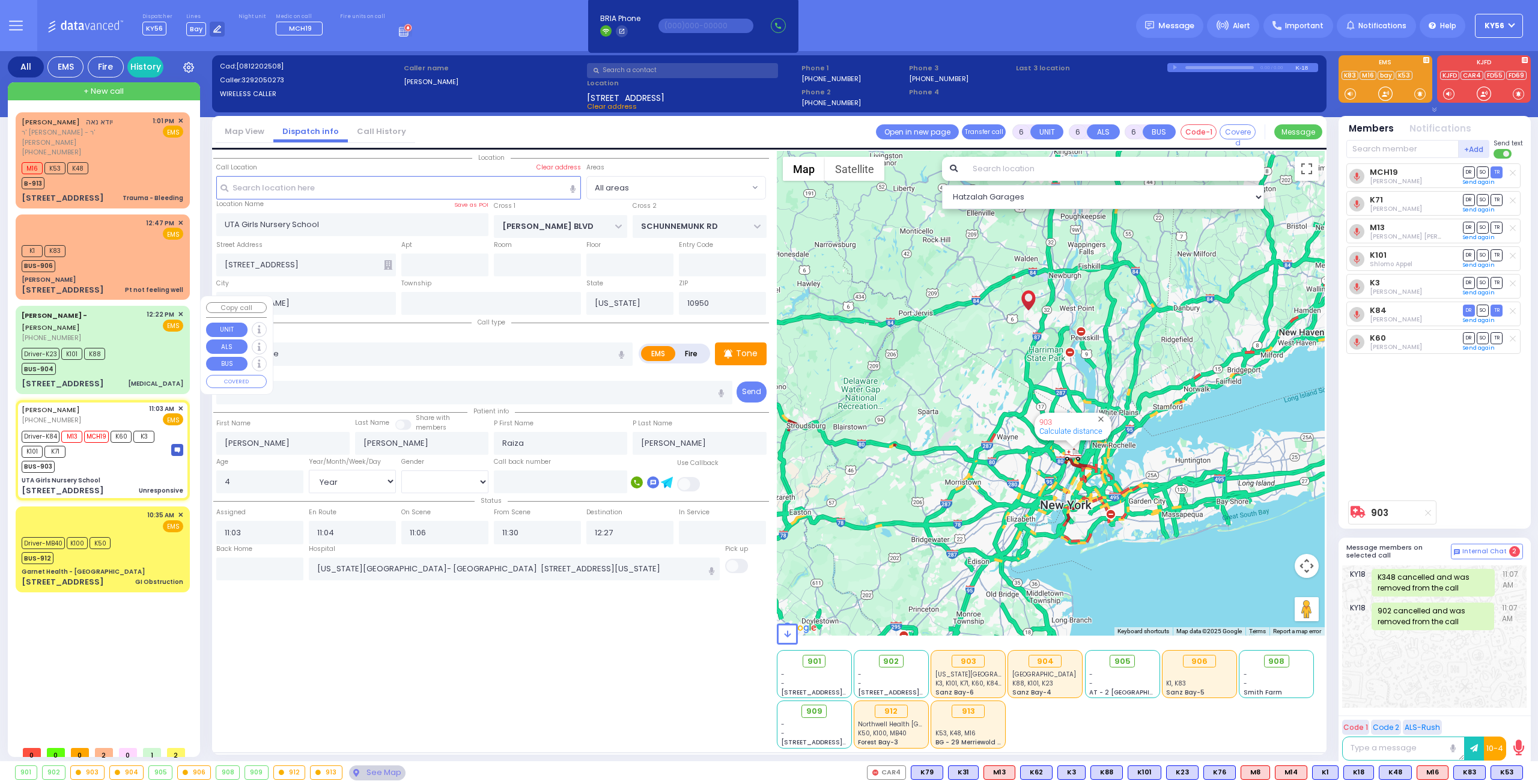
click at [122, 364] on div "[PERSON_NAME] - [PERSON_NAME] [PHONE_NUMBER] 12:22 PM ✕ EMS Driver-K23 K101" at bounding box center [102, 349] width 169 height 84
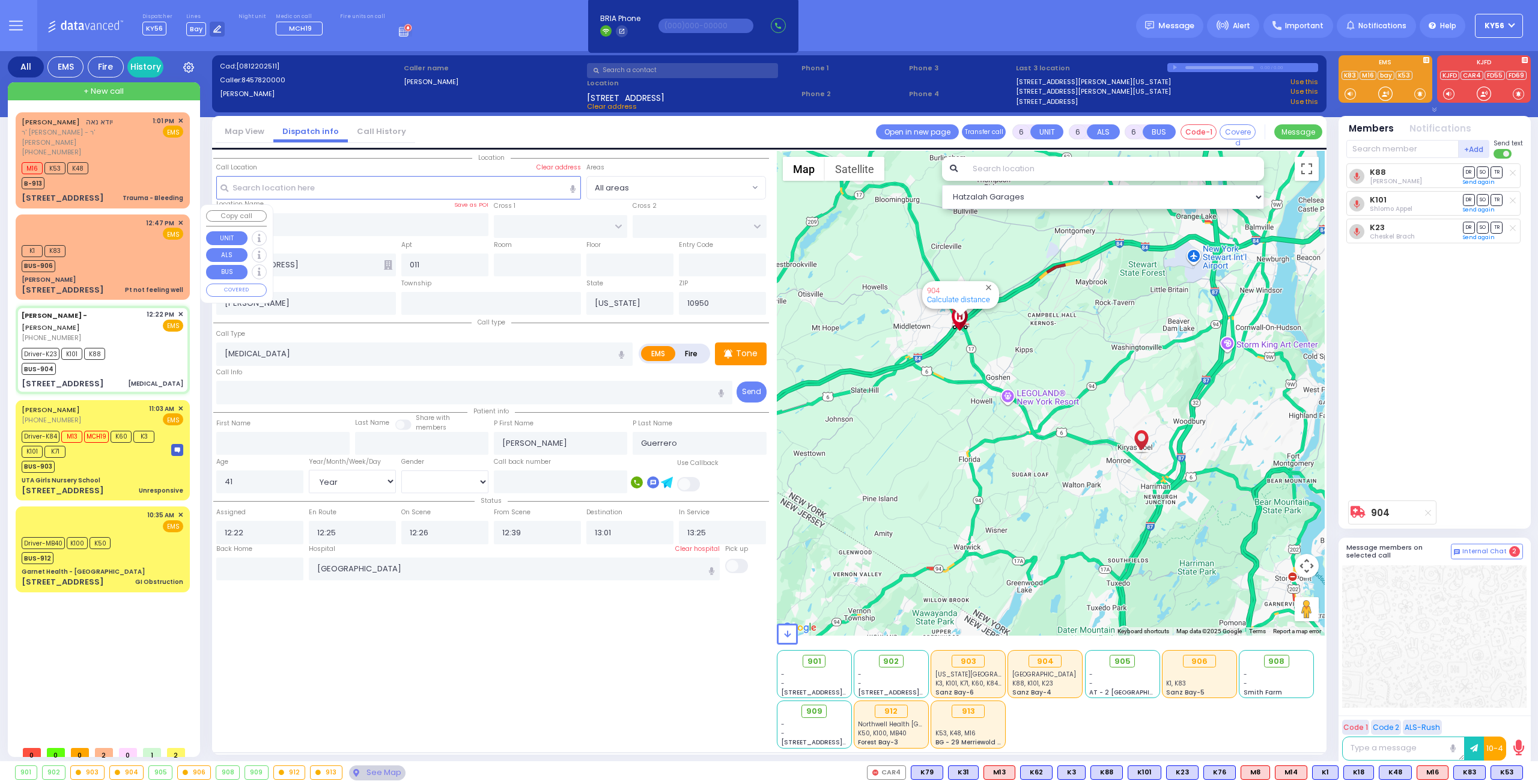
click at [128, 275] on div "[PERSON_NAME]" at bounding box center [102, 280] width 161 height 9
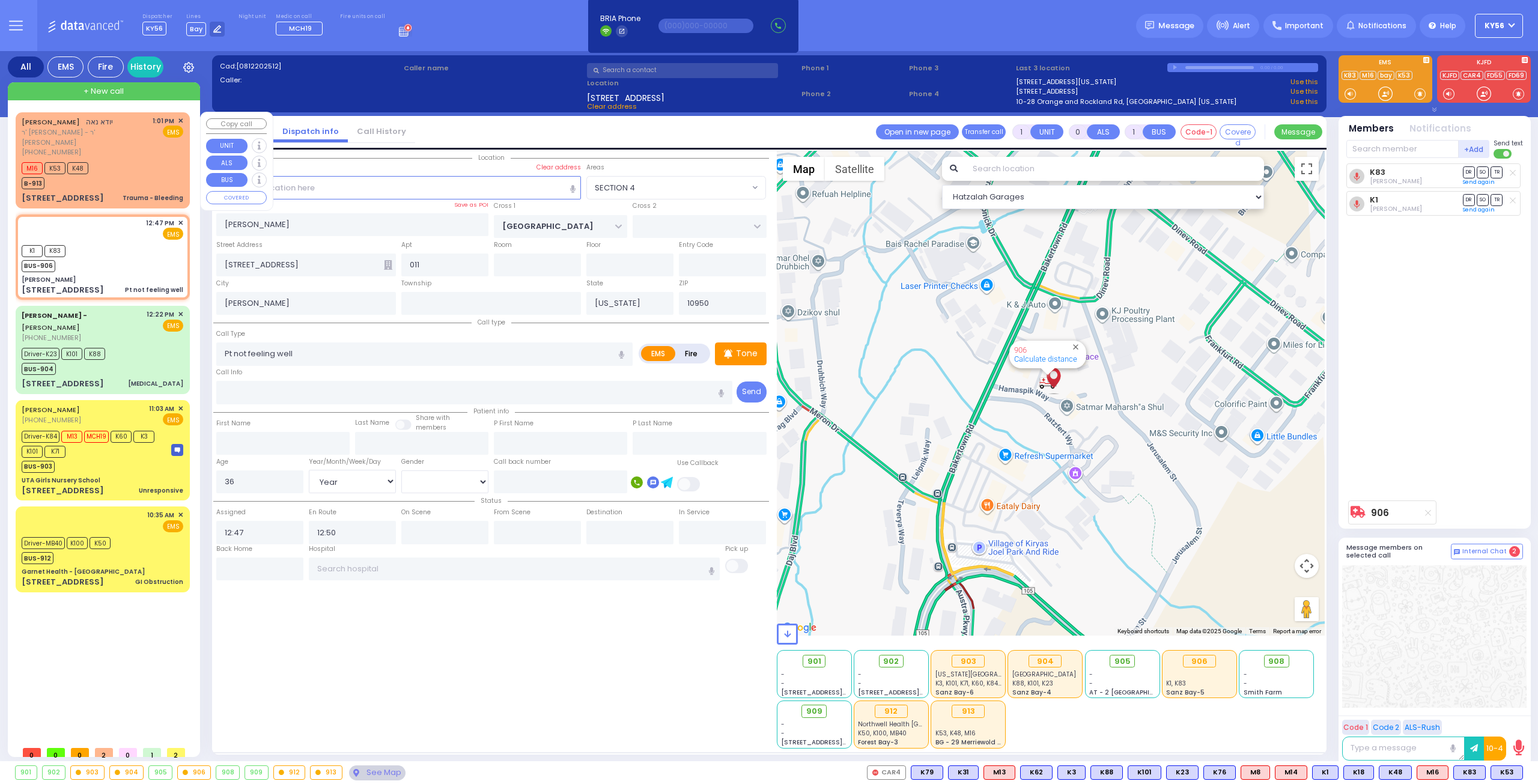
click at [120, 176] on div "M16 K53 K48 B-913" at bounding box center [102, 175] width 161 height 30
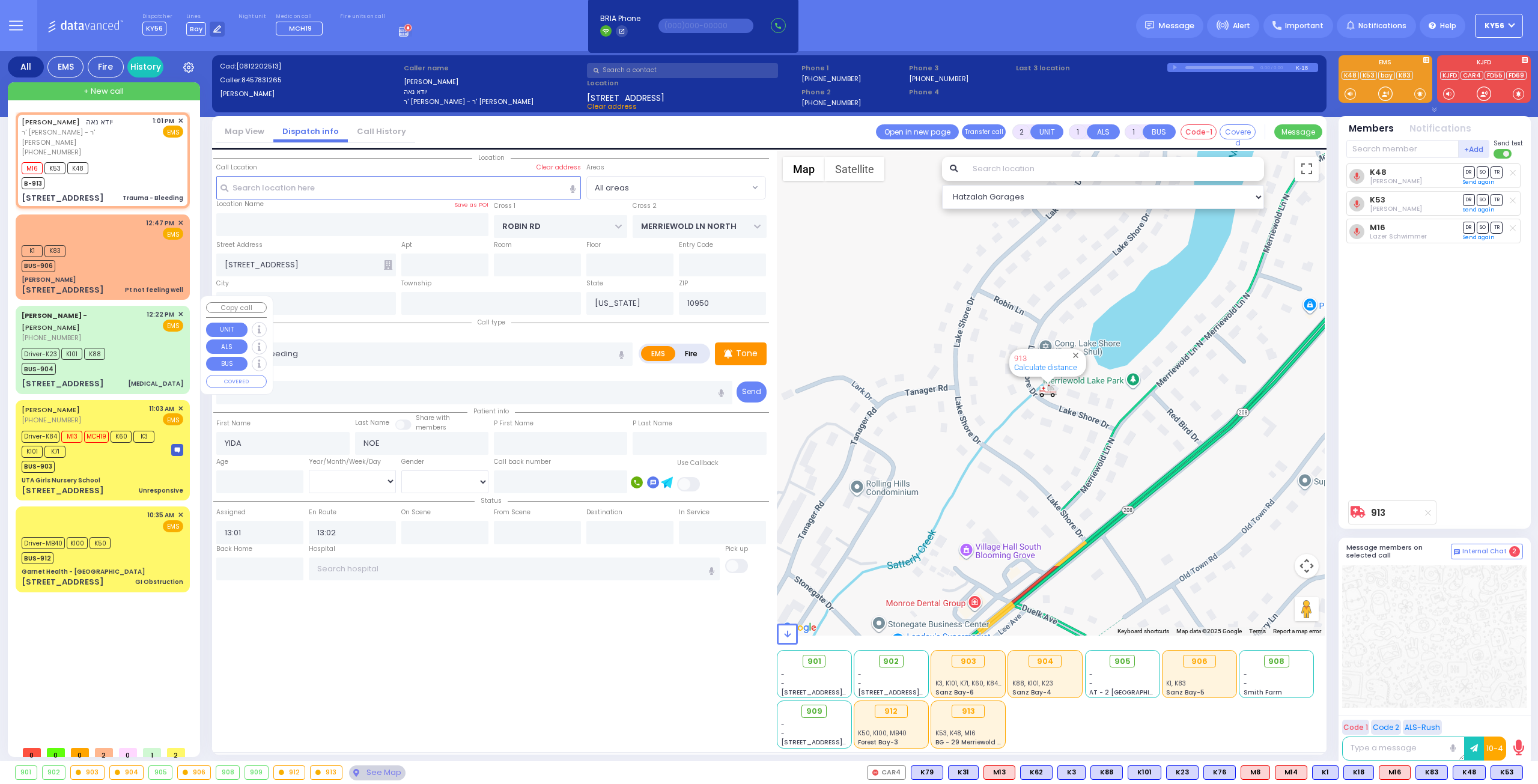
click at [142, 359] on div "Driver-K23 K101 K88 BUS-904" at bounding box center [102, 360] width 161 height 30
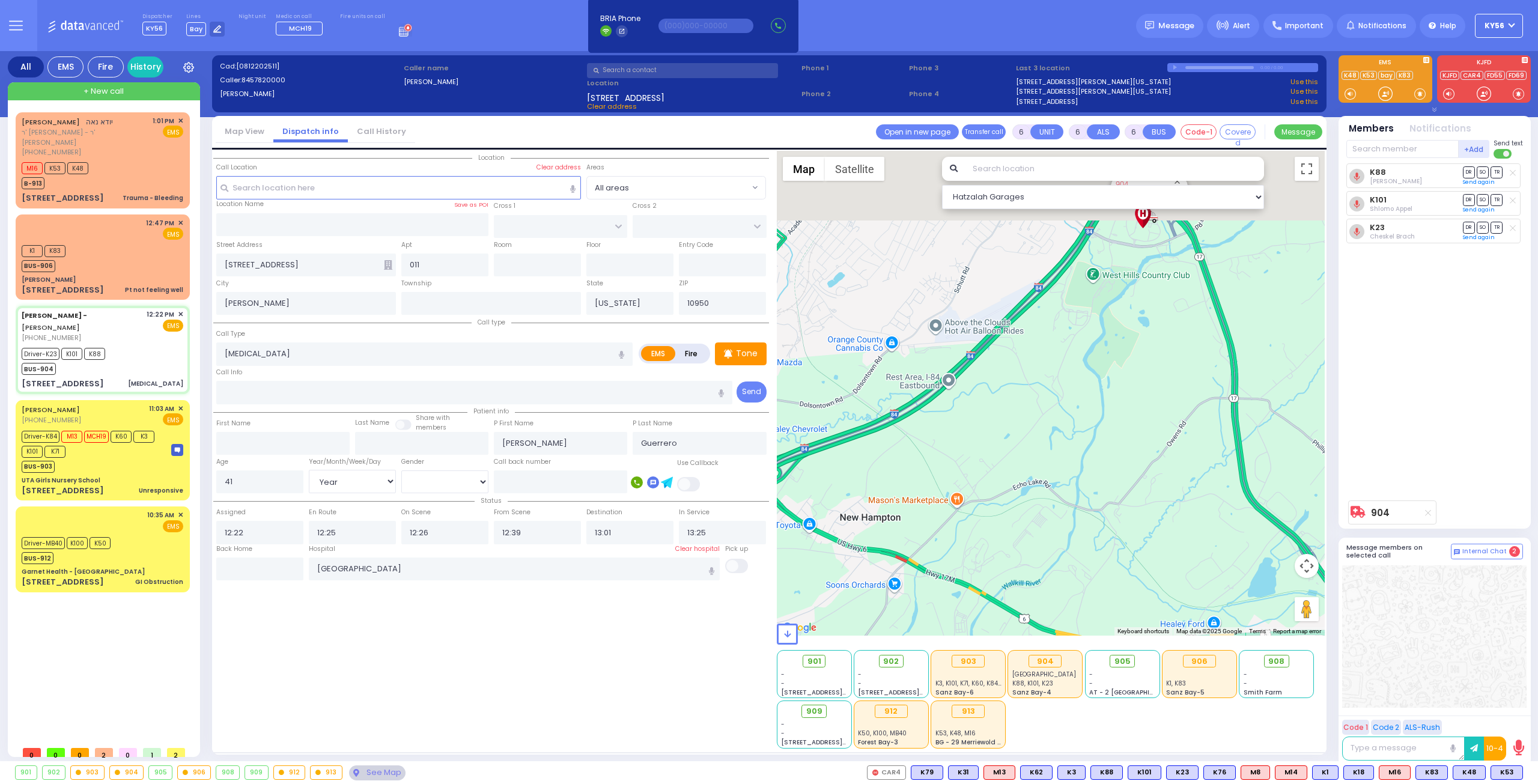
drag, startPoint x: 1042, startPoint y: 419, endPoint x: 974, endPoint y: 485, distance: 94.8
click at [975, 484] on div "904 Calculate distance" at bounding box center [1051, 393] width 549 height 485
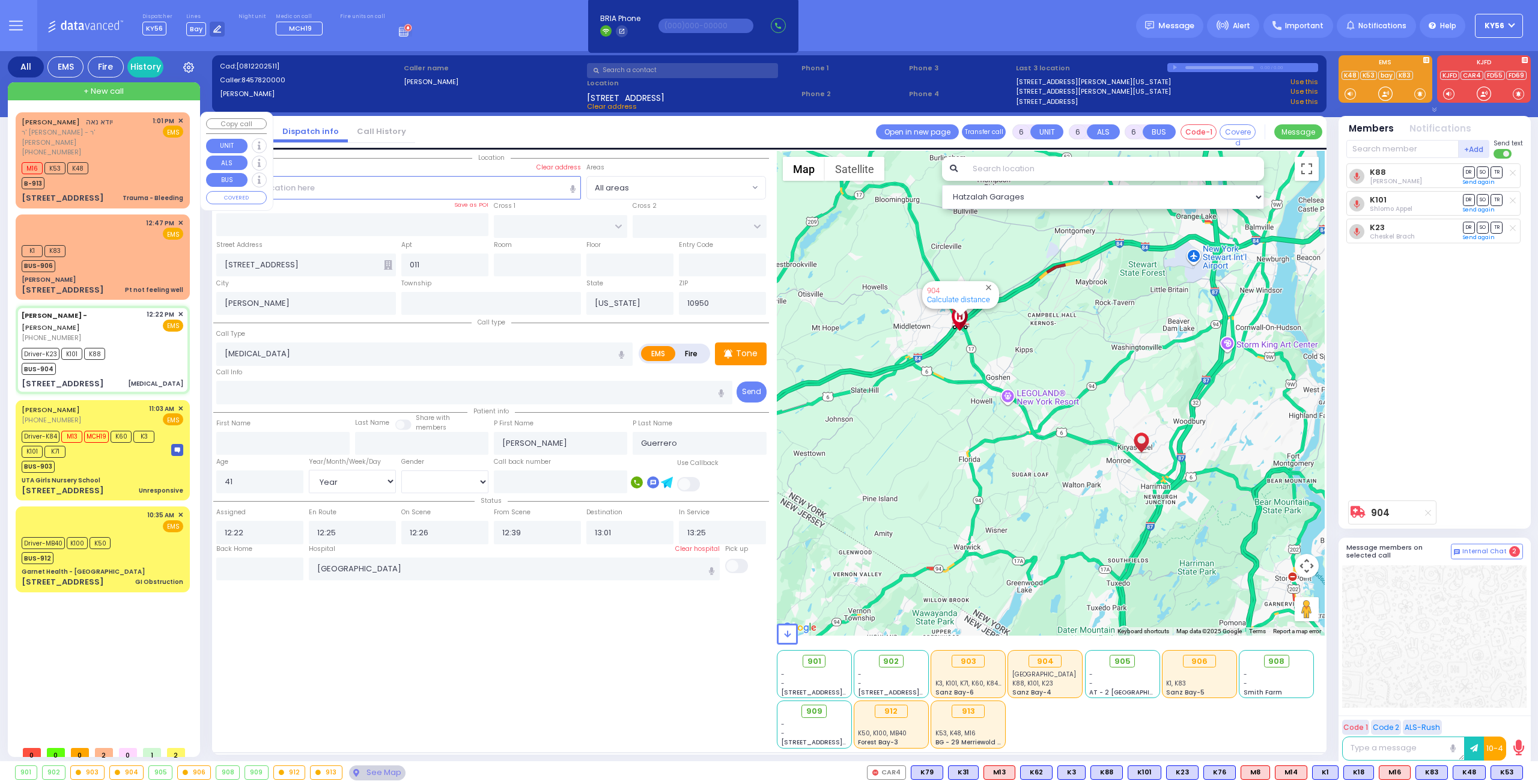
click at [138, 192] on div "Trauma - Bleeding" at bounding box center [153, 198] width 61 height 12
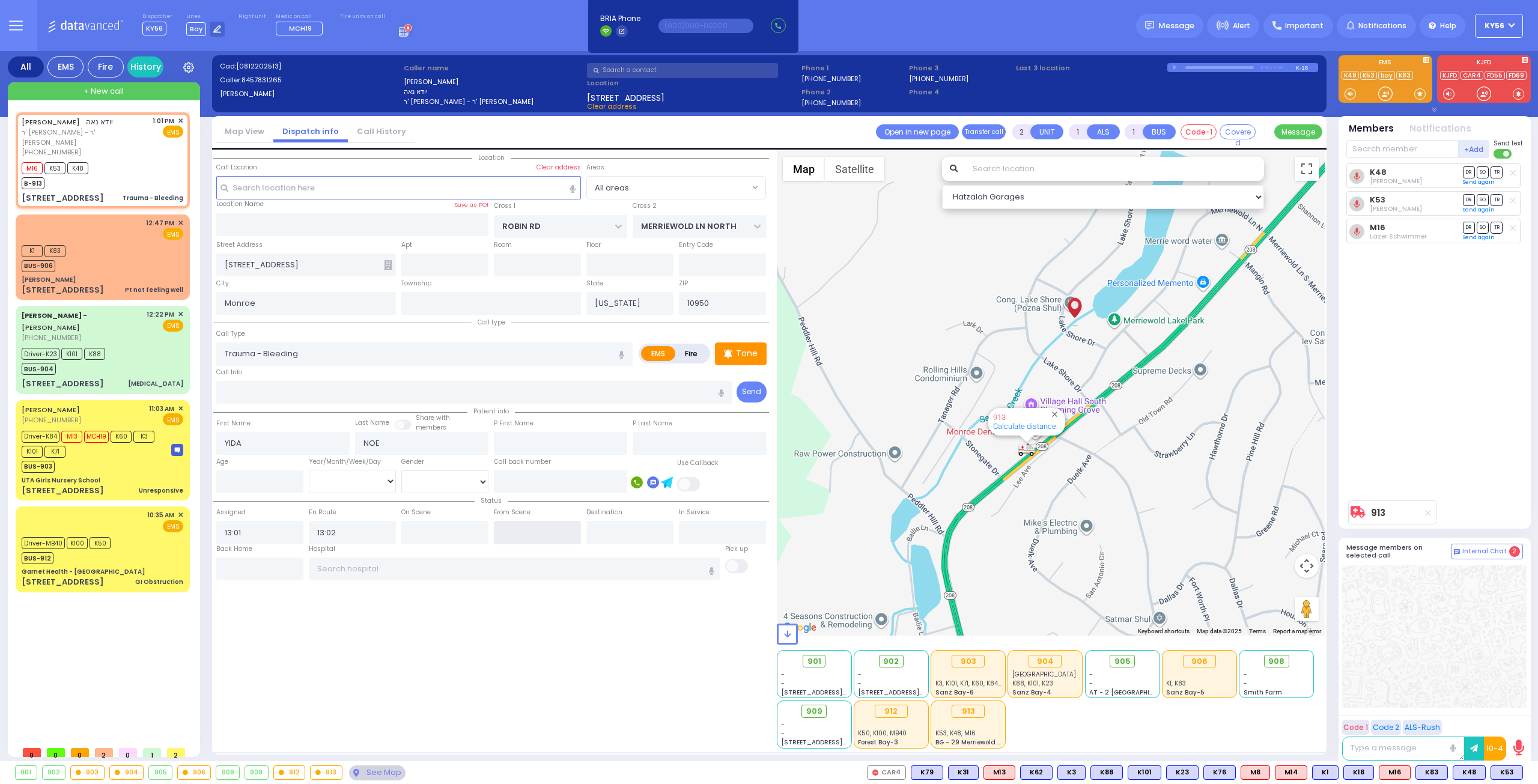
click at [544, 529] on input "text" at bounding box center [537, 533] width 87 height 23
click at [438, 558] on input "text" at bounding box center [515, 569] width 412 height 23
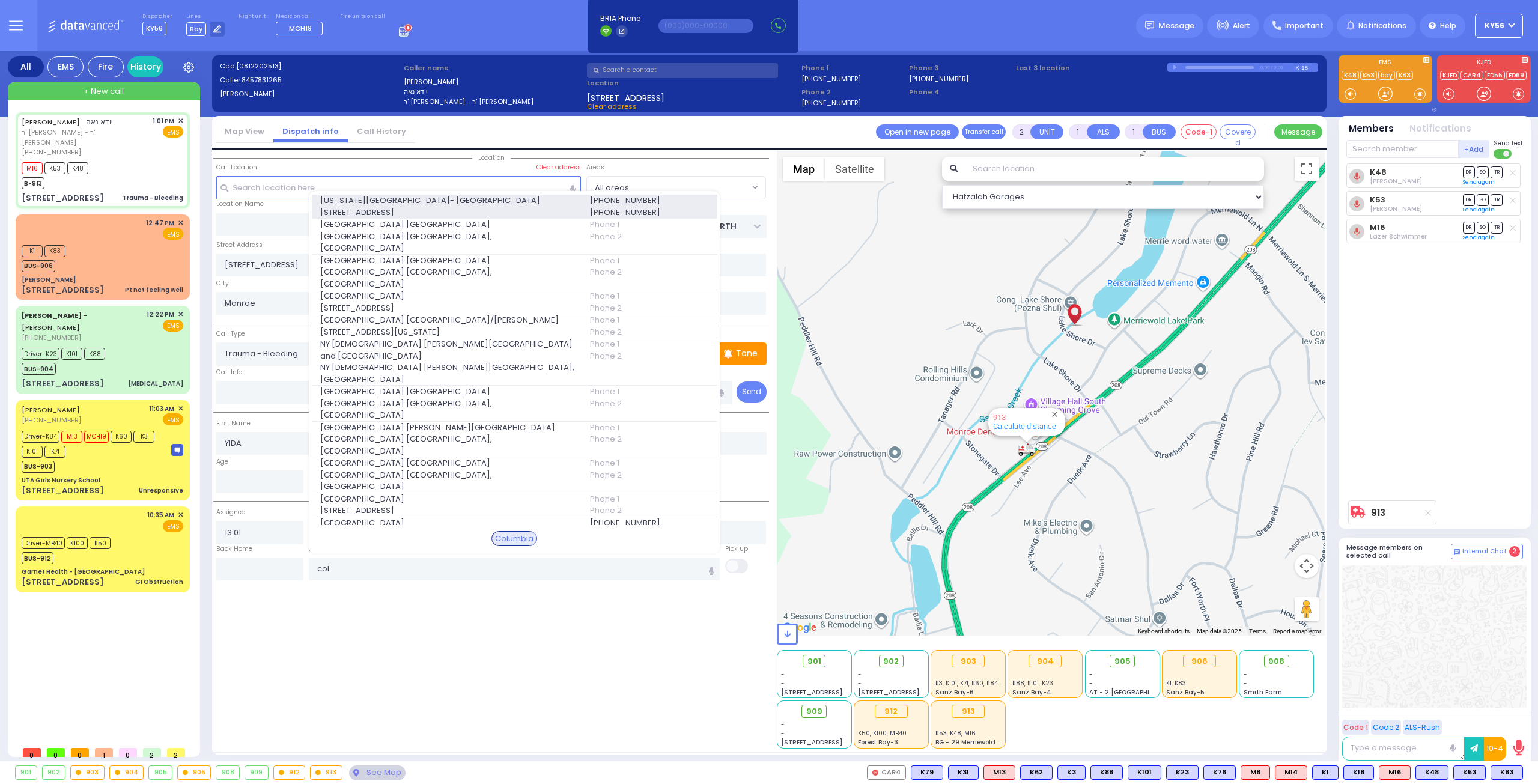
click at [416, 218] on span "[STREET_ADDRESS]" at bounding box center [447, 212] width 256 height 12
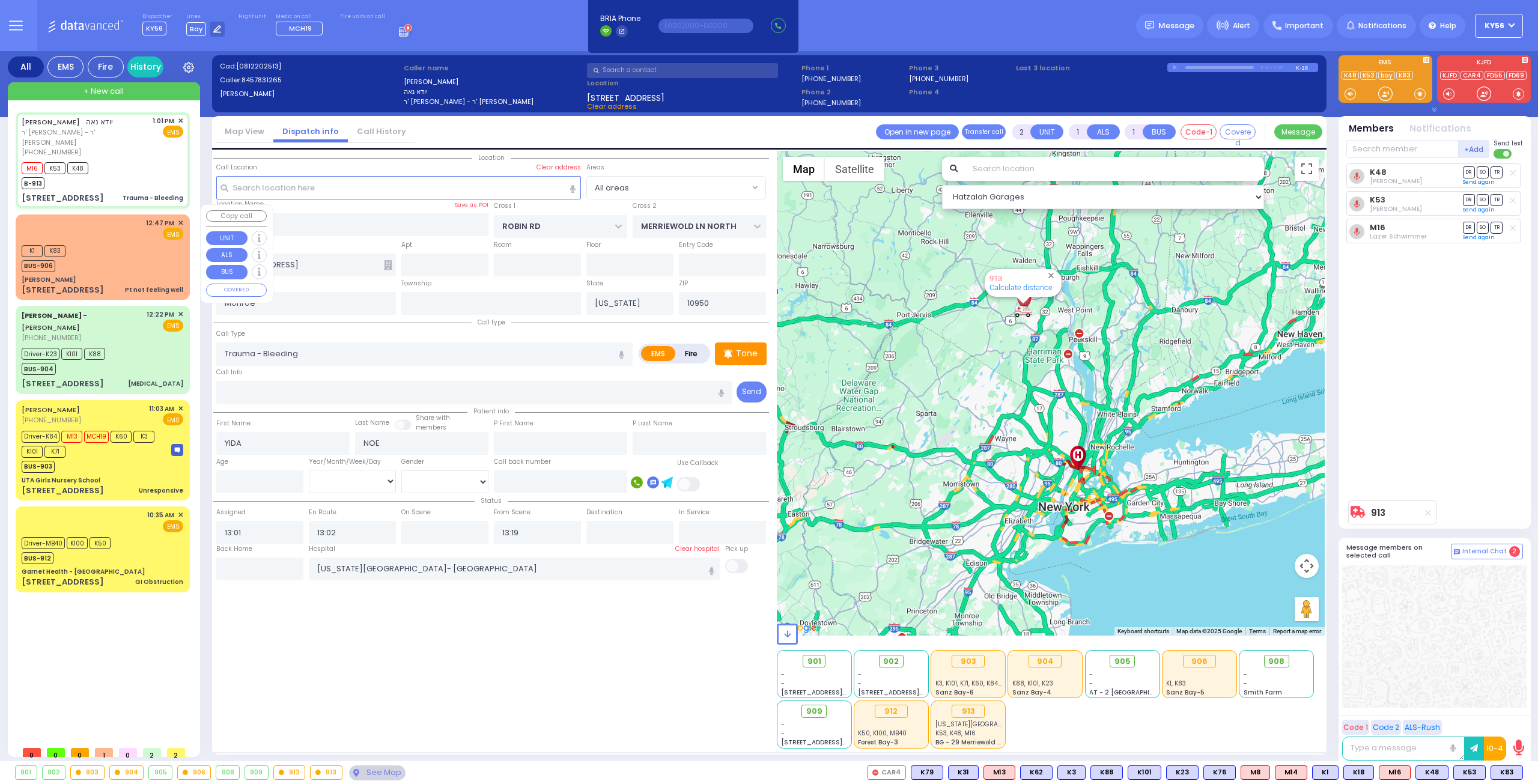
click at [118, 242] on div "K1 K83 BUS-906" at bounding box center [102, 257] width 161 height 30
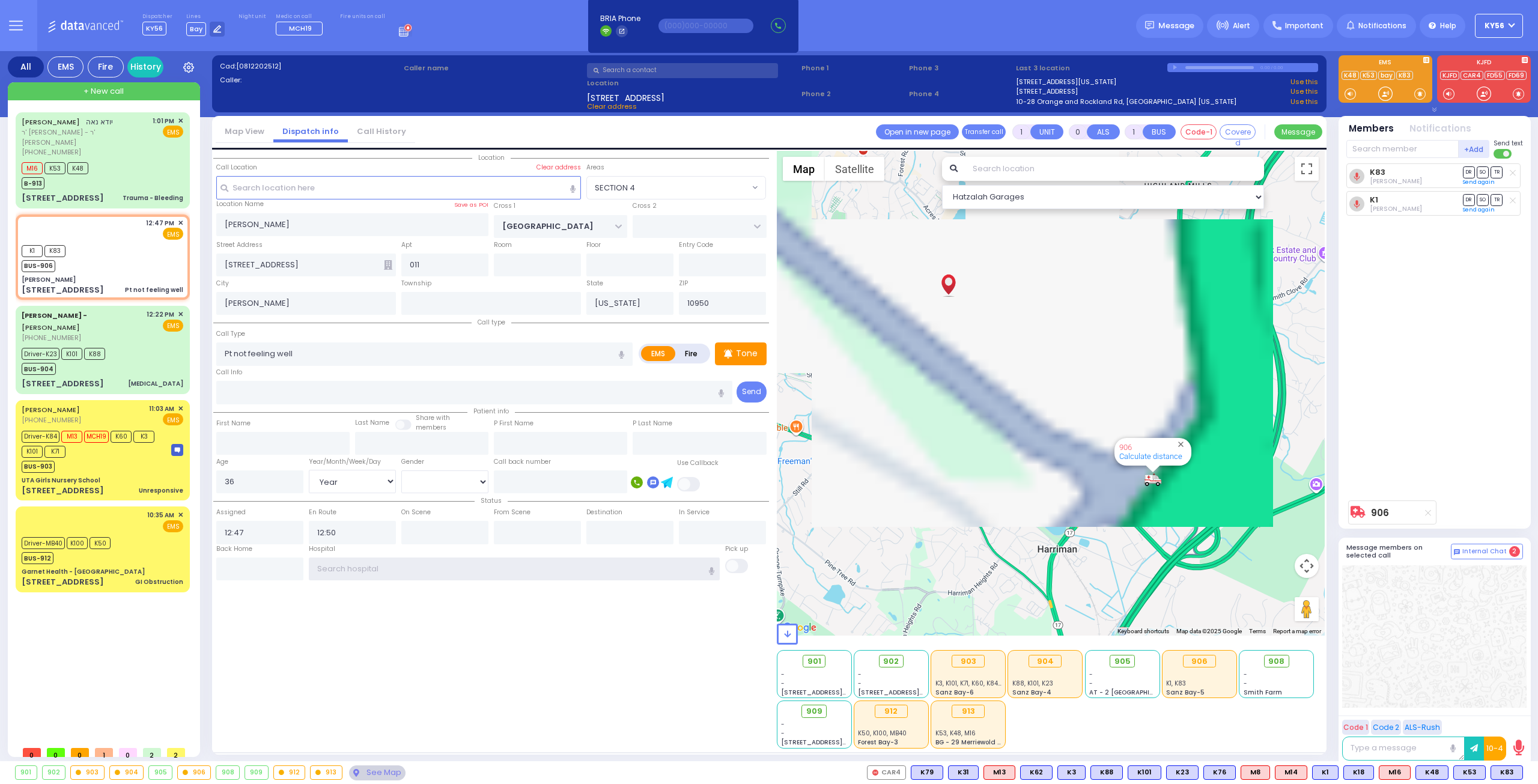
click at [389, 567] on input "text" at bounding box center [515, 569] width 412 height 23
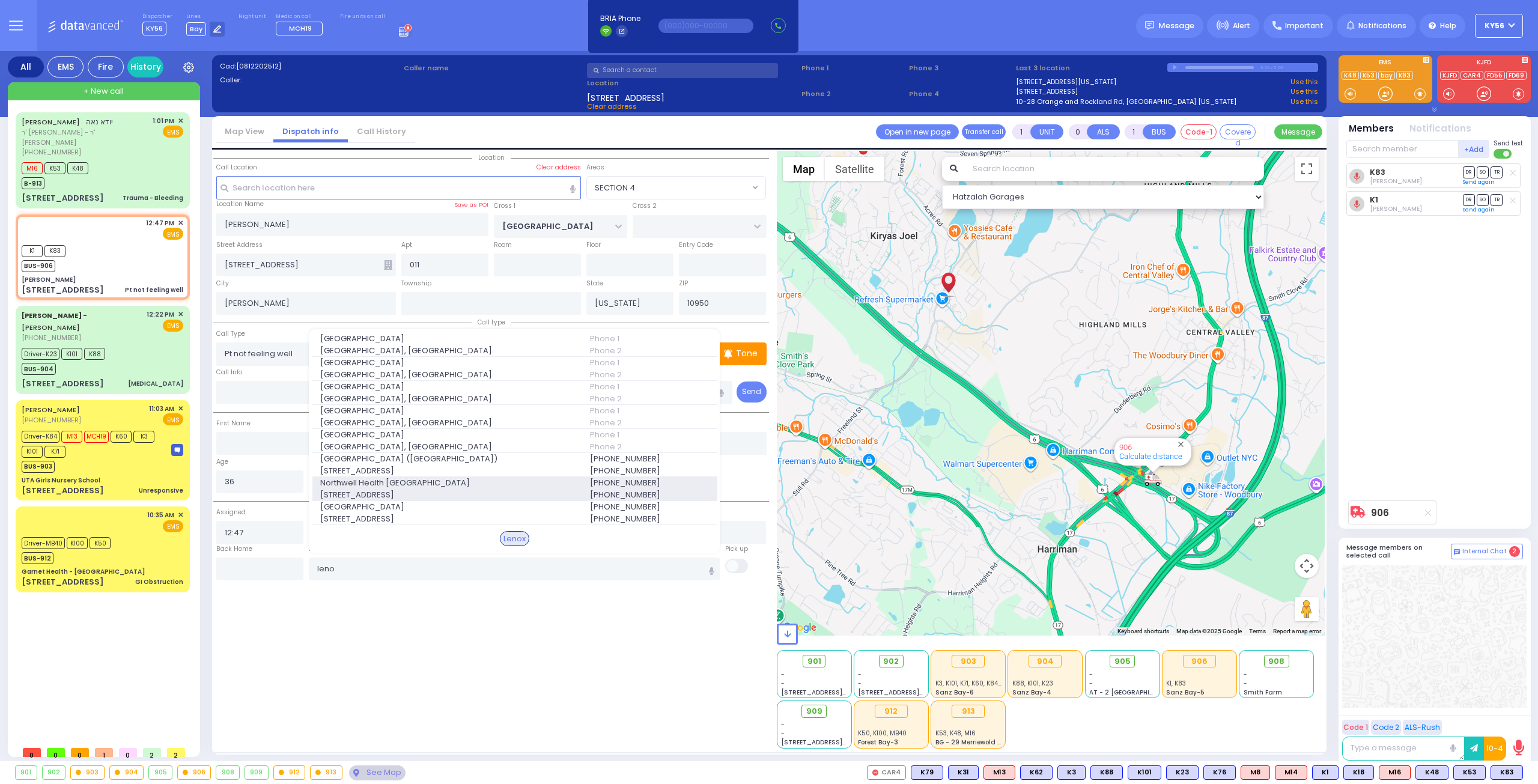
click at [424, 485] on span "Northwell Health [GEOGRAPHIC_DATA]" at bounding box center [447, 482] width 256 height 12
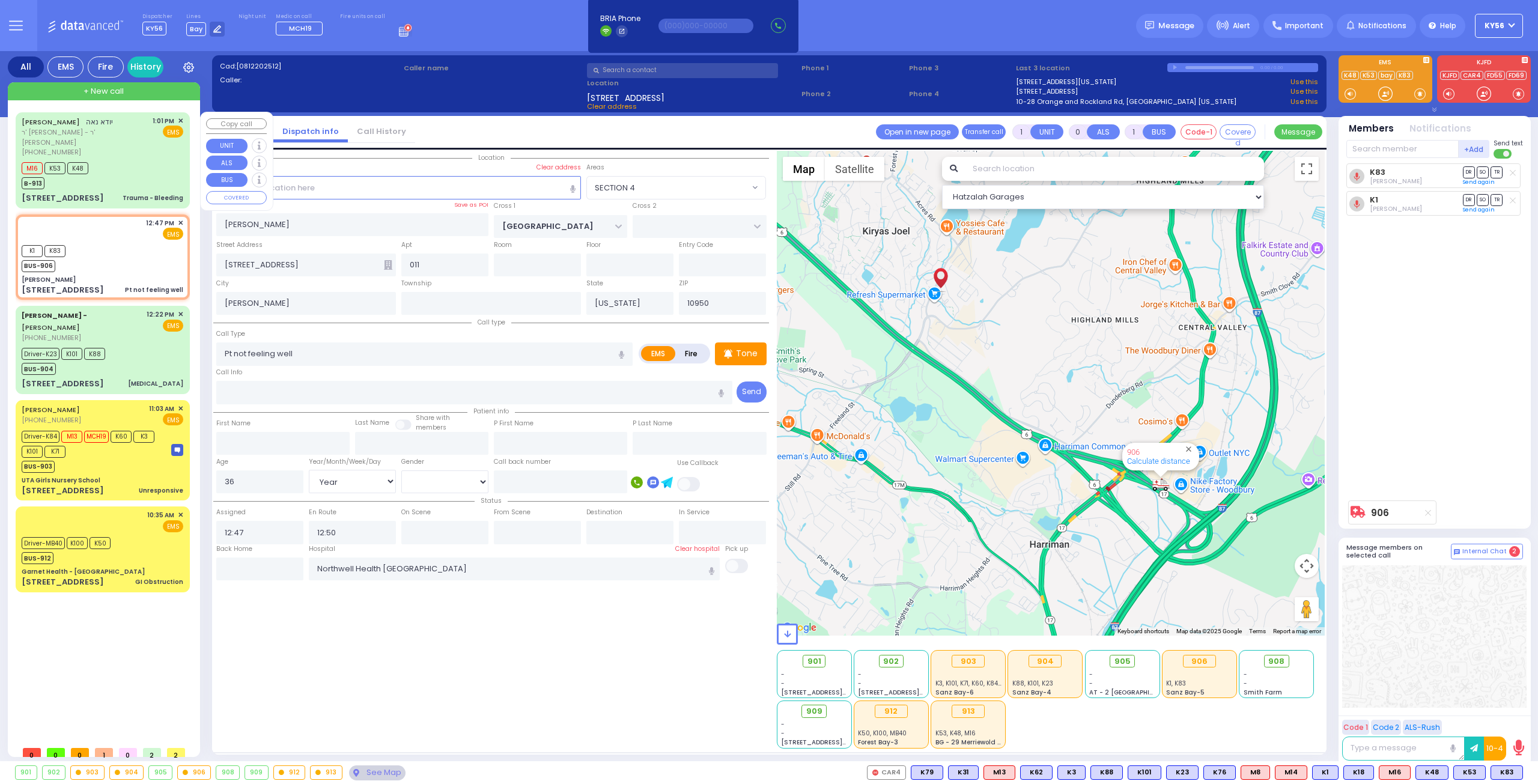
click at [128, 176] on div "M16 K53 K48 B-913" at bounding box center [102, 175] width 161 height 30
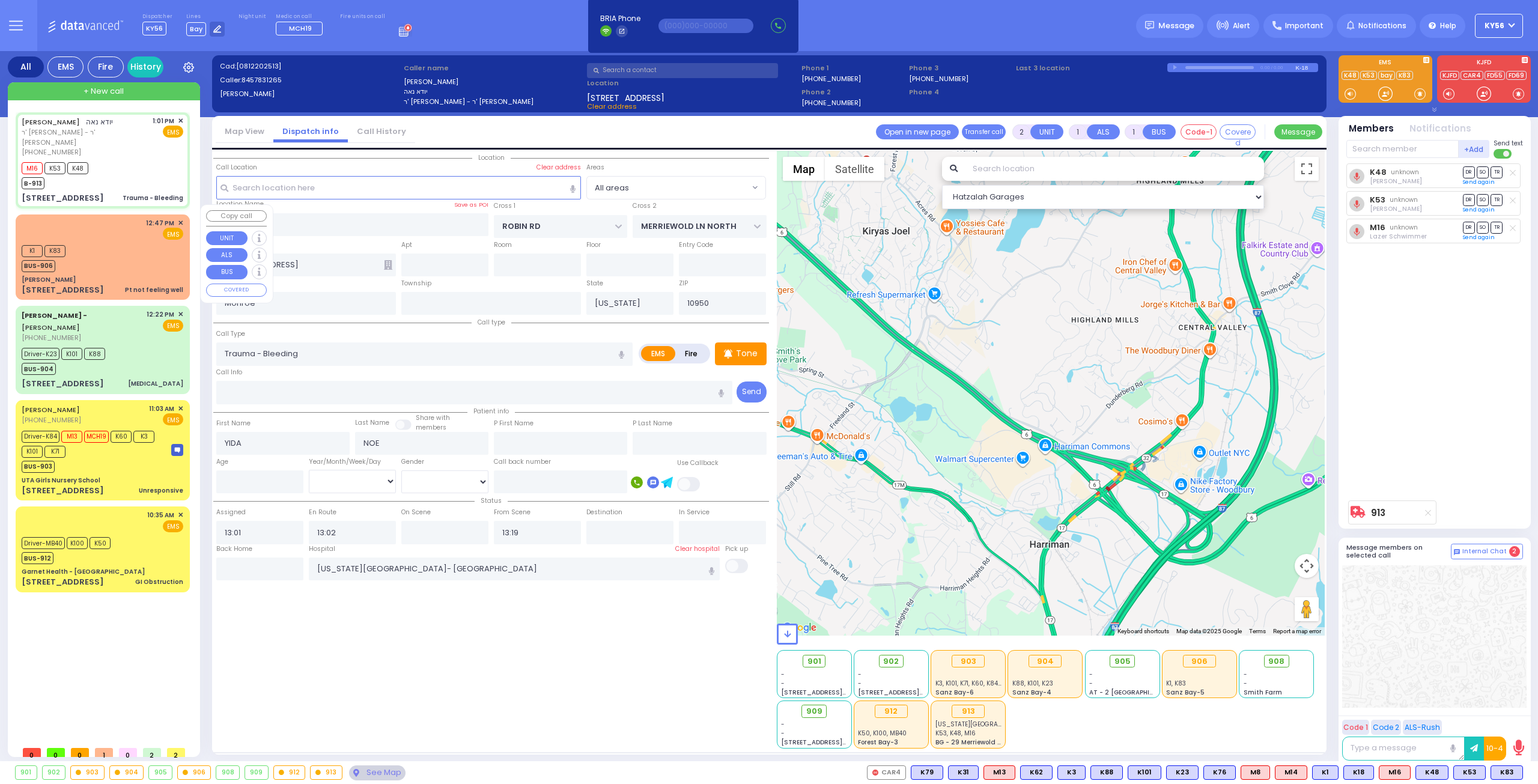
click at [123, 242] on div "K1 K83 BUS-906" at bounding box center [102, 257] width 161 height 30
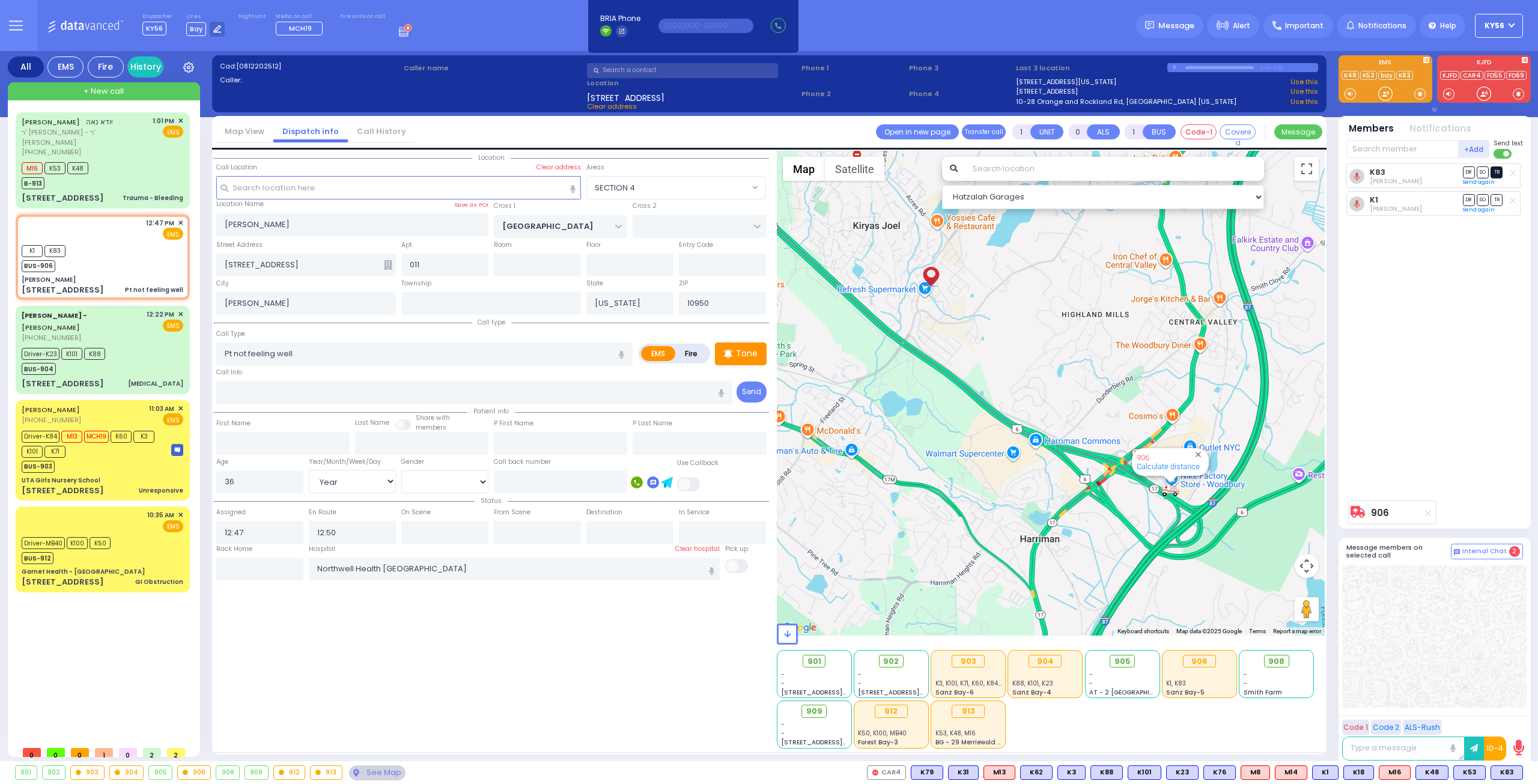
click at [1501, 172] on span "TR" at bounding box center [1496, 172] width 12 height 12
click at [1494, 200] on span "TR" at bounding box center [1496, 200] width 12 height 12
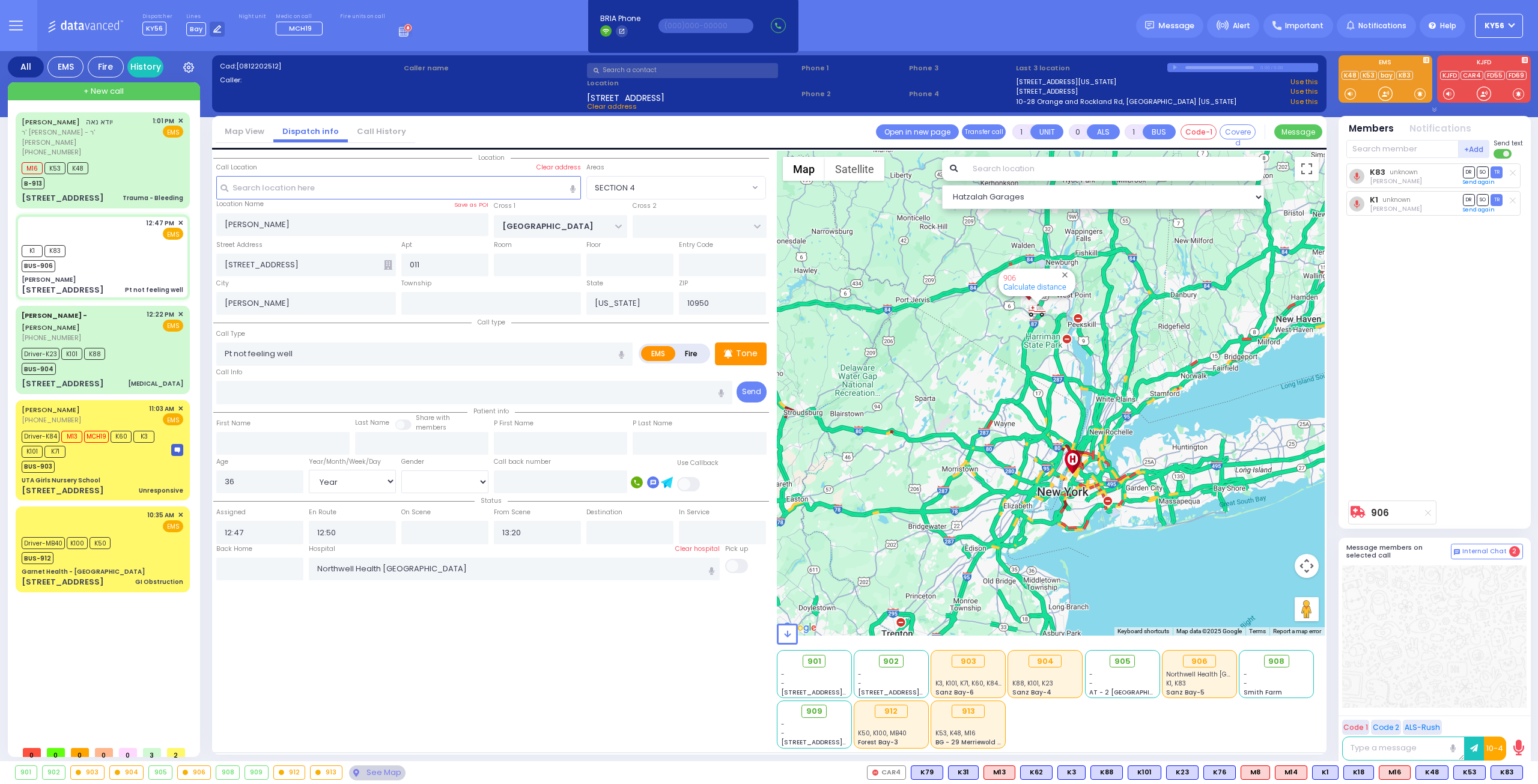
click at [1472, 169] on span "DR" at bounding box center [1468, 172] width 12 height 12
click at [135, 177] on div "M16 K53 K48 B-913" at bounding box center [102, 175] width 161 height 30
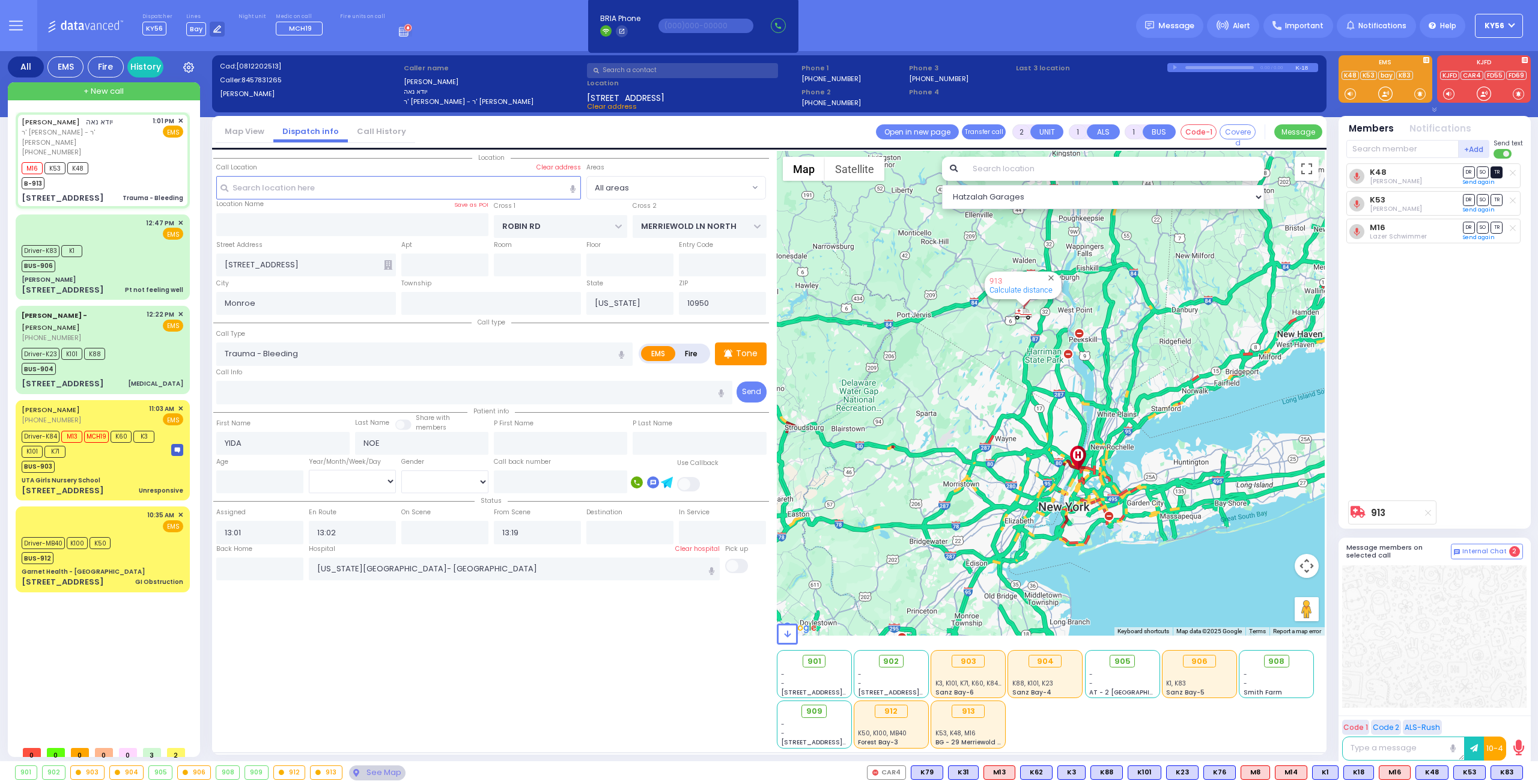
click at [1501, 169] on span "TR" at bounding box center [1496, 172] width 12 height 12
click at [1498, 199] on span "TR" at bounding box center [1496, 200] width 12 height 12
click at [1497, 232] on span "TR" at bounding box center [1496, 227] width 12 height 12
click at [1468, 200] on span "DR" at bounding box center [1468, 200] width 12 height 12
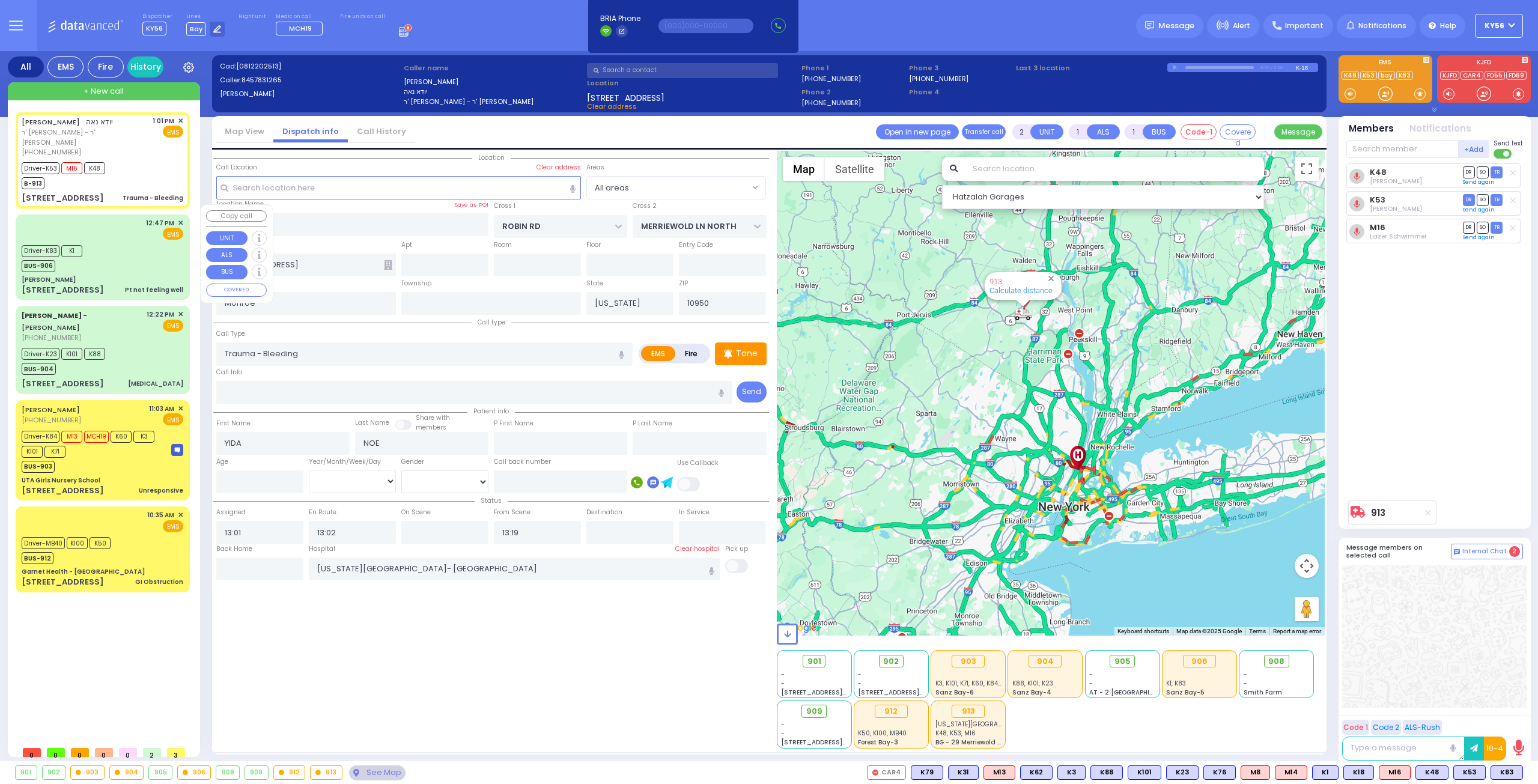
click at [128, 242] on div "Driver-K83 K1 BUS-906" at bounding box center [102, 257] width 161 height 30
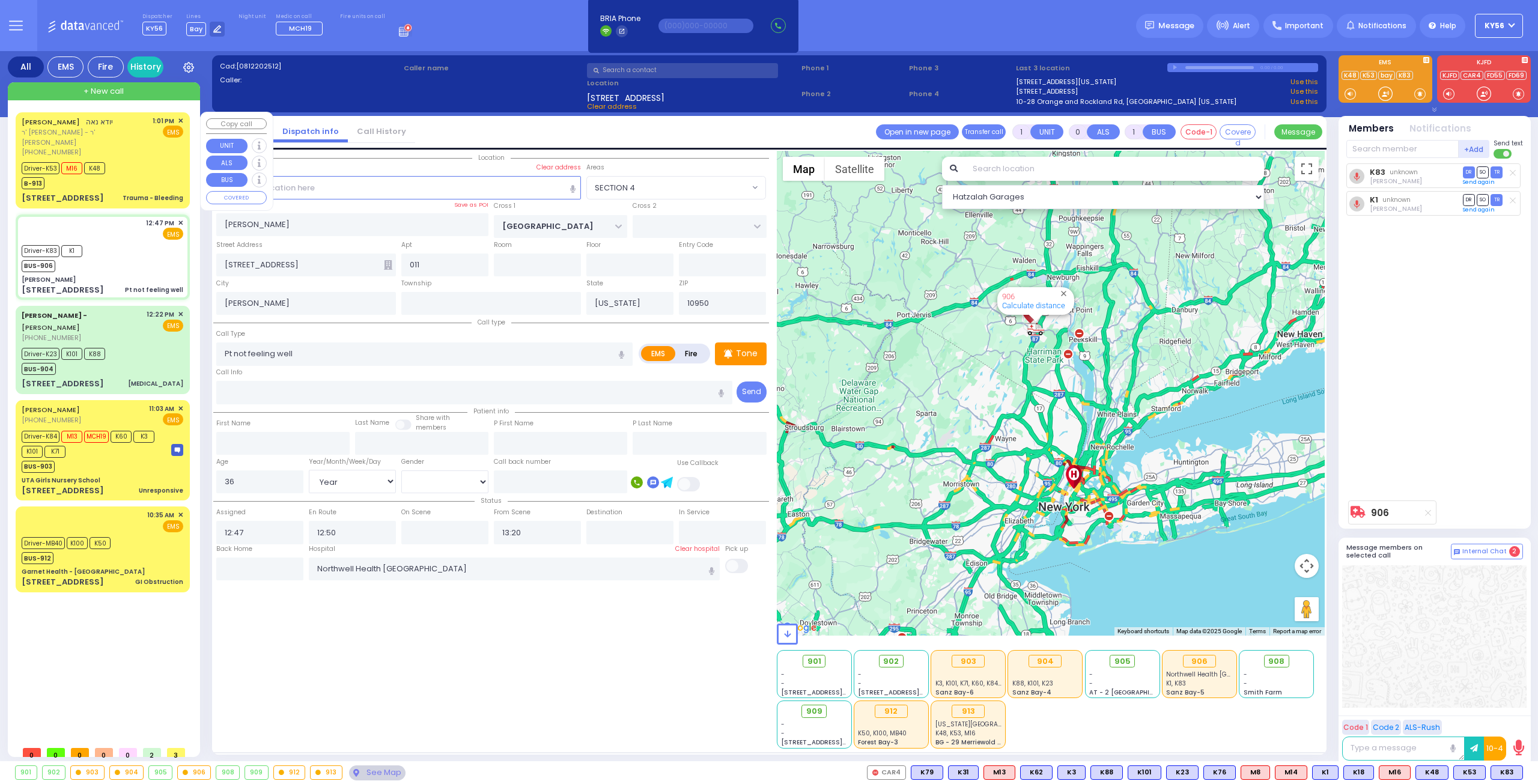
click at [110, 181] on div "[PERSON_NAME] ר' [PERSON_NAME] - ר' [PERSON_NAME] [PHONE_NUMBER] 1:01 PM ✕ EMS …" at bounding box center [102, 159] width 169 height 92
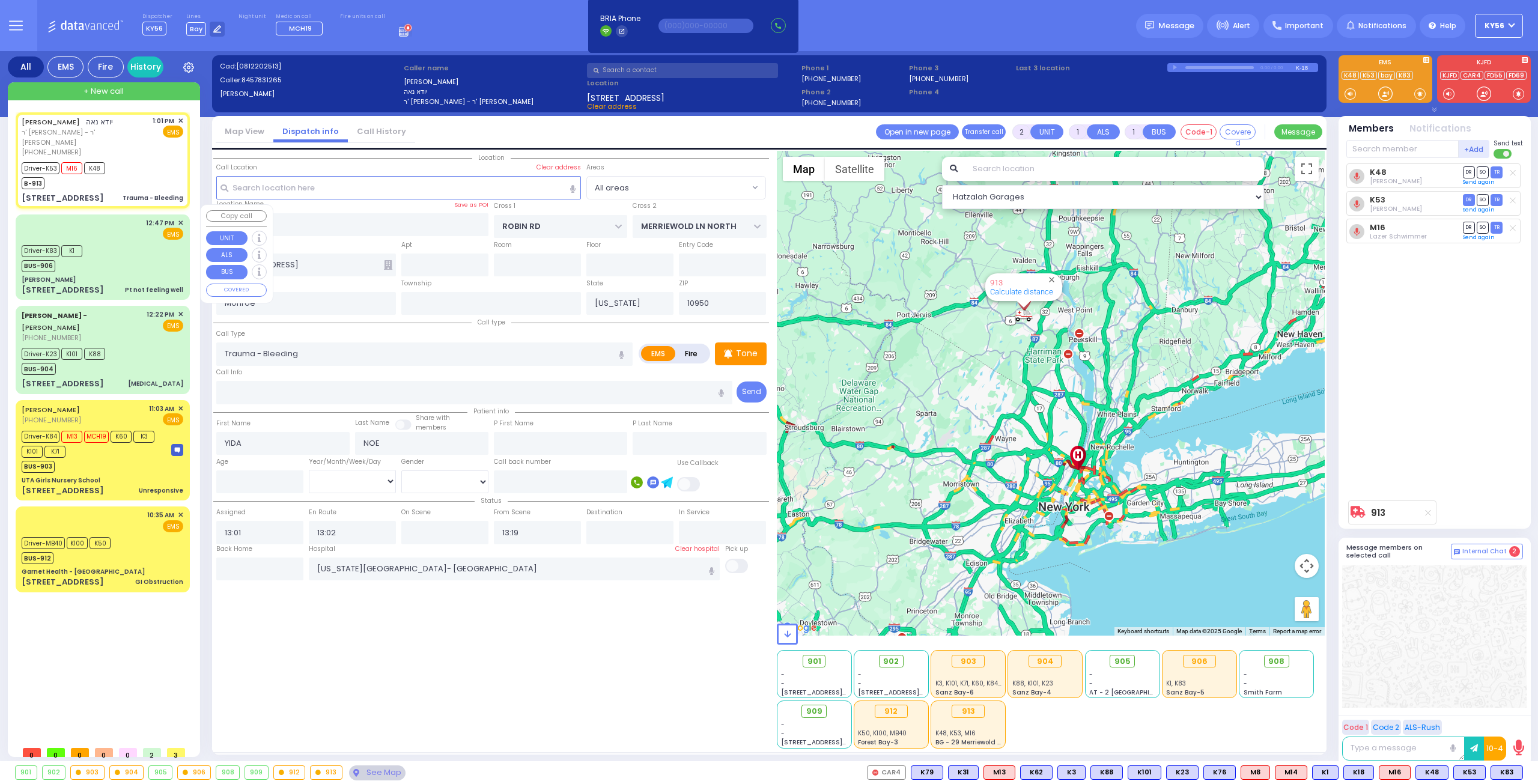
click at [110, 264] on div "12:47 PM ✕ EMS Driver-K83" at bounding box center [102, 257] width 169 height 82
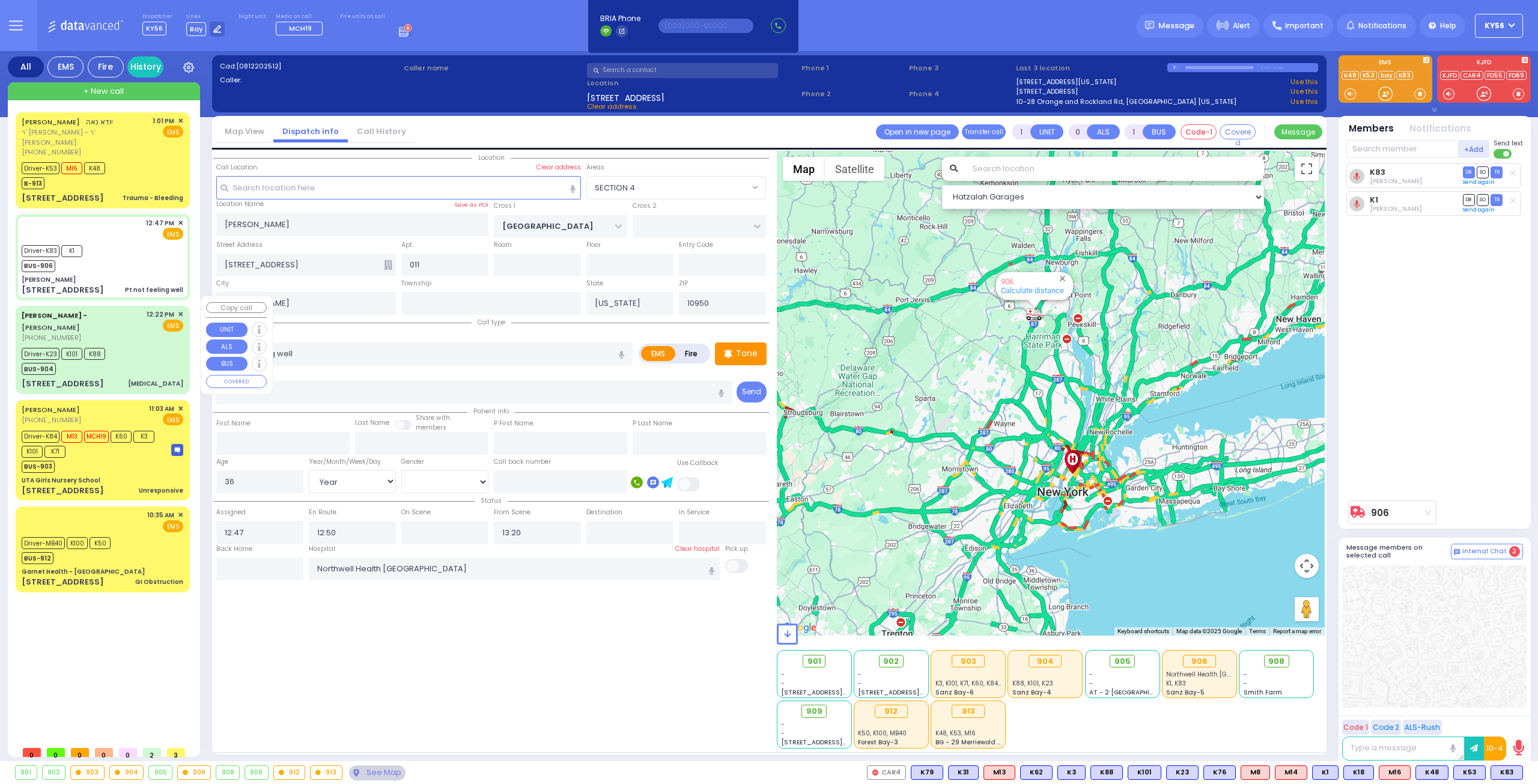
click at [143, 357] on div "Driver-K23 K101 K88 BUS-904" at bounding box center [102, 360] width 161 height 30
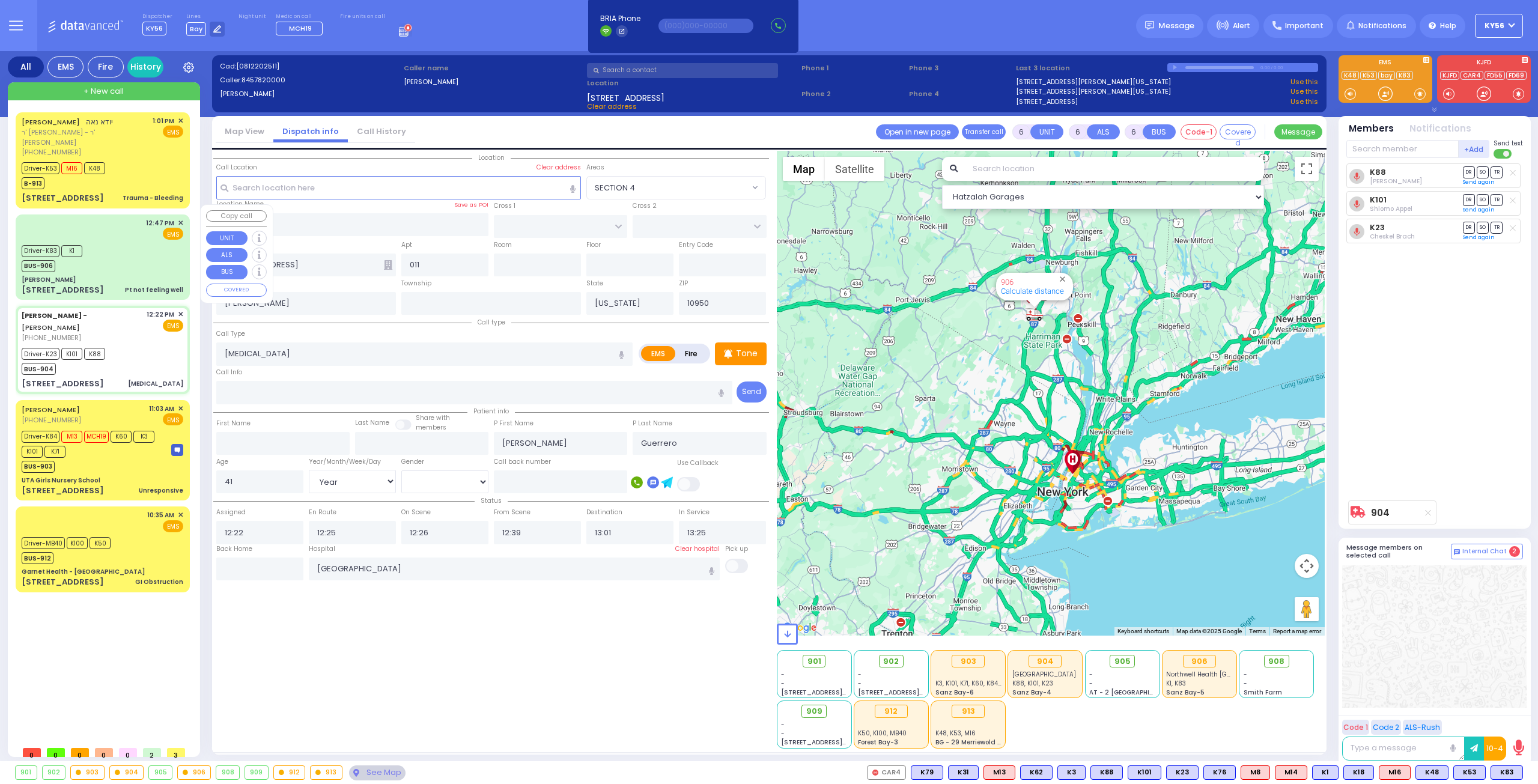
click at [127, 275] on div "[PERSON_NAME]" at bounding box center [102, 280] width 161 height 9
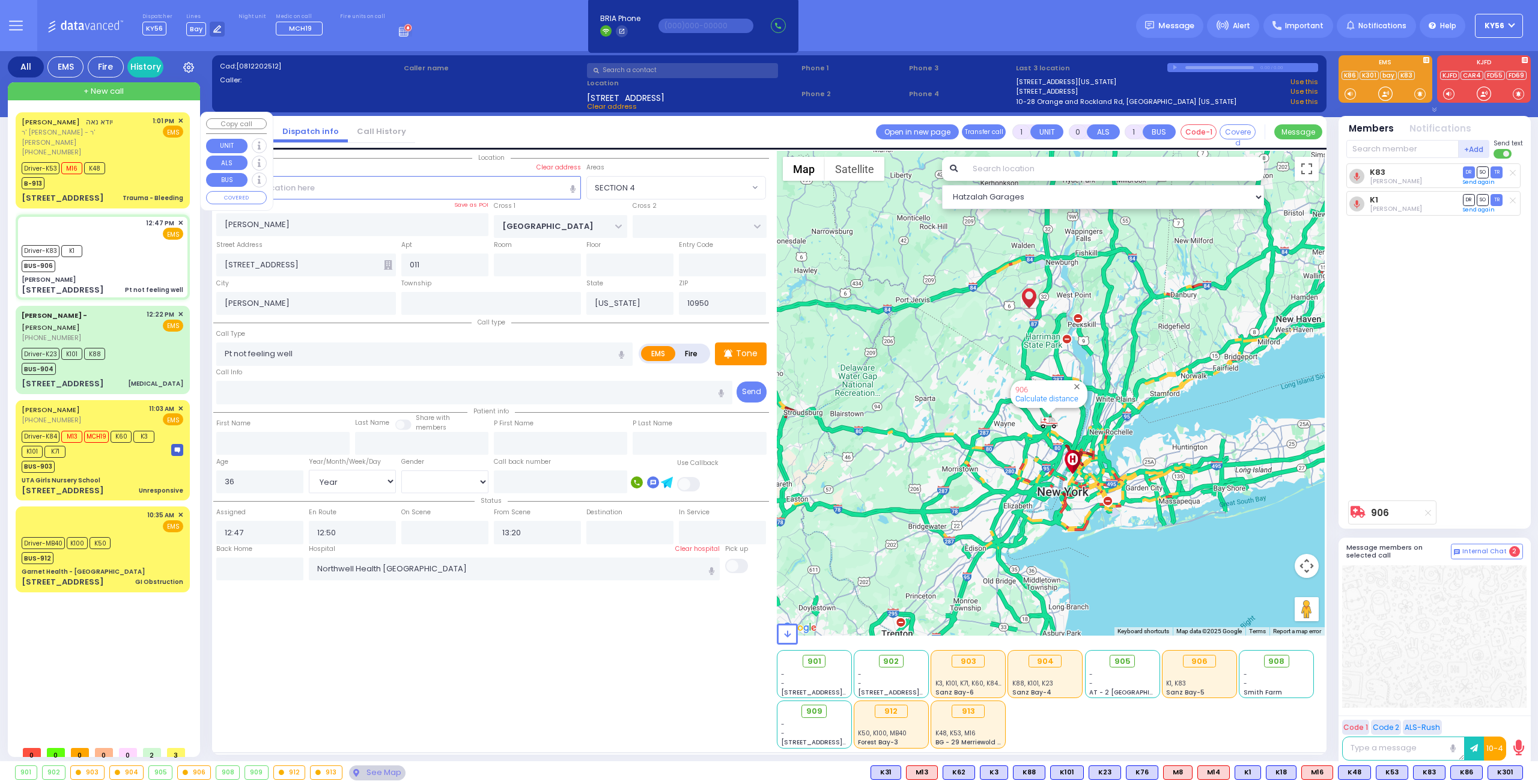
select select "SECTION 4"
select select "Year"
select select "[DEMOGRAPHIC_DATA]"
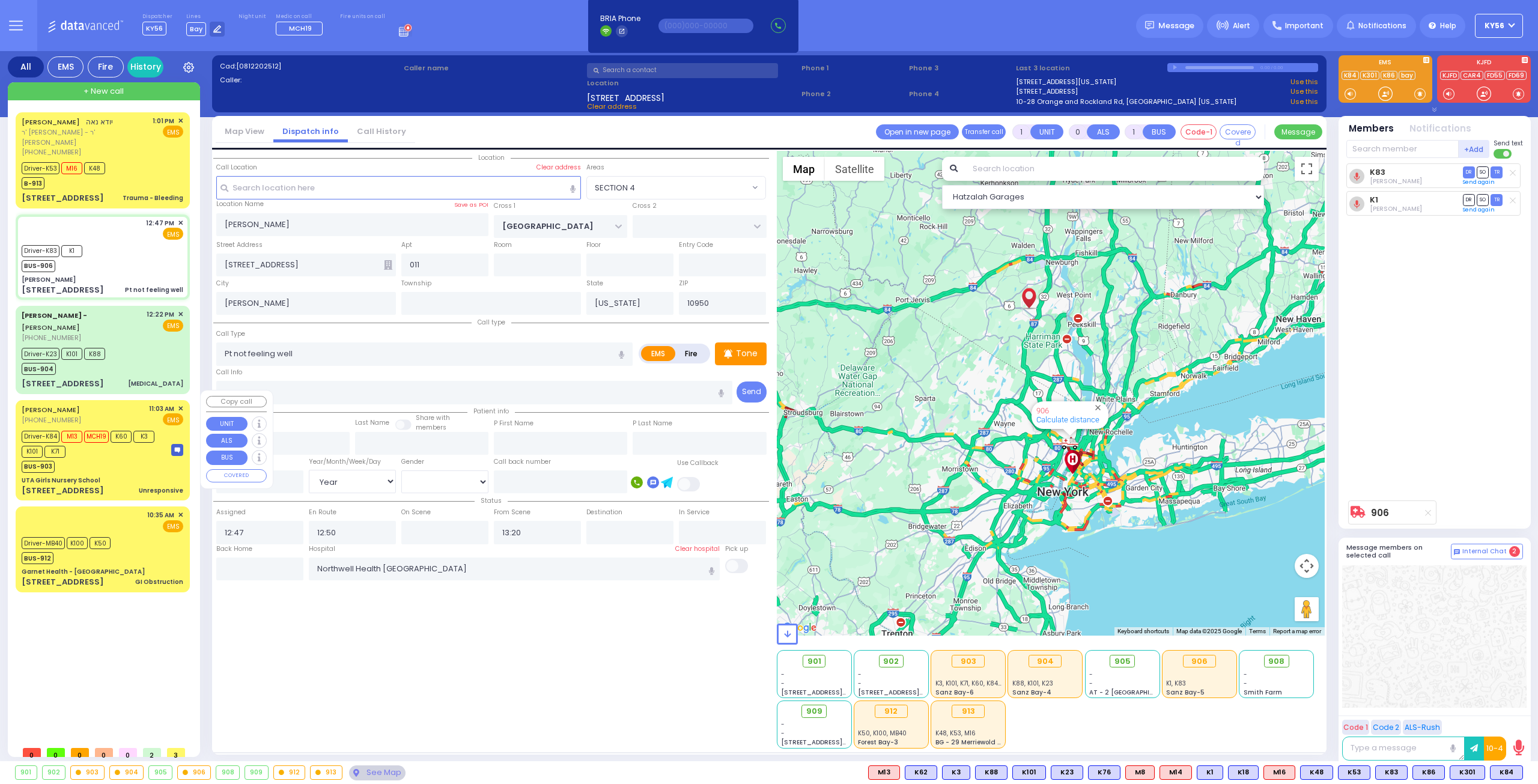
click at [121, 476] on div "UTA Girls Nursery School" at bounding box center [102, 480] width 161 height 9
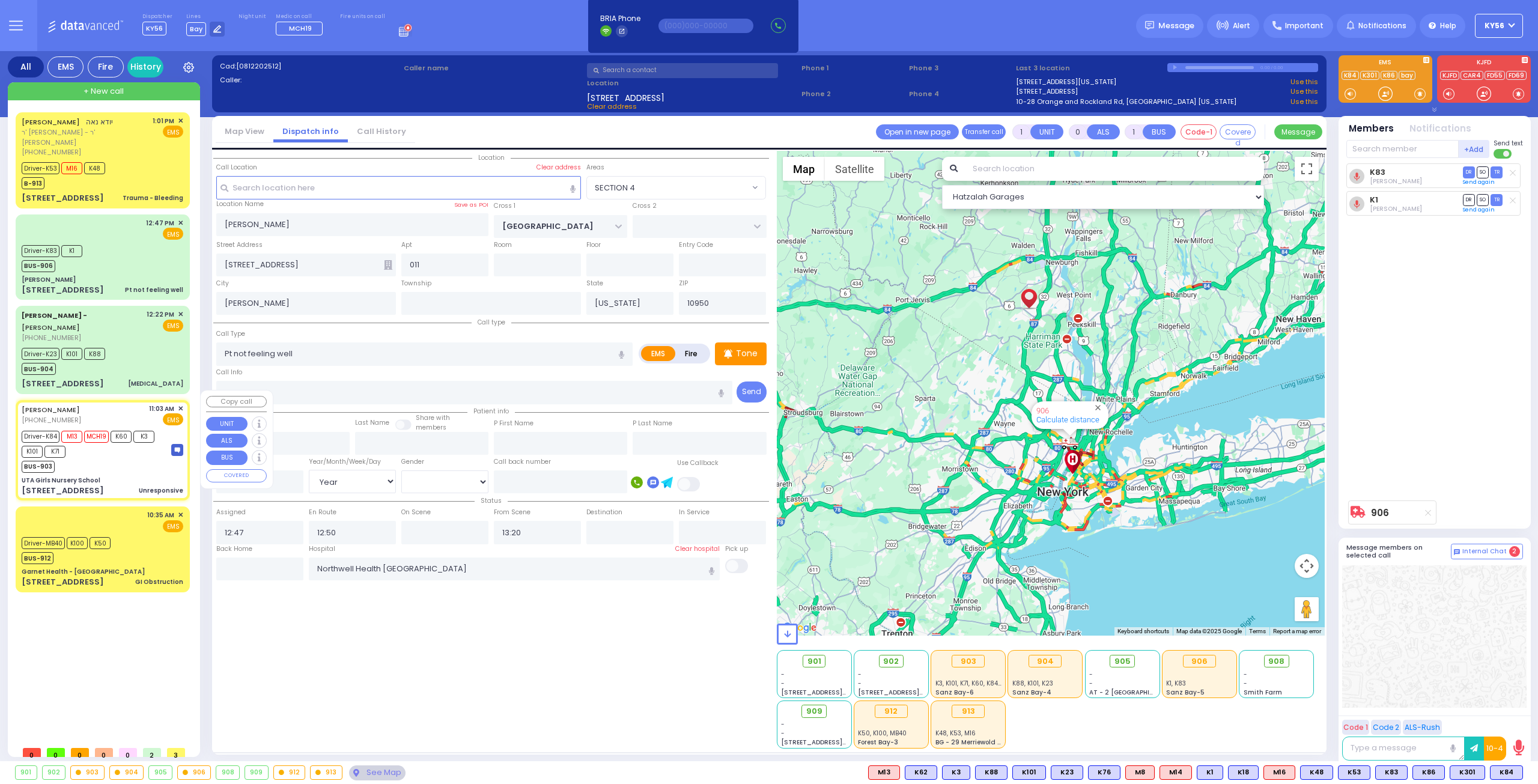
type input "6"
select select
type input "Unresponsive"
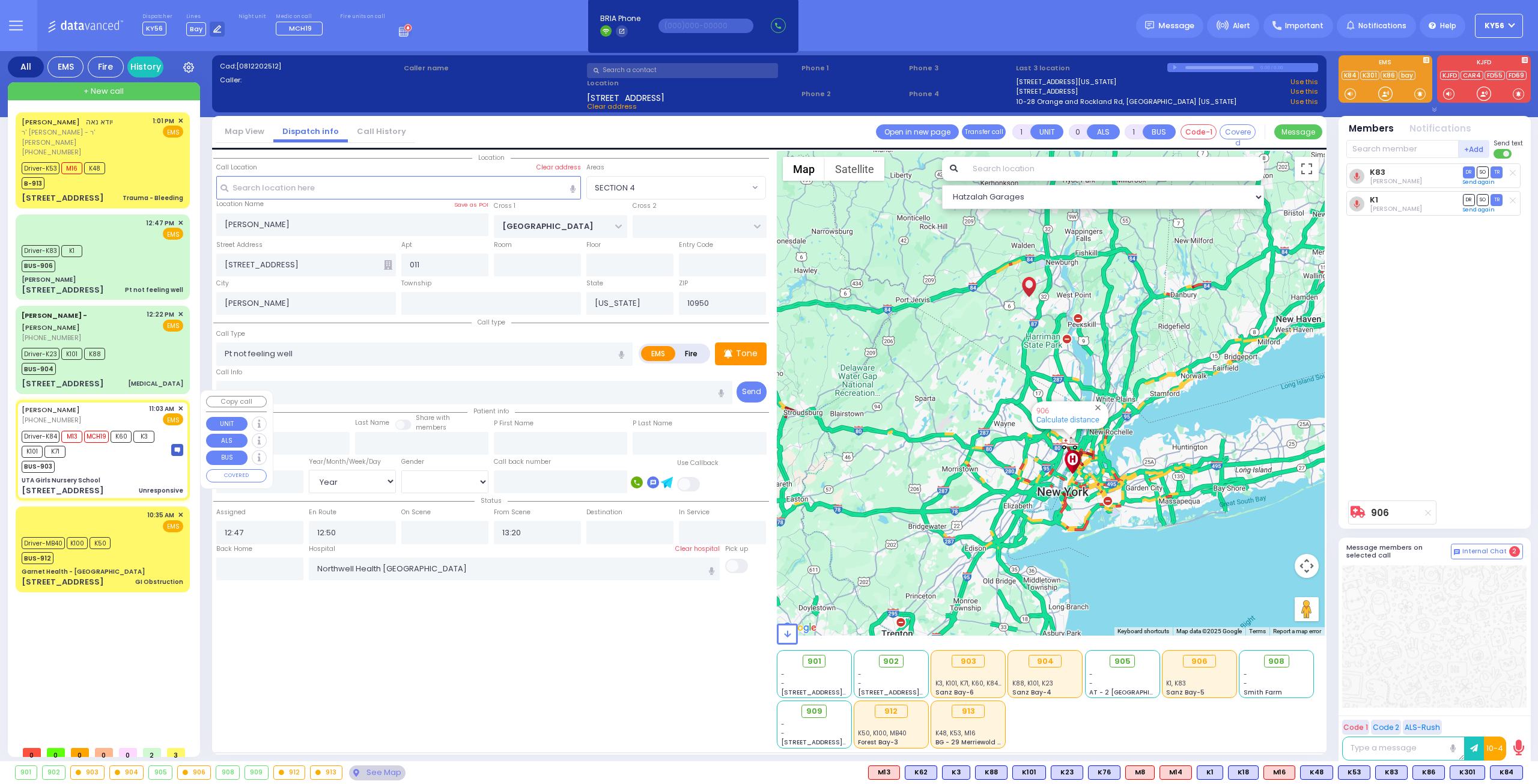
radio input "true"
type input "[PERSON_NAME]"
type input "Raiza"
type input "[PERSON_NAME]"
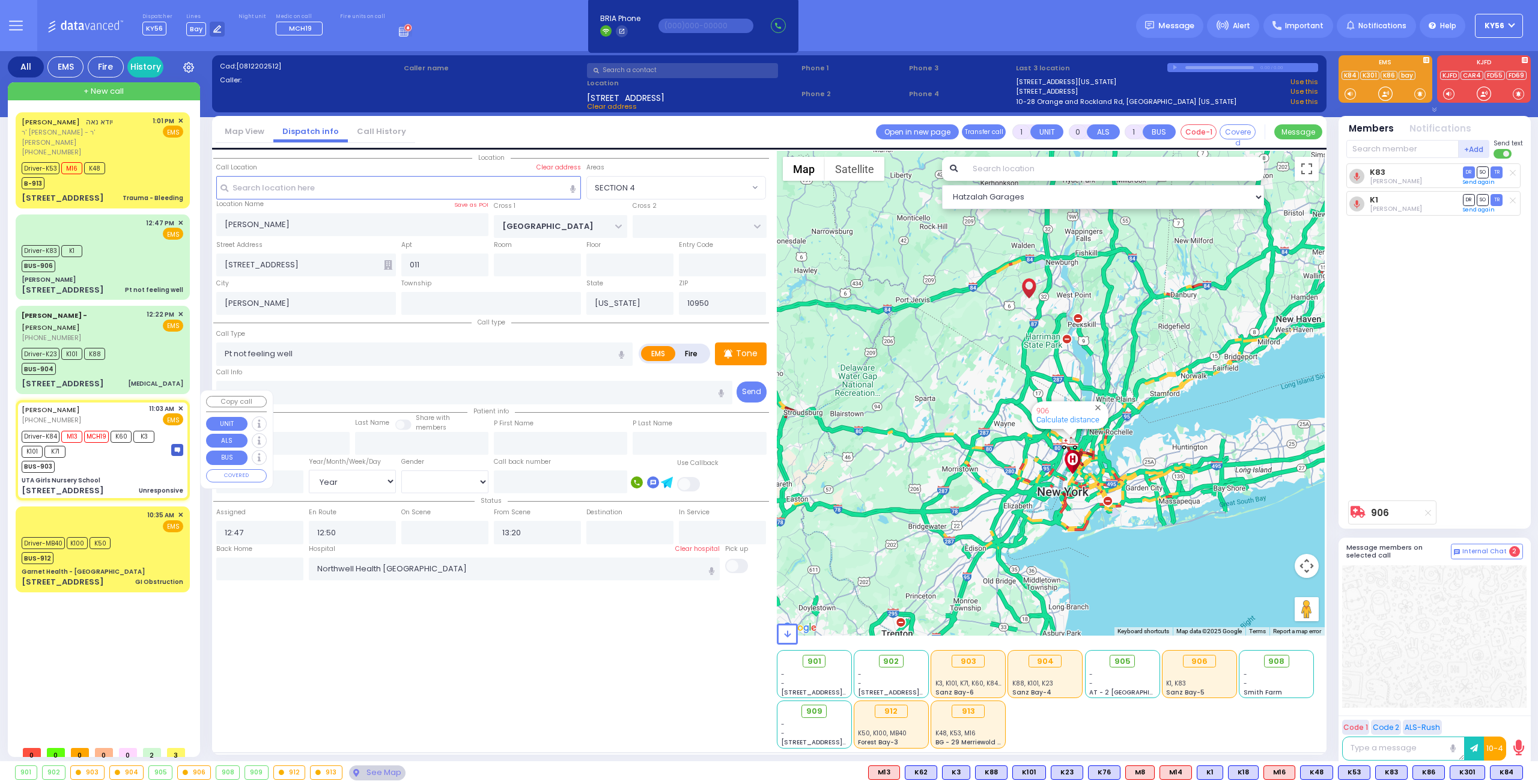
type input "4"
select select "Year"
select select "[DEMOGRAPHIC_DATA]"
type input "11:03"
type input "11:04"
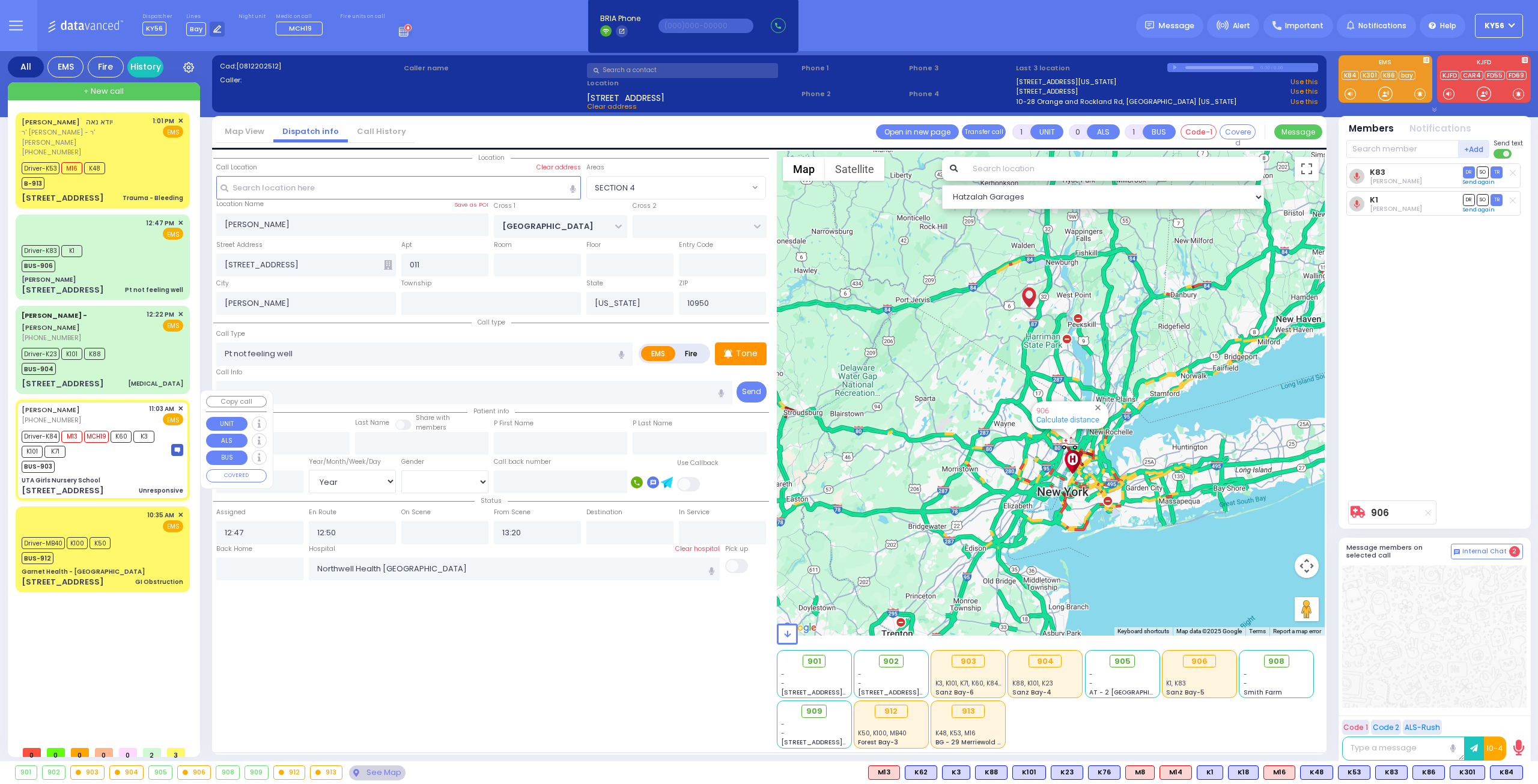
type input "11:06"
type input "11:30"
type input "12:27"
type input "[US_STATE][GEOGRAPHIC_DATA]- [GEOGRAPHIC_DATA] [STREET_ADDRESS][US_STATE]"
select select "Hatzalah Garages"
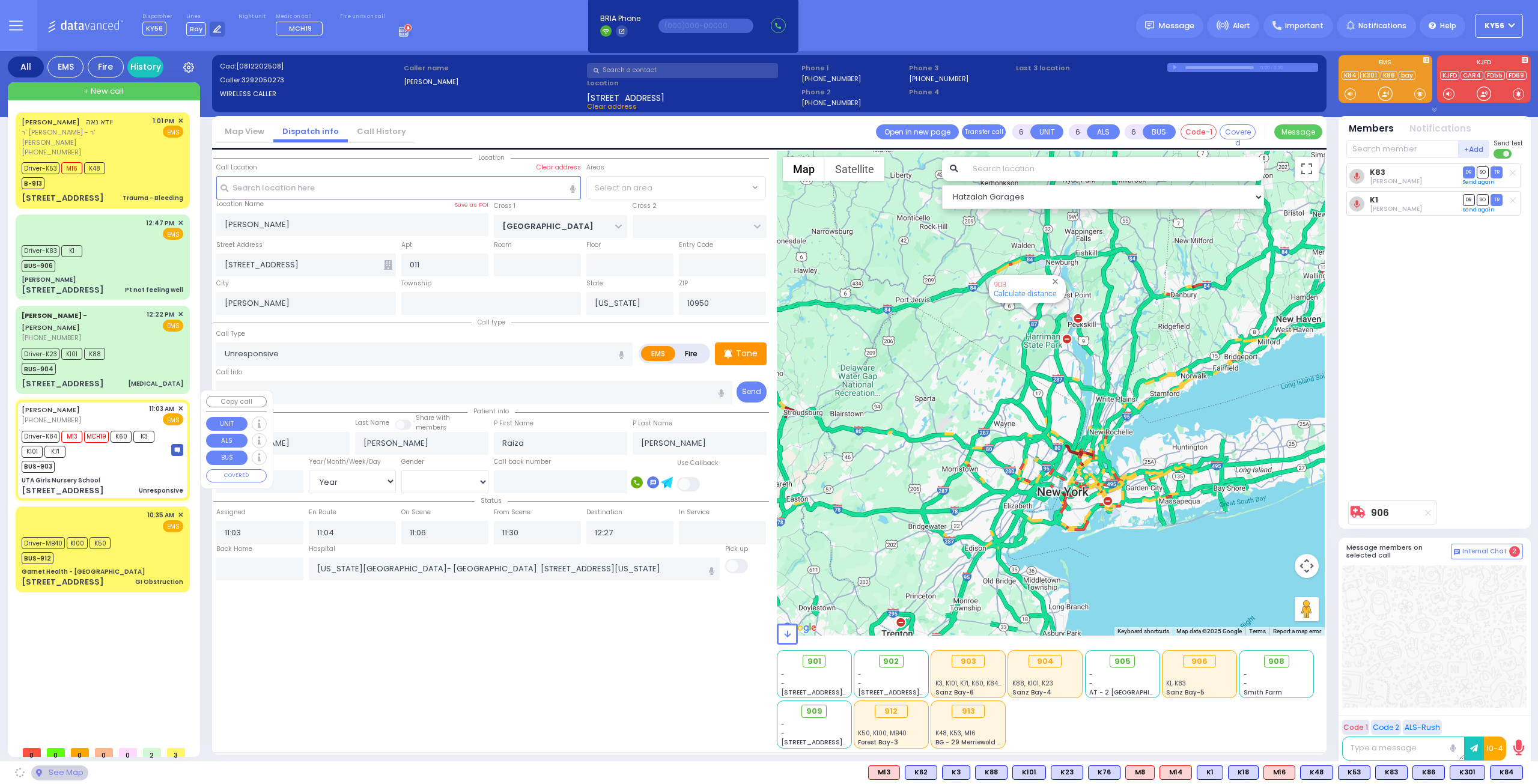
type input "UTA Girls Nursery School"
type input "[PERSON_NAME] BLVD"
type input "SCHUNNEMUNK RD"
type input "[STREET_ADDRESS]"
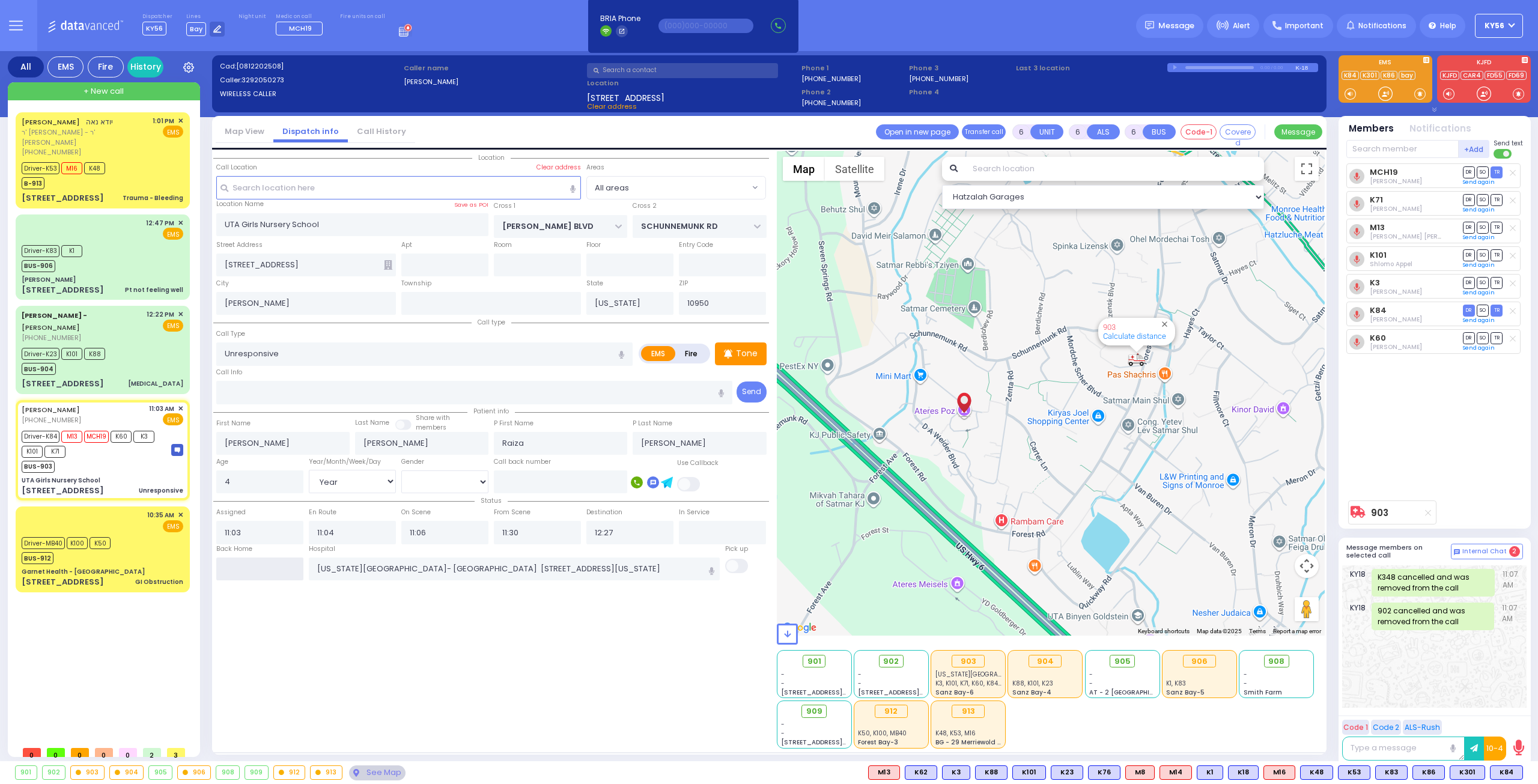
click at [258, 560] on input "text" at bounding box center [260, 569] width 87 height 23
type input "13:56"
select select
radio input "true"
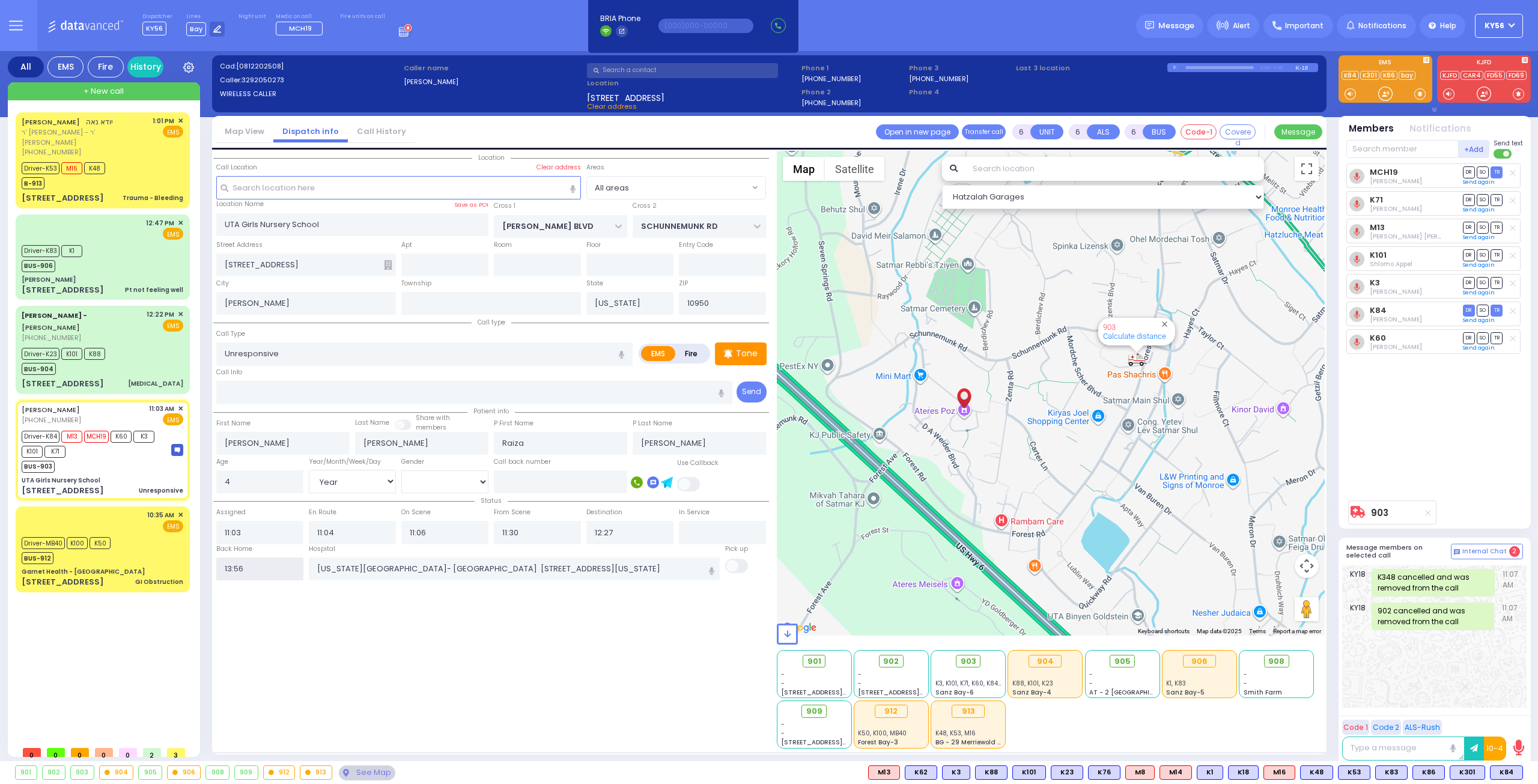
select select
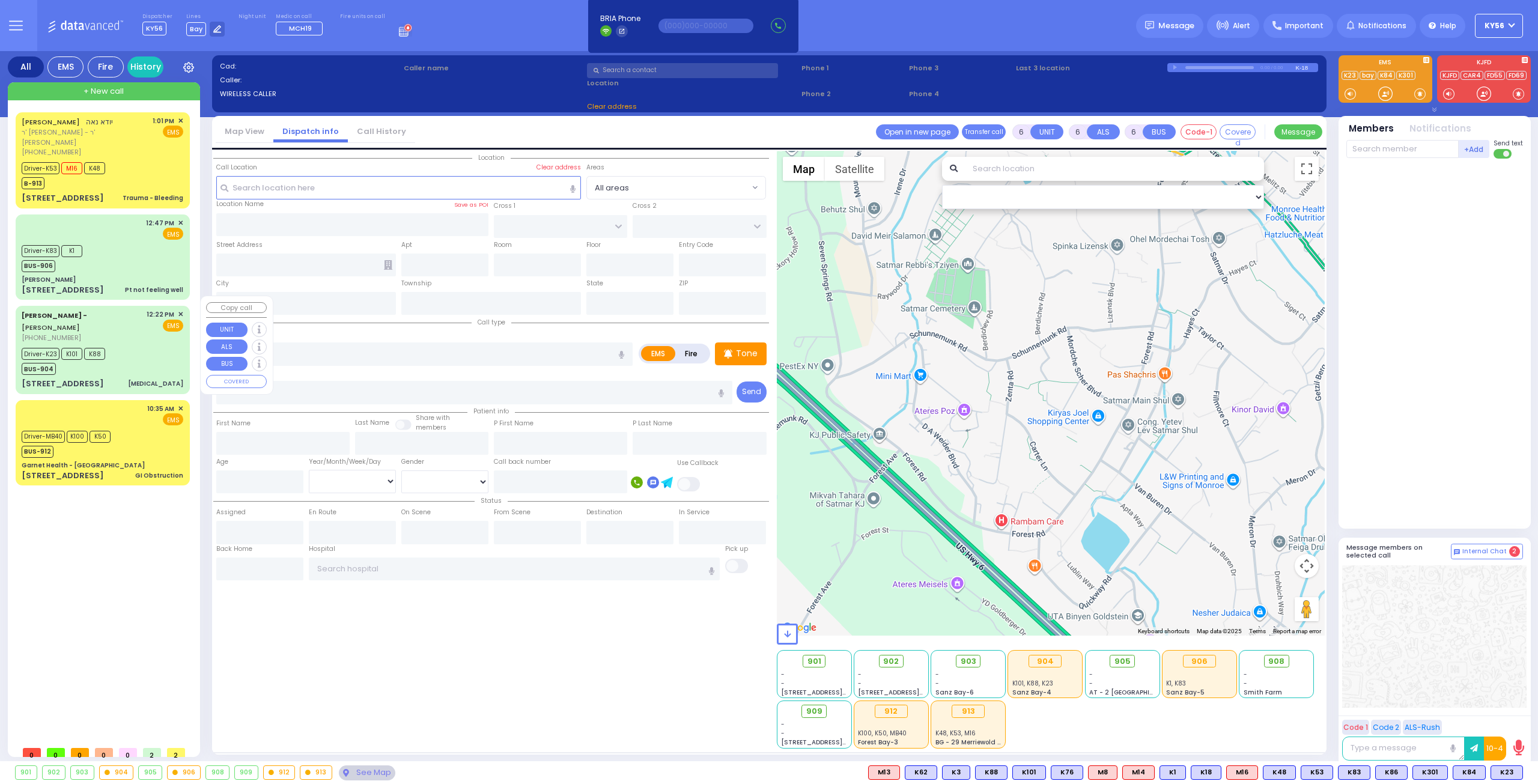
click at [159, 352] on div "Driver-K23 K101 K88 BUS-904" at bounding box center [102, 360] width 161 height 30
select select
type input "[MEDICAL_DATA]"
radio input "true"
type input "[PERSON_NAME]"
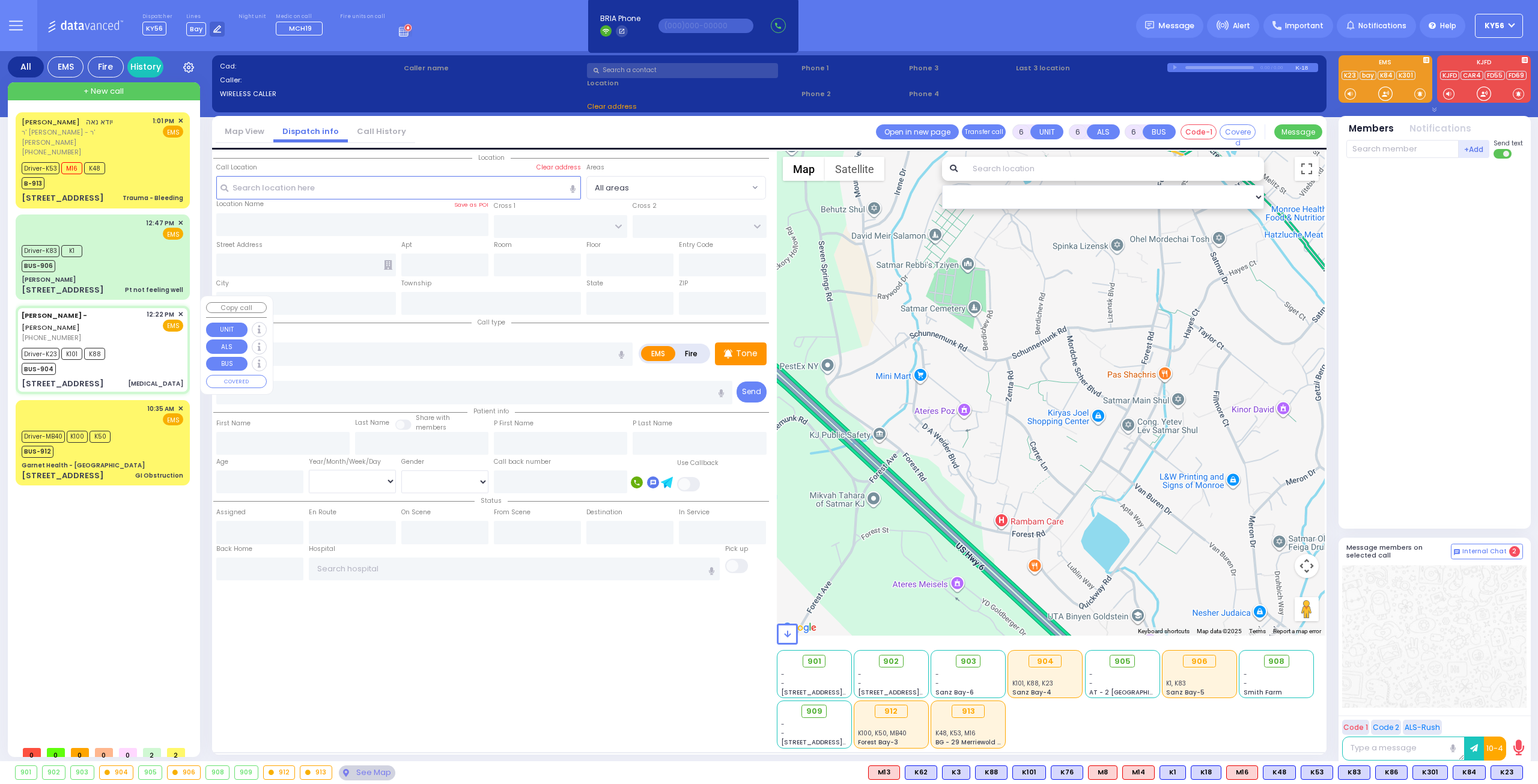
type input "Guerrero"
type input "41"
select select "Year"
select select "[DEMOGRAPHIC_DATA]"
type input "12:22"
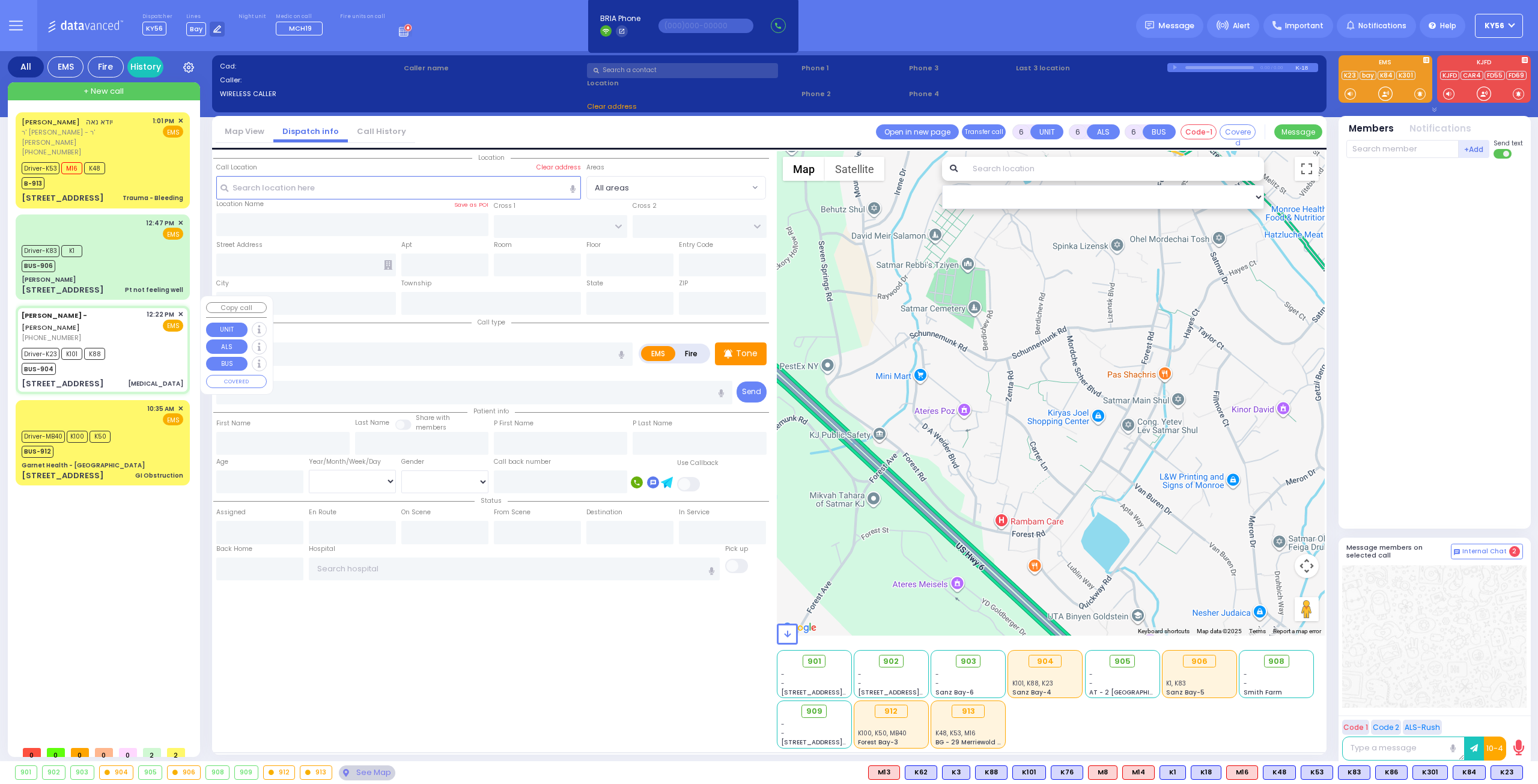
type input "12:25"
type input "12:26"
type input "12:39"
type input "13:01"
type input "13:25"
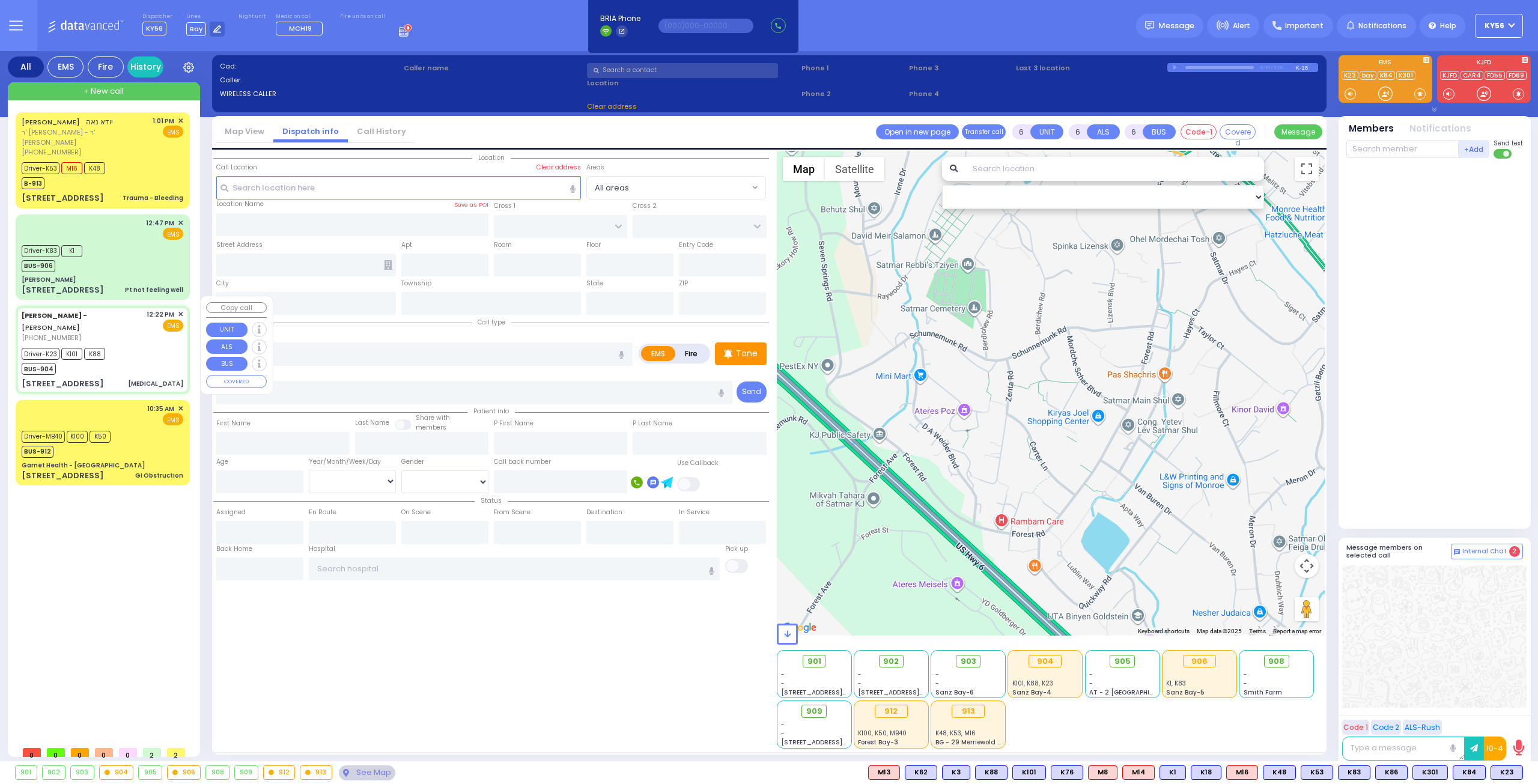
type input "[GEOGRAPHIC_DATA]"
type input "[STREET_ADDRESS]"
type input "011"
type input "[PERSON_NAME]"
type input "[US_STATE]"
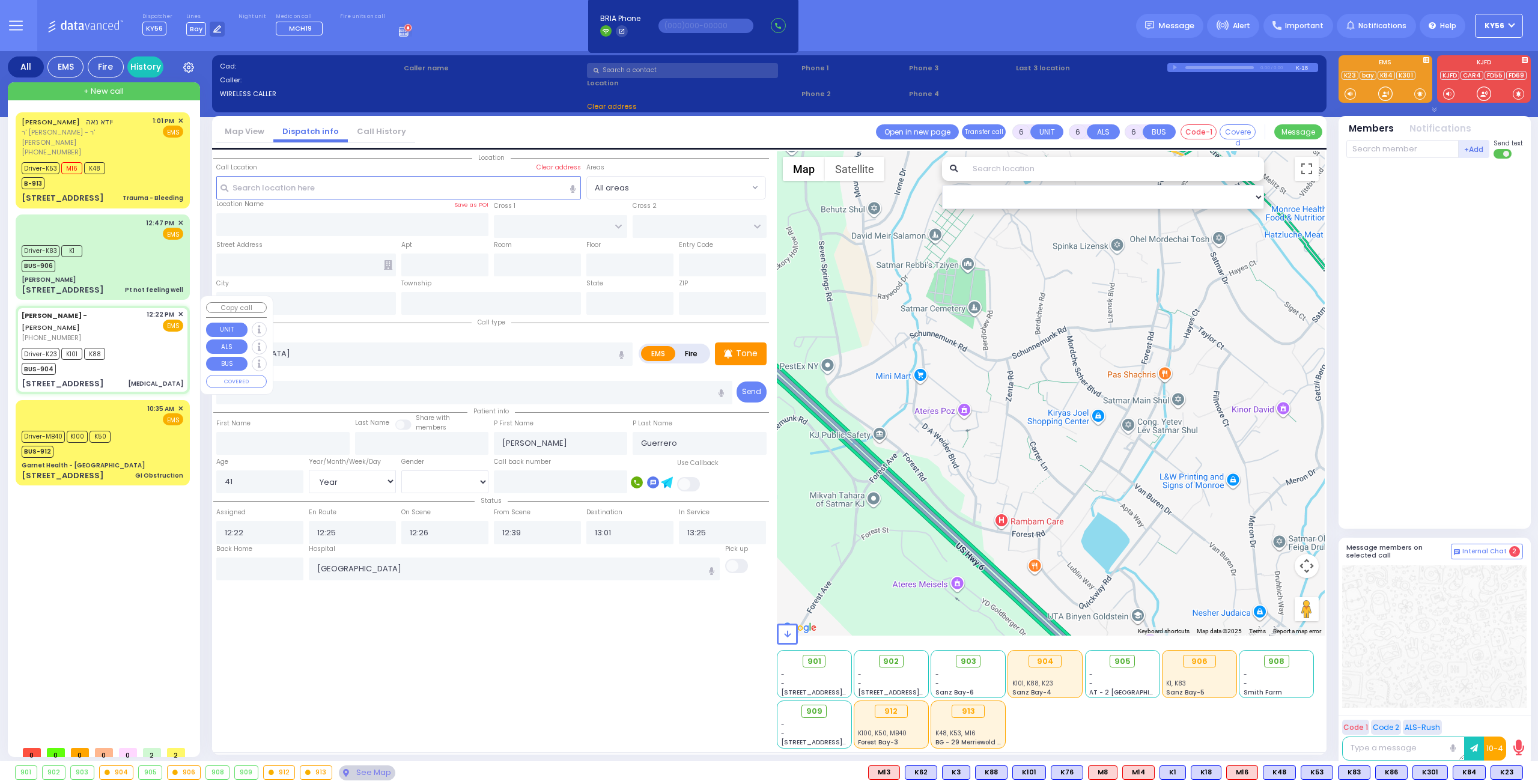
type input "10950"
select select "Hatzalah Garages"
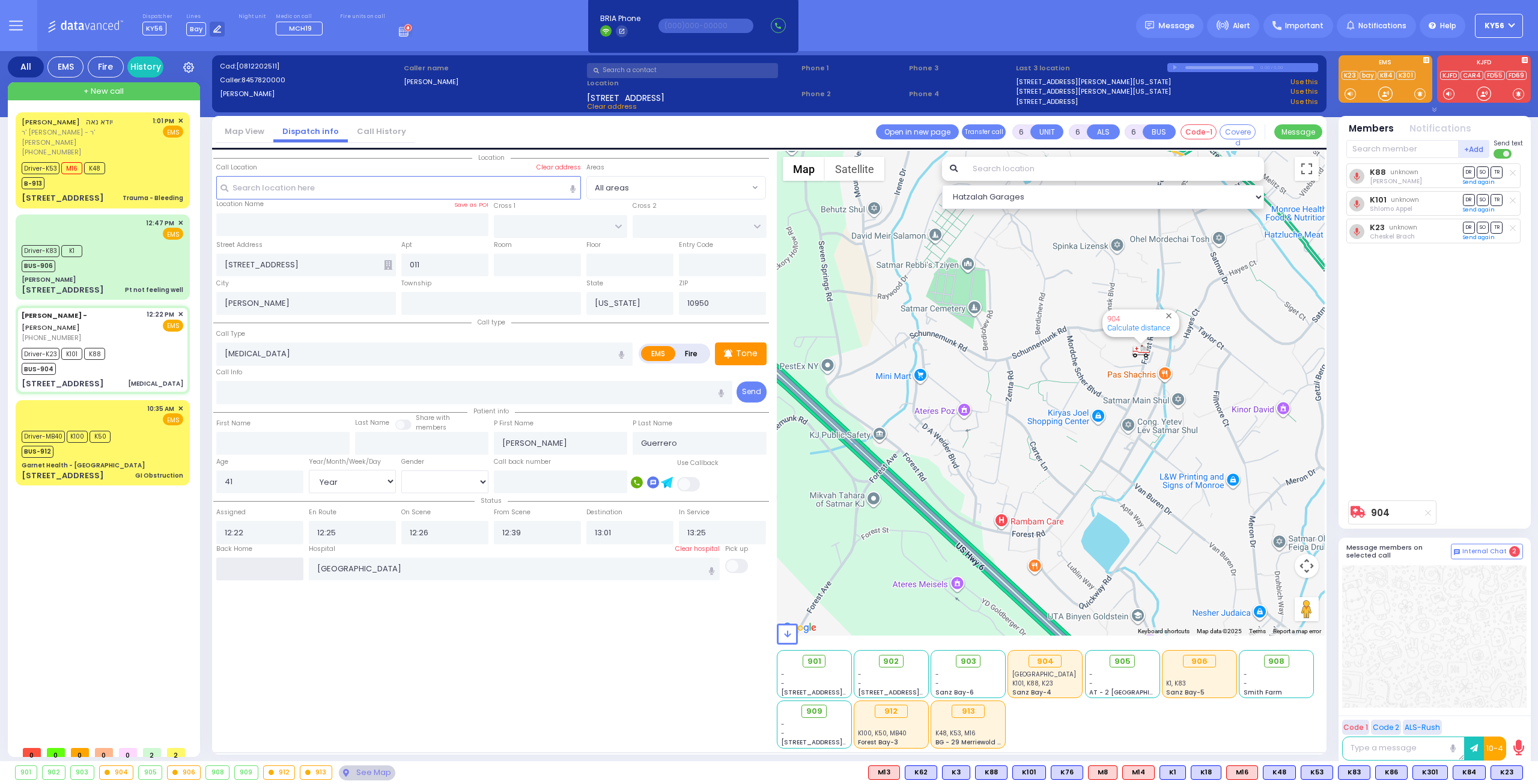
click at [245, 560] on input "text" at bounding box center [260, 569] width 87 height 23
type input "13:58"
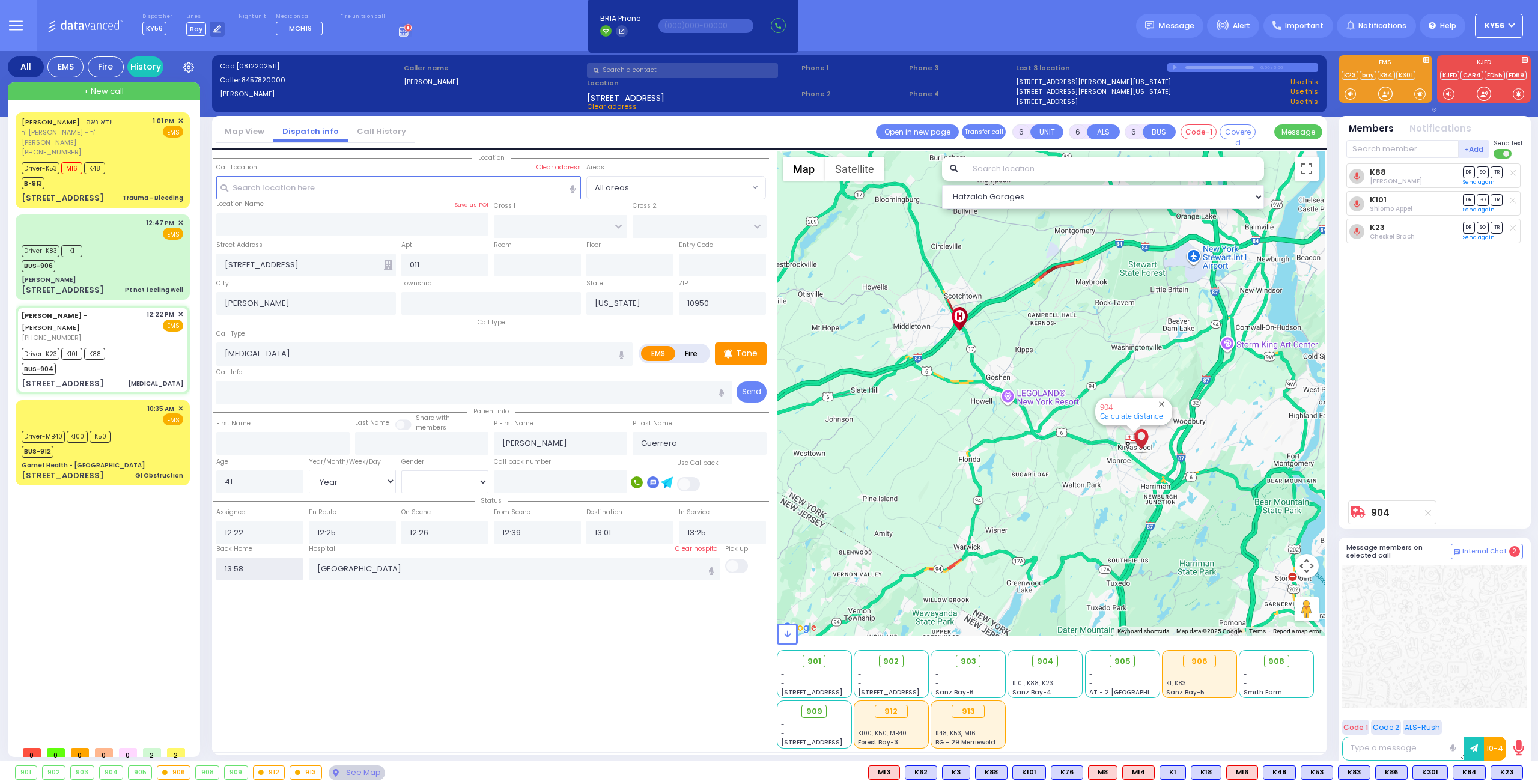
select select
radio input "true"
select select
